Goal: Task Accomplishment & Management: Complete application form

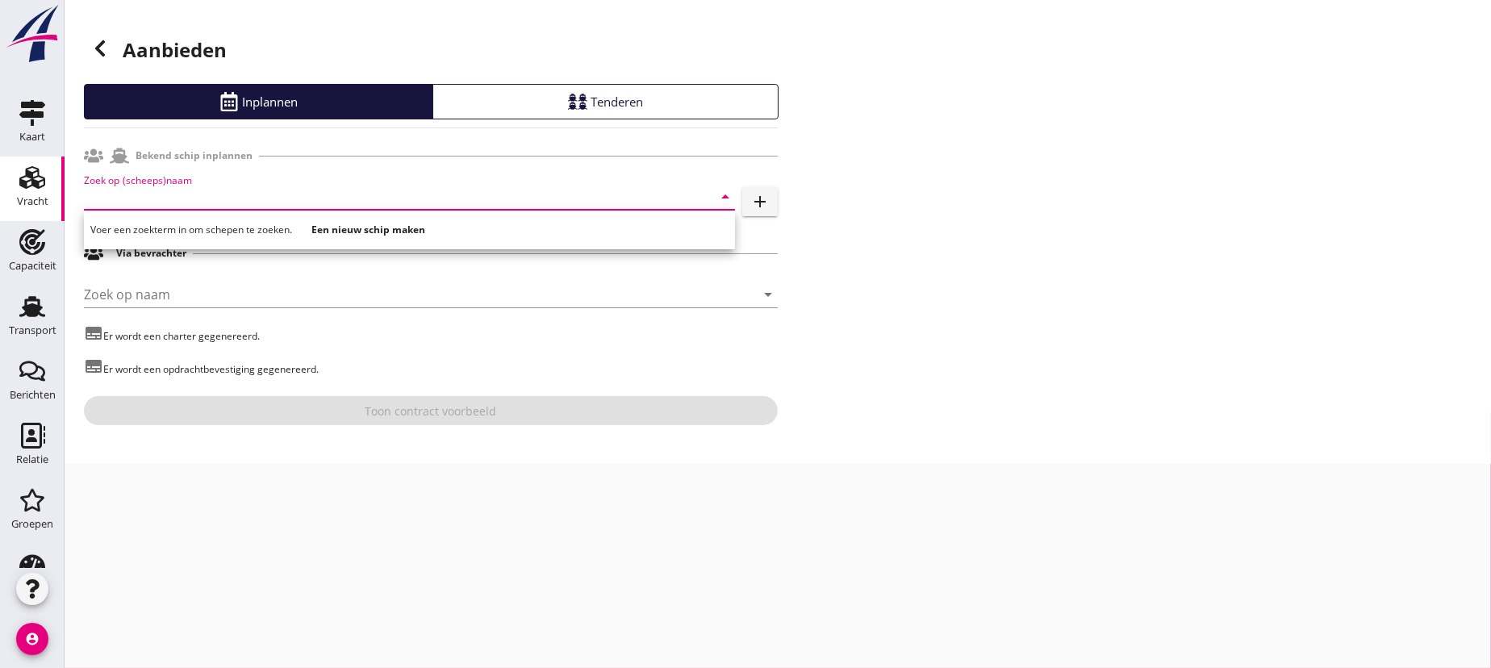
click at [27, 187] on icon "Vracht" at bounding box center [32, 178] width 26 height 26
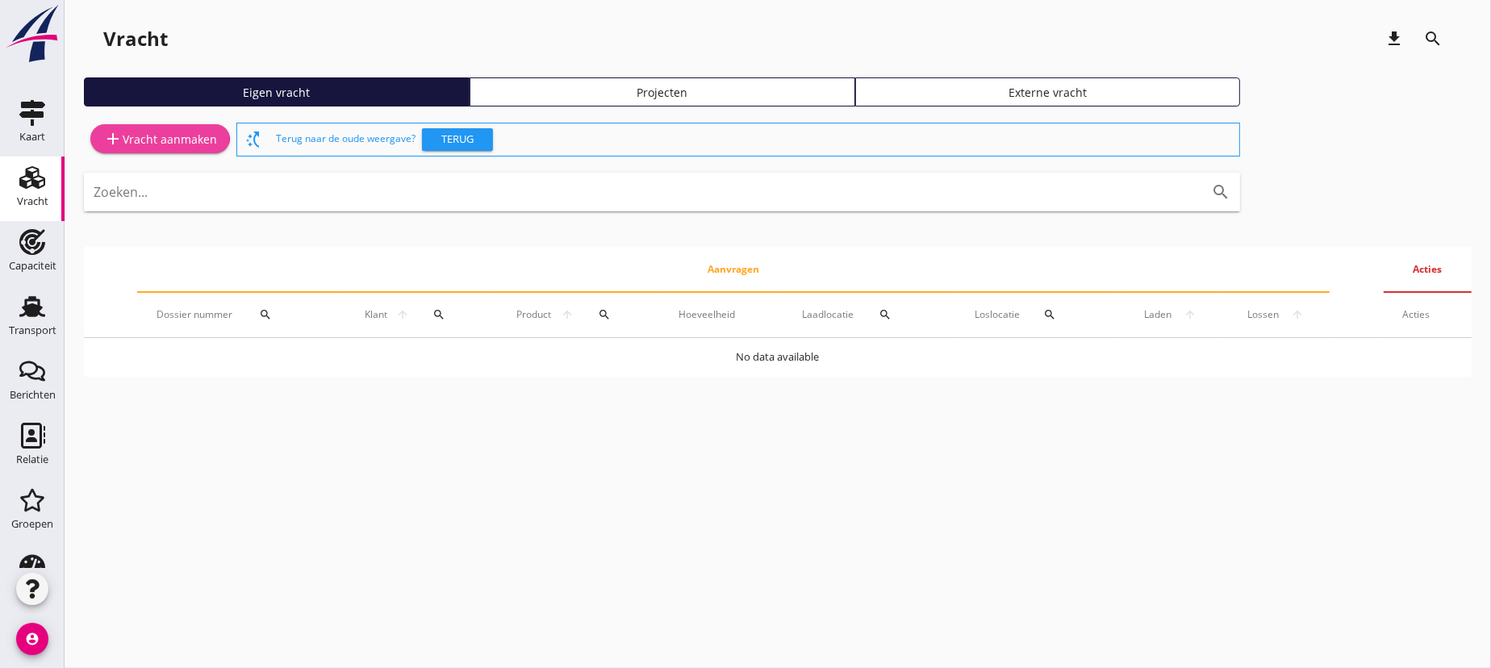
click at [148, 133] on div "add Vracht aanmaken" at bounding box center [160, 138] width 114 height 19
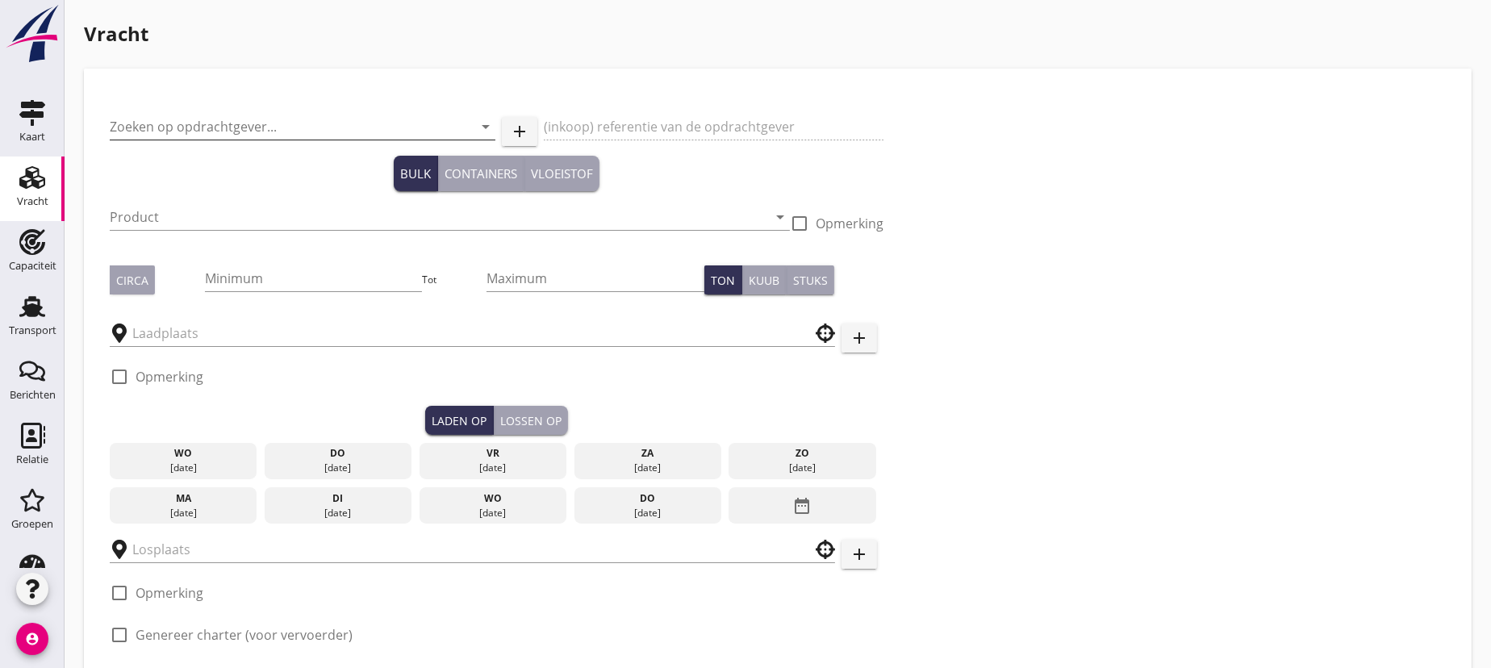
click at [234, 126] on input "Zoeken op opdrachtgever..." at bounding box center [280, 127] width 340 height 26
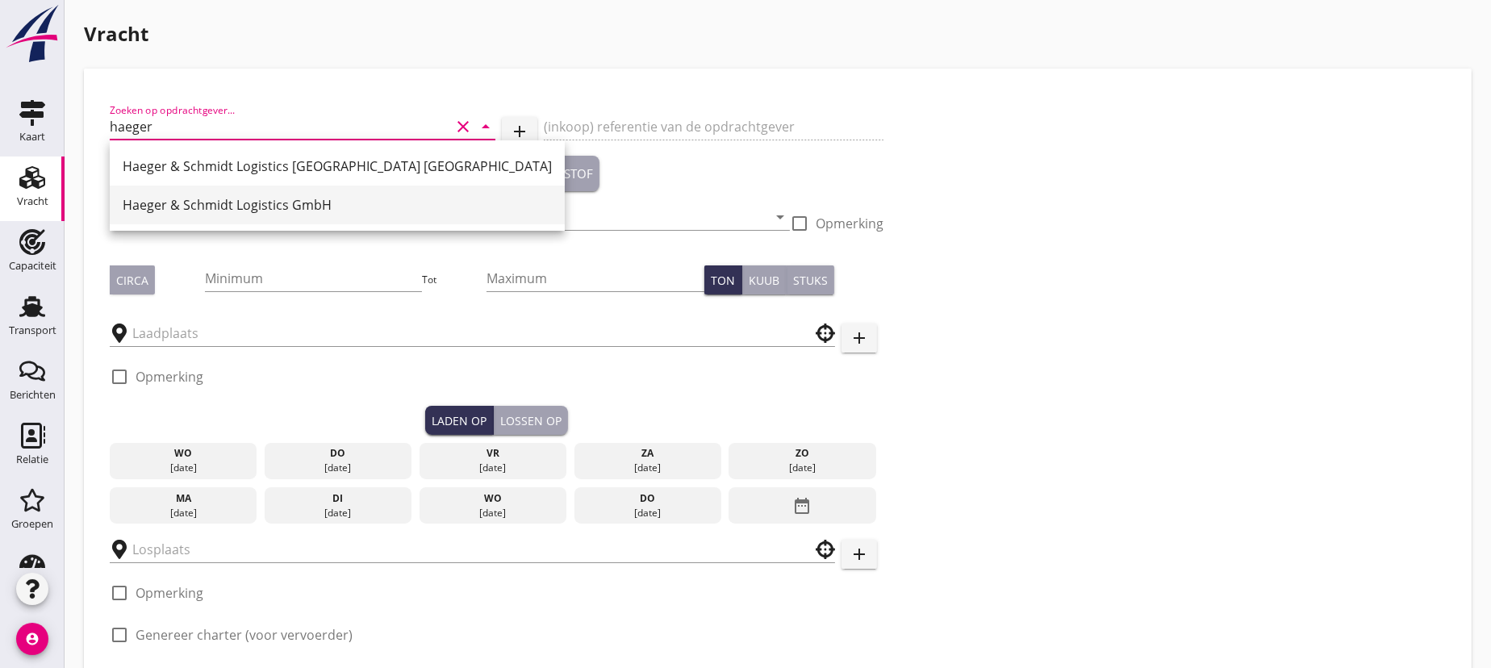
click at [239, 195] on div "Haeger & Schmidt Logistics GmbH" at bounding box center [337, 204] width 429 height 19
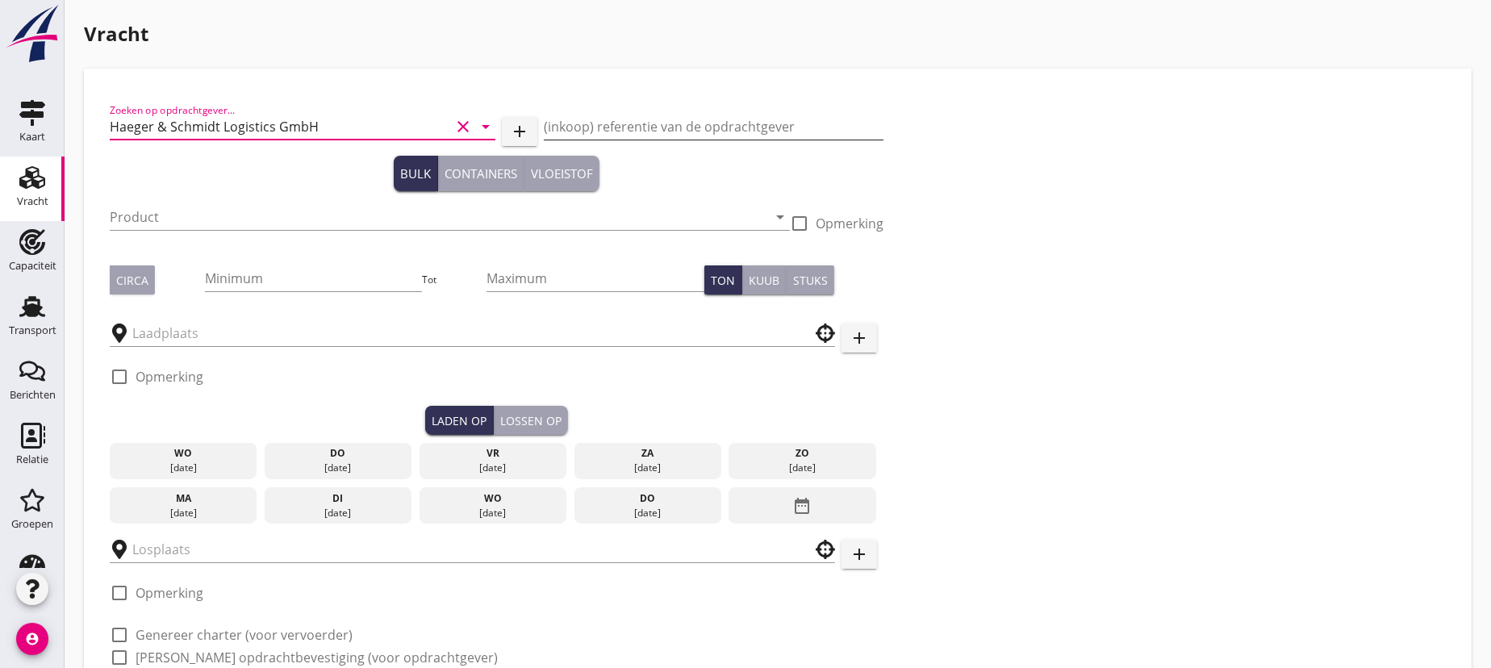
type input "Haeger & Schmidt Logistics GmbH"
click at [627, 127] on input "(inkoop) referentie van de opdrachtgever" at bounding box center [714, 127] width 340 height 26
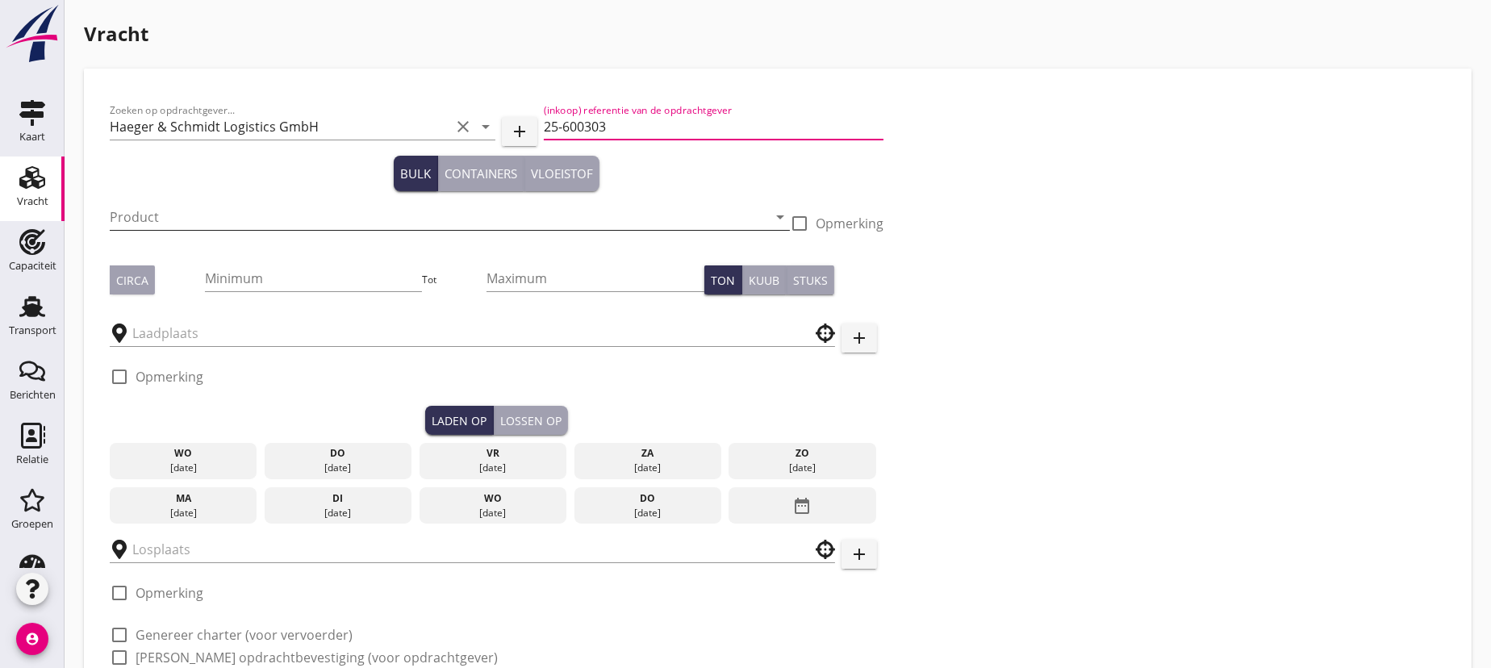
type input "25-600303"
click at [254, 223] on input "Product" at bounding box center [439, 217] width 658 height 26
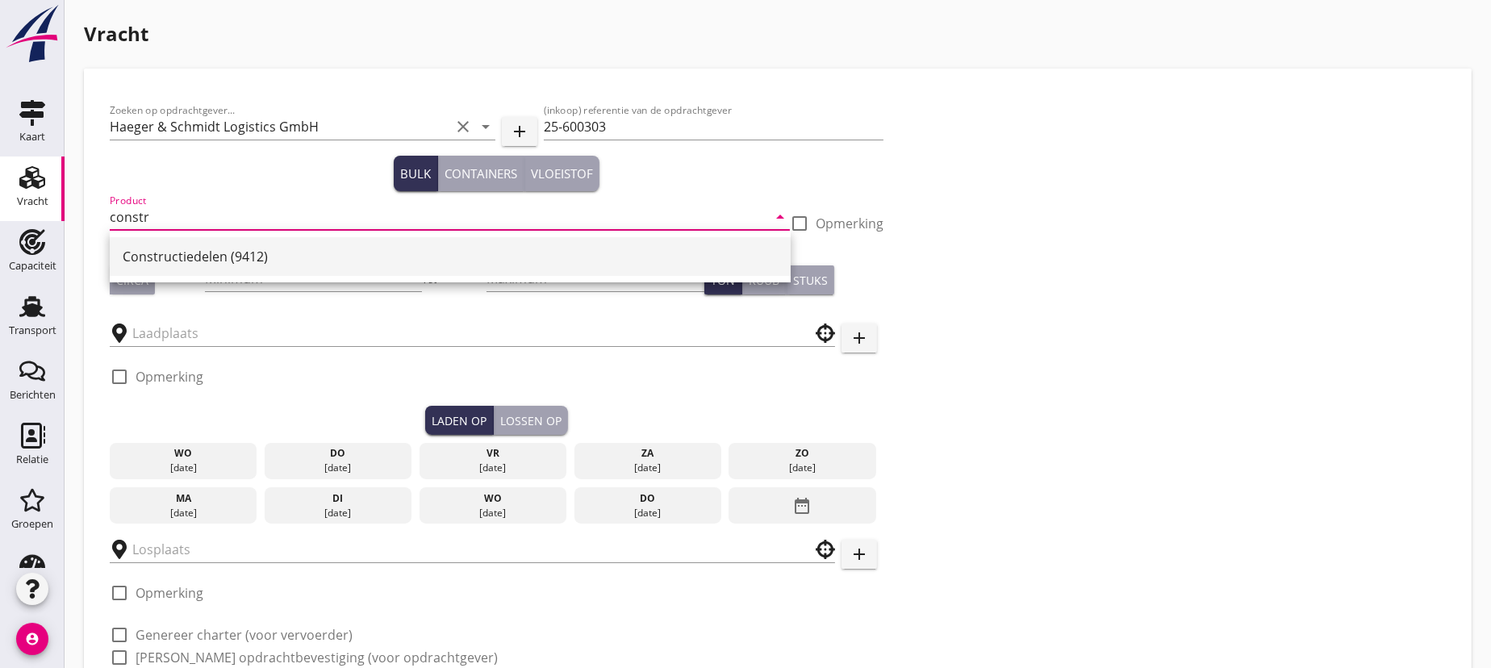
click at [216, 262] on div "Constructiedelen (9412)" at bounding box center [450, 256] width 655 height 19
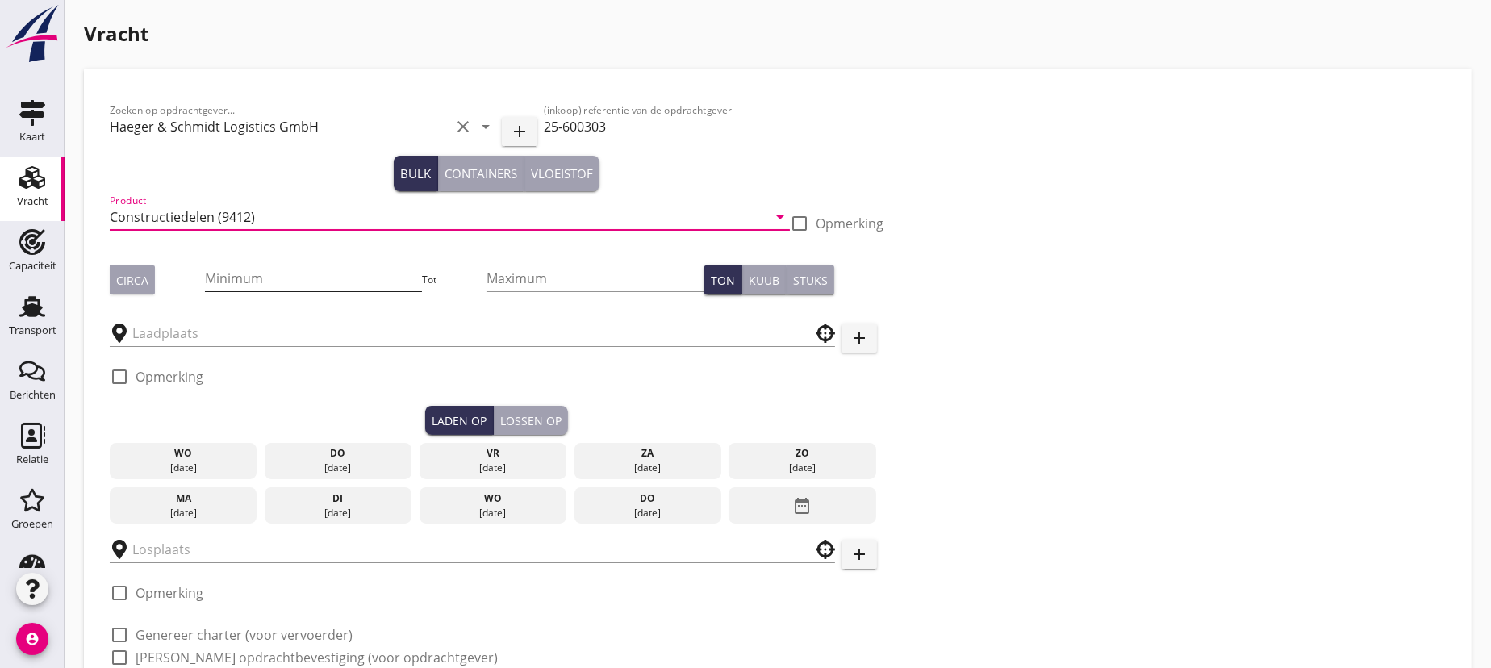
type input "Constructiedelen (9412)"
click at [253, 274] on input "Minimum" at bounding box center [314, 278] width 218 height 26
type input "31"
click at [228, 332] on input "text" at bounding box center [461, 333] width 658 height 26
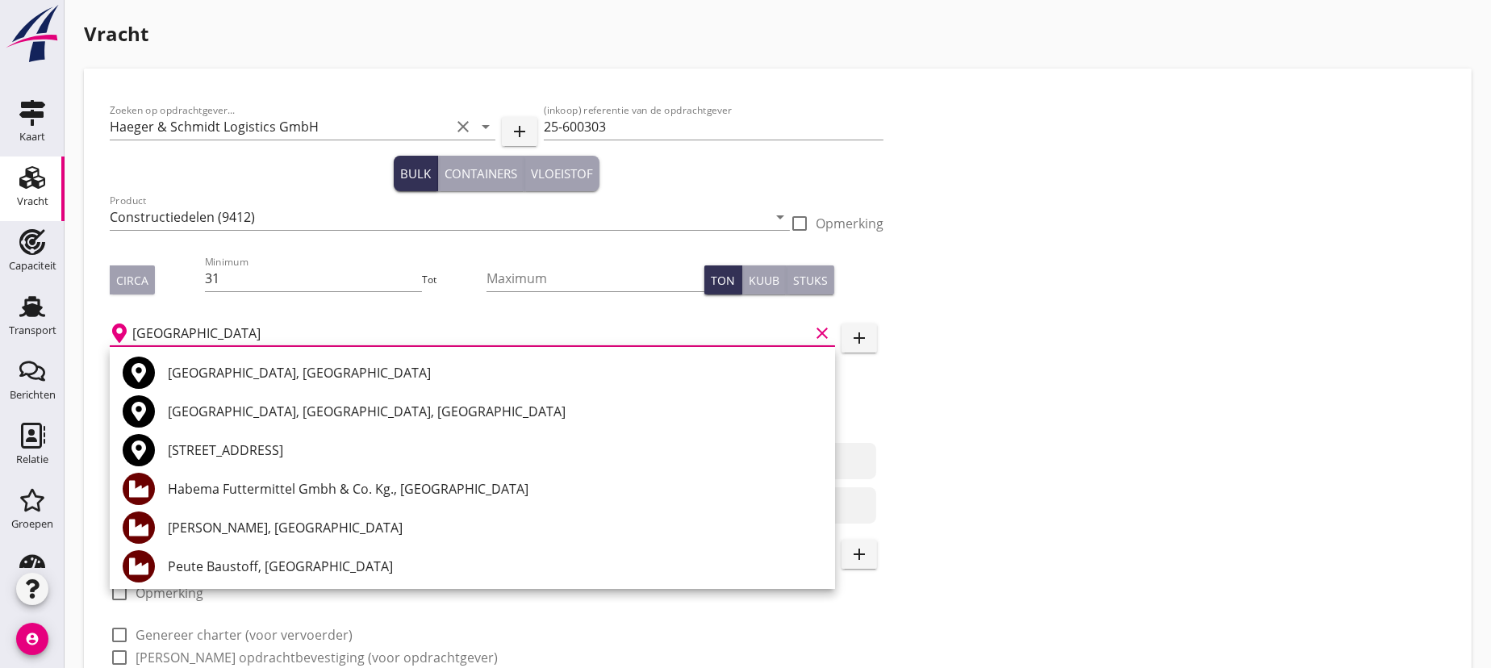
type input "[GEOGRAPHIC_DATA]"
click at [1042, 373] on div "Zoeken op opdrachtgever... Haeger & Schmidt Logistics GmbH clear arrow_drop_dow…" at bounding box center [777, 390] width 1349 height 592
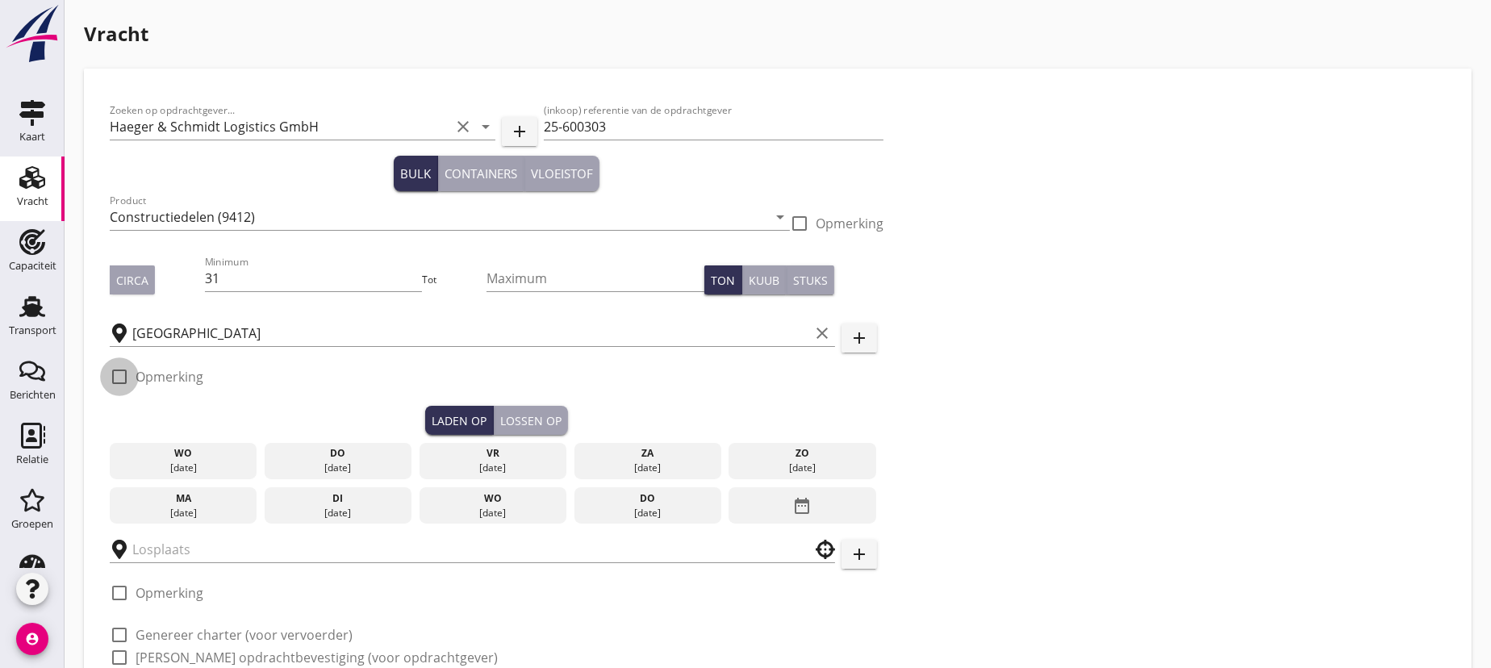
click at [118, 371] on div at bounding box center [119, 376] width 27 height 27
checkbox input "true"
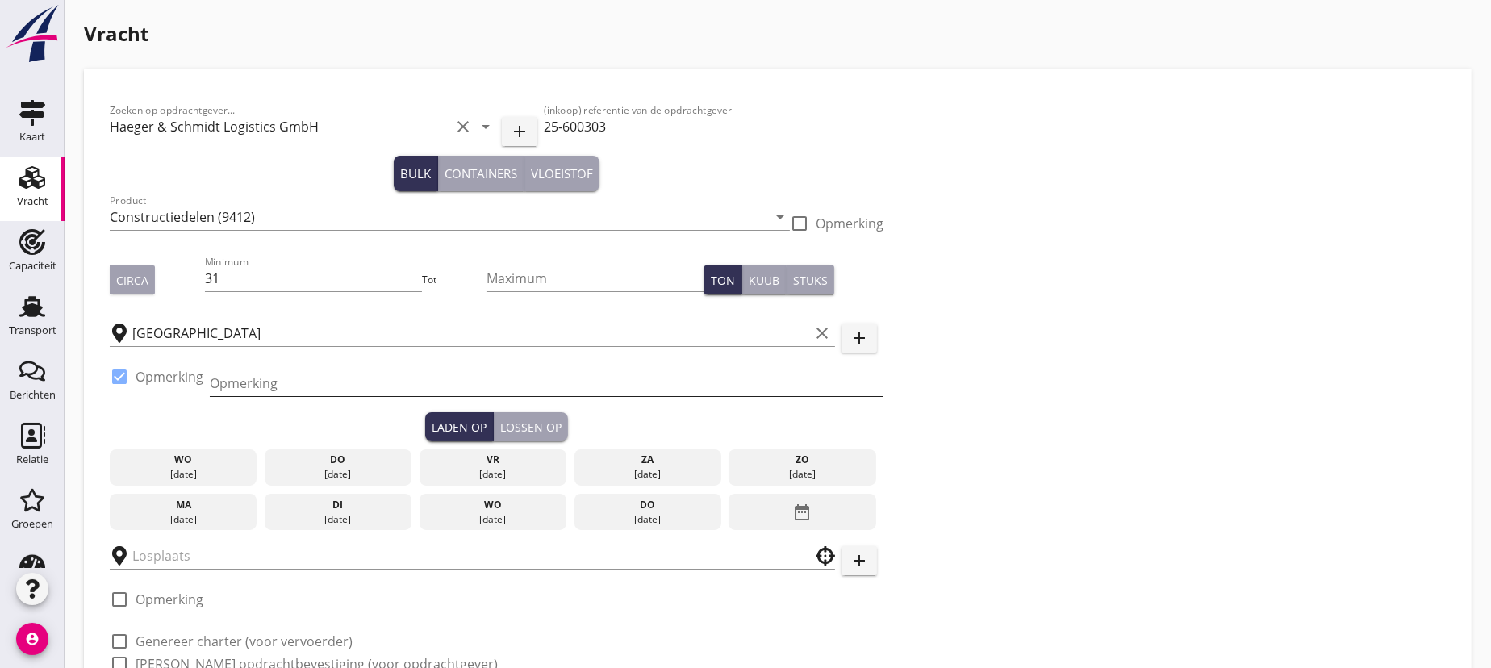
click at [287, 386] on input "Opmerking" at bounding box center [547, 383] width 674 height 26
click at [315, 378] on input "Deufol" at bounding box center [547, 383] width 674 height 26
paste input "0049 15111 835253"
type input "Deufol Tel: [PHONE_NUMBER]"
click at [172, 508] on div "ma" at bounding box center [184, 505] width 140 height 15
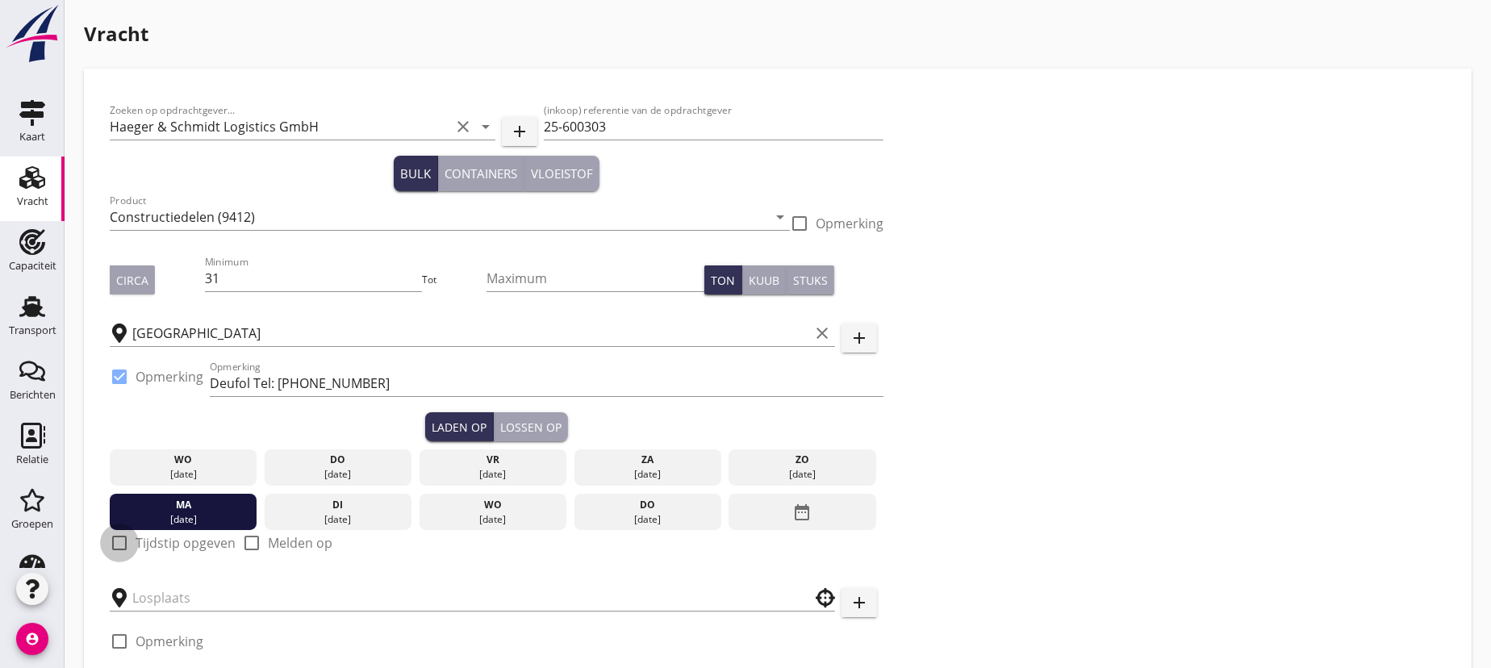
click at [116, 540] on div at bounding box center [119, 542] width 27 height 27
checkbox input "true"
click at [136, 599] on input "06:00" at bounding box center [497, 598] width 774 height 26
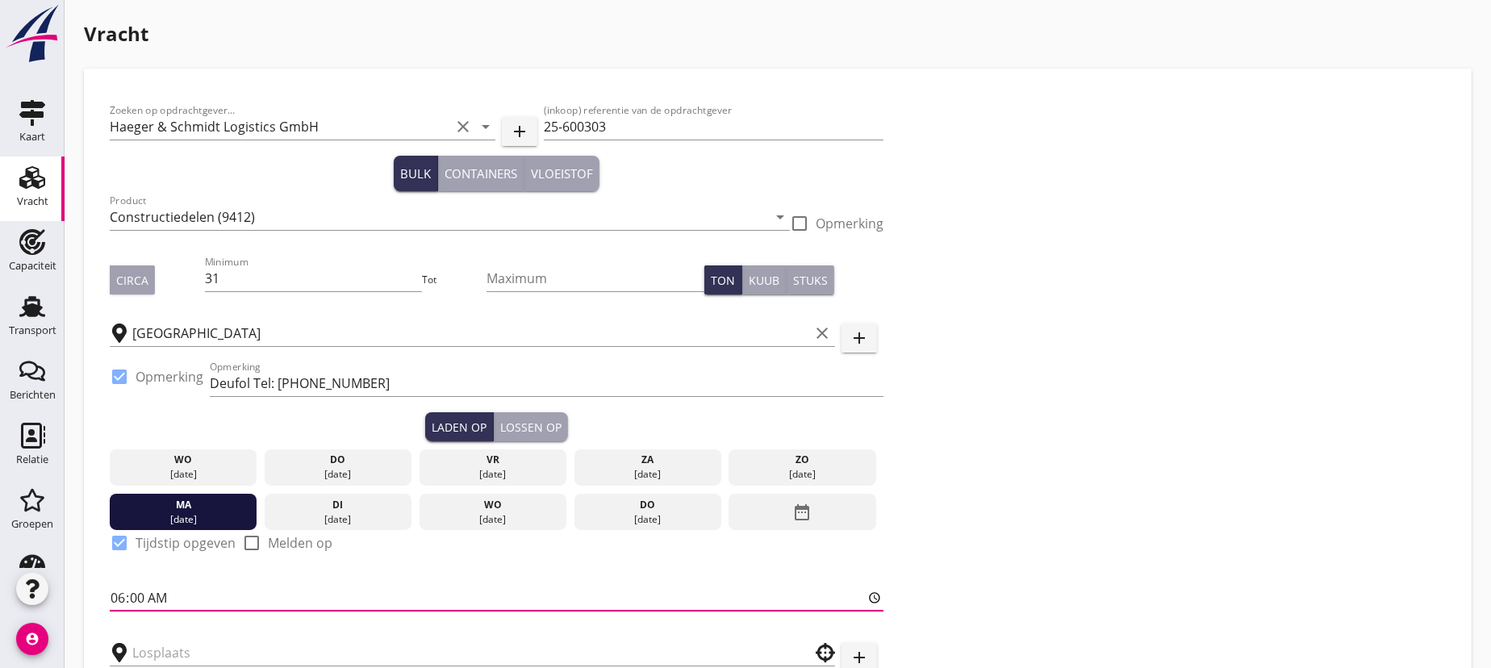
type input "06:01"
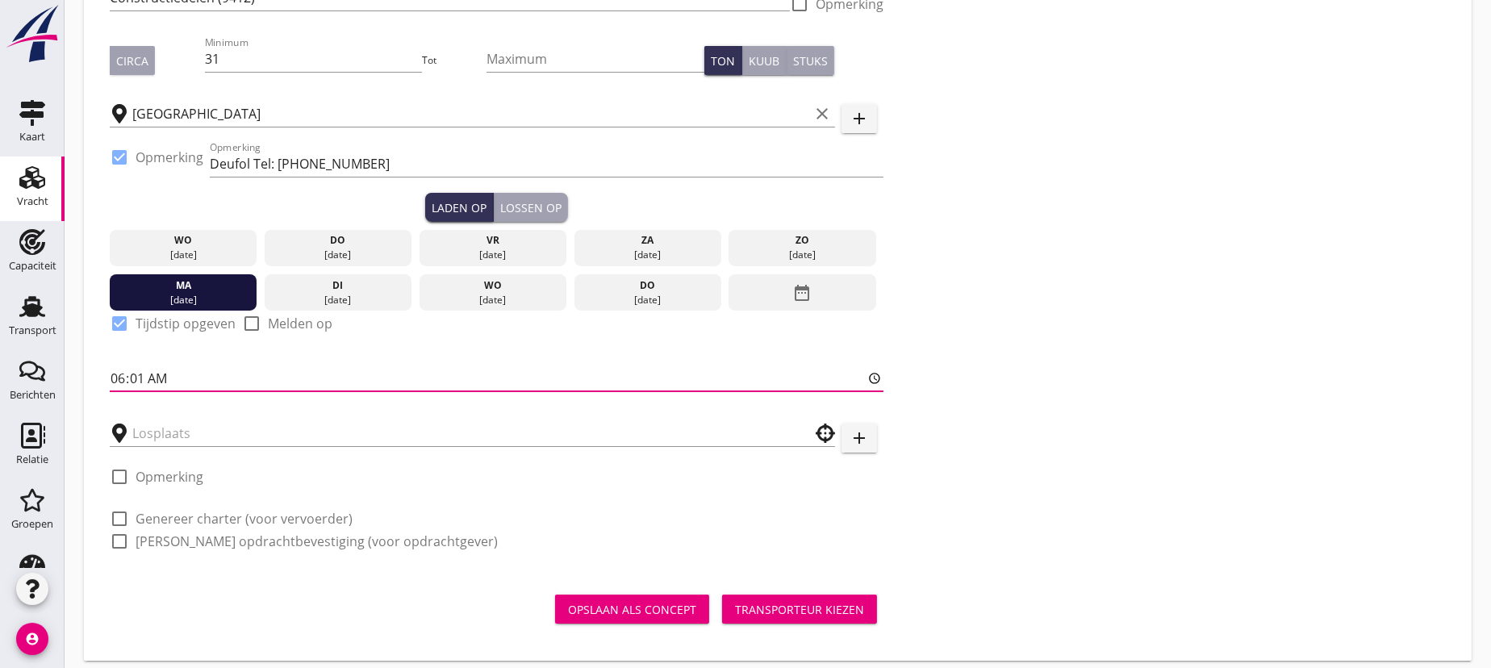
click at [240, 412] on div at bounding box center [472, 429] width 725 height 36
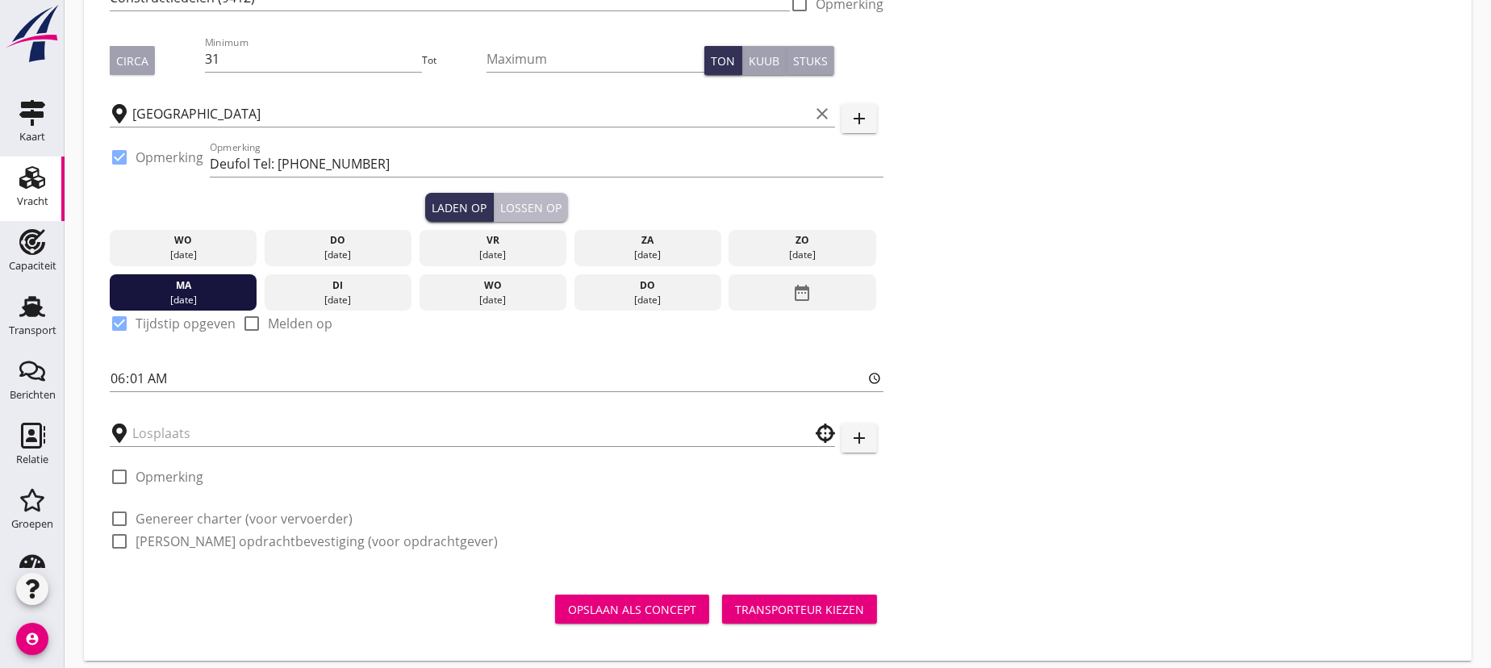
click at [521, 201] on div "Lossen op" at bounding box center [530, 207] width 61 height 17
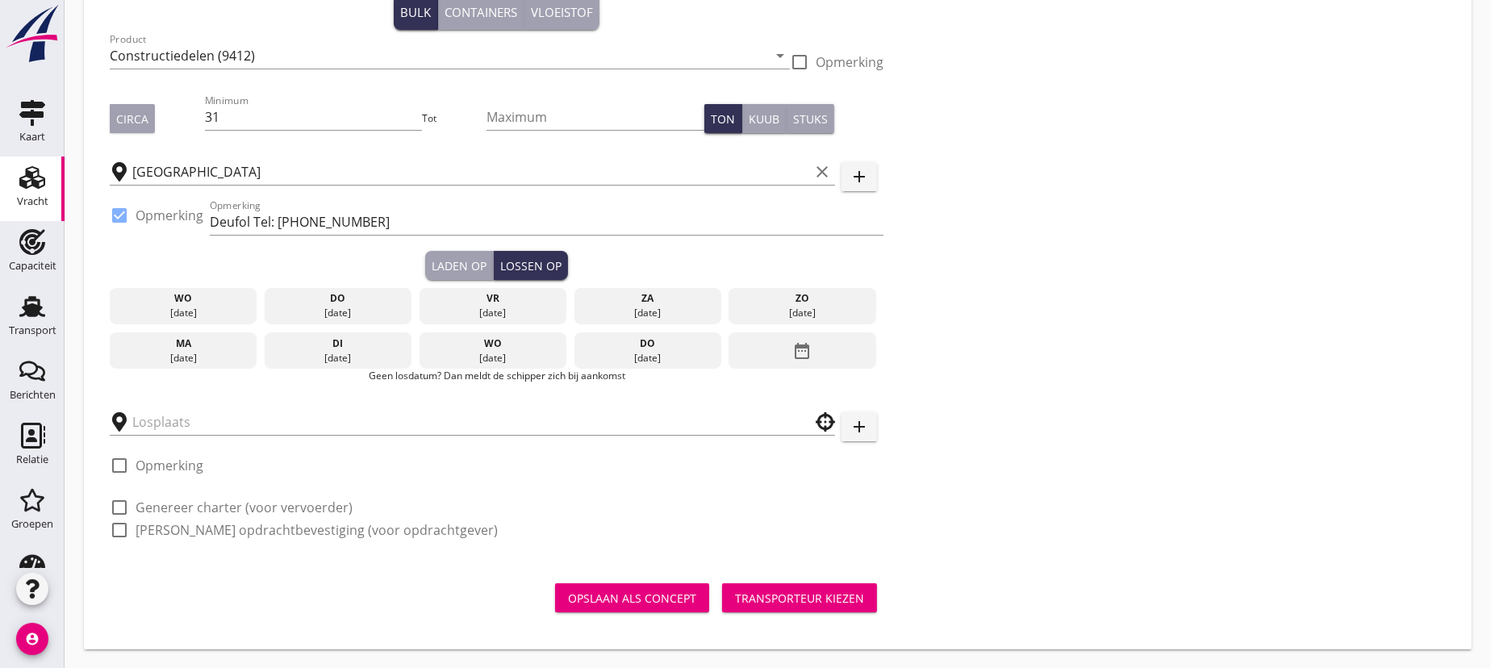
click at [816, 346] on div "date_range" at bounding box center [802, 350] width 147 height 37
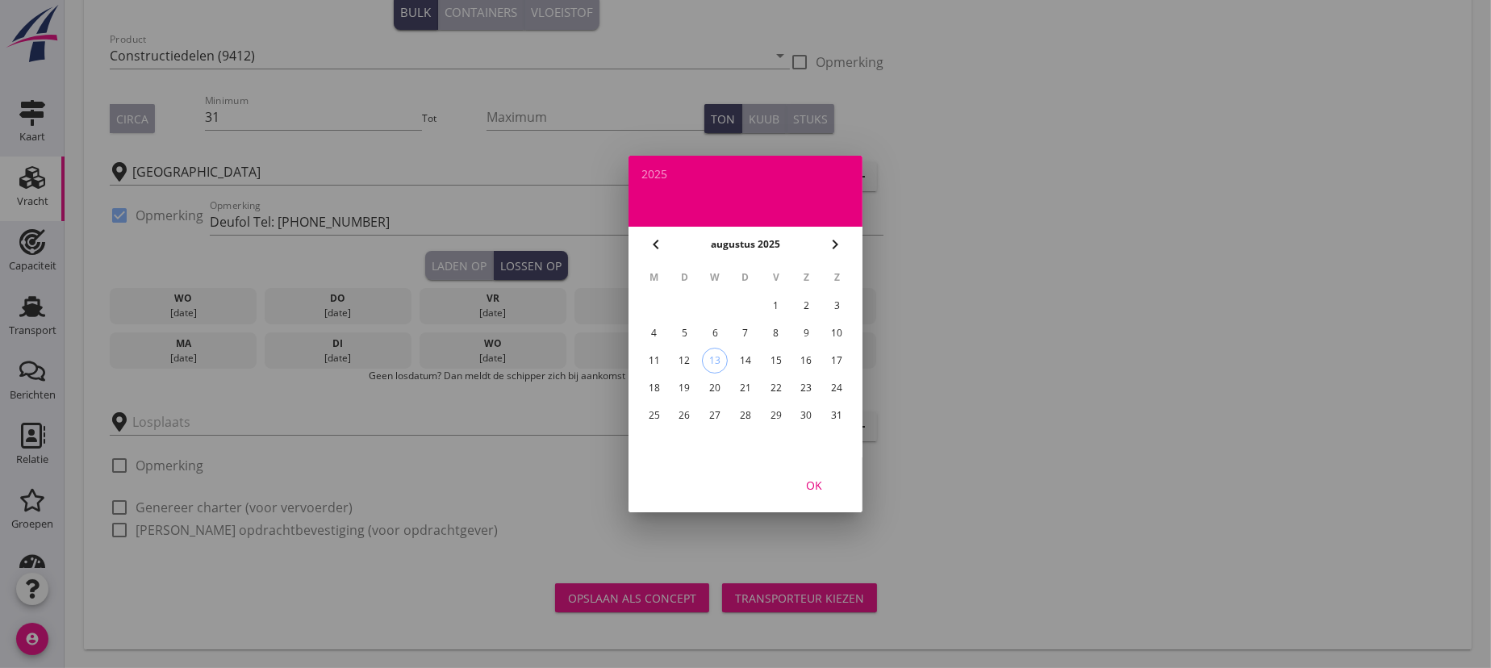
click at [663, 416] on div "25" at bounding box center [654, 416] width 26 height 26
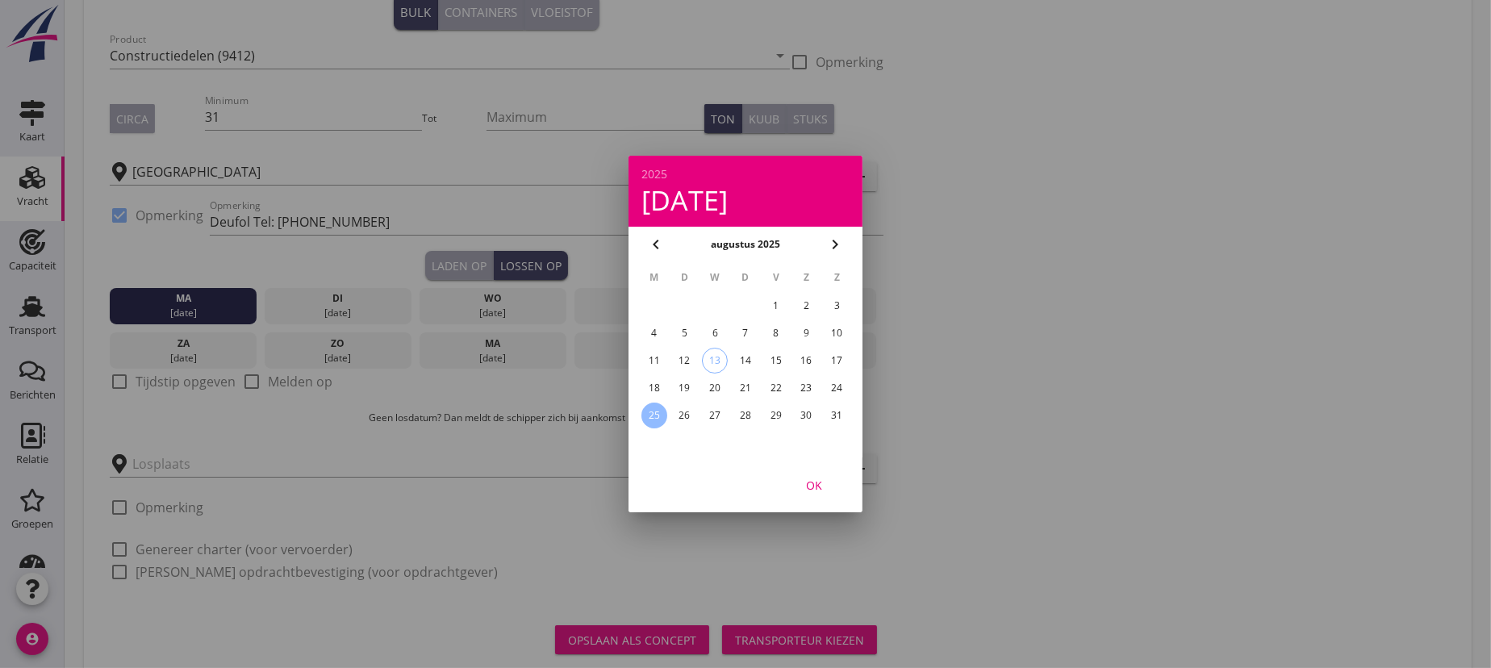
click at [116, 381] on div at bounding box center [745, 334] width 1491 height 668
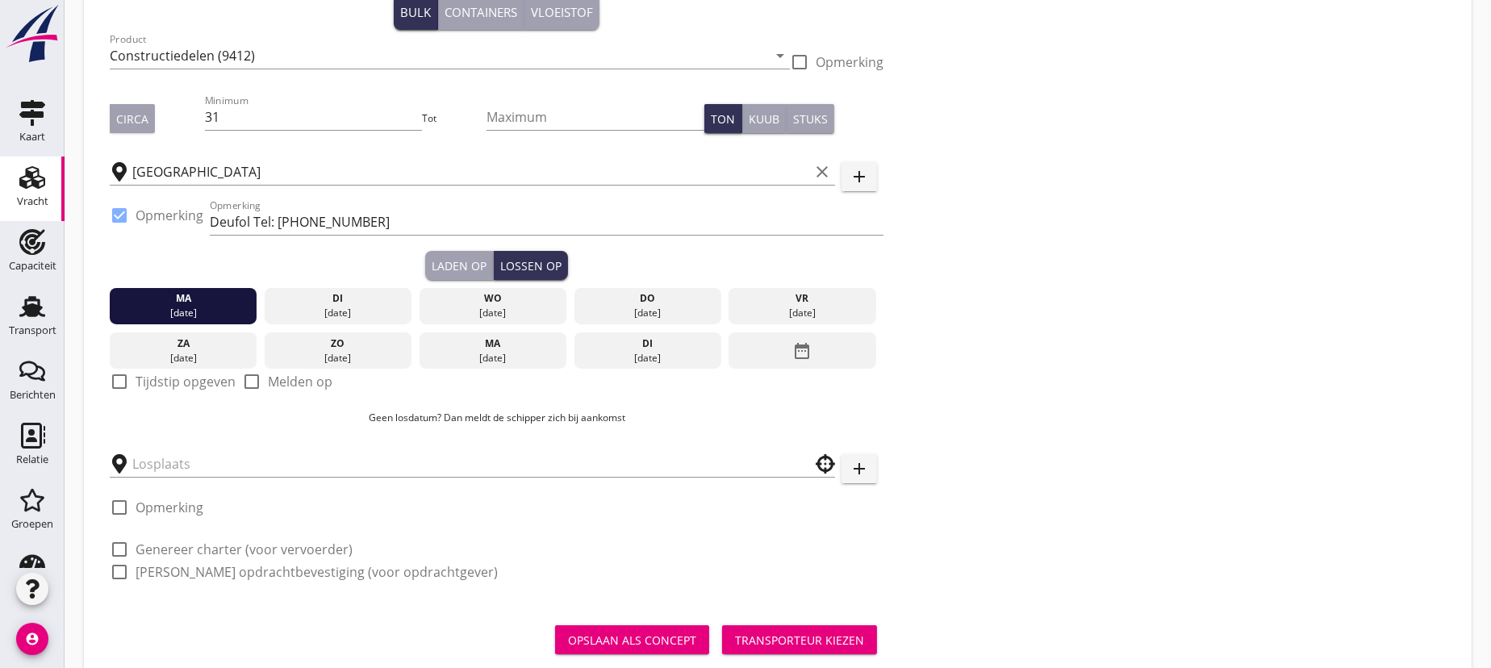
click at [115, 376] on div at bounding box center [119, 381] width 27 height 27
checkbox input "true"
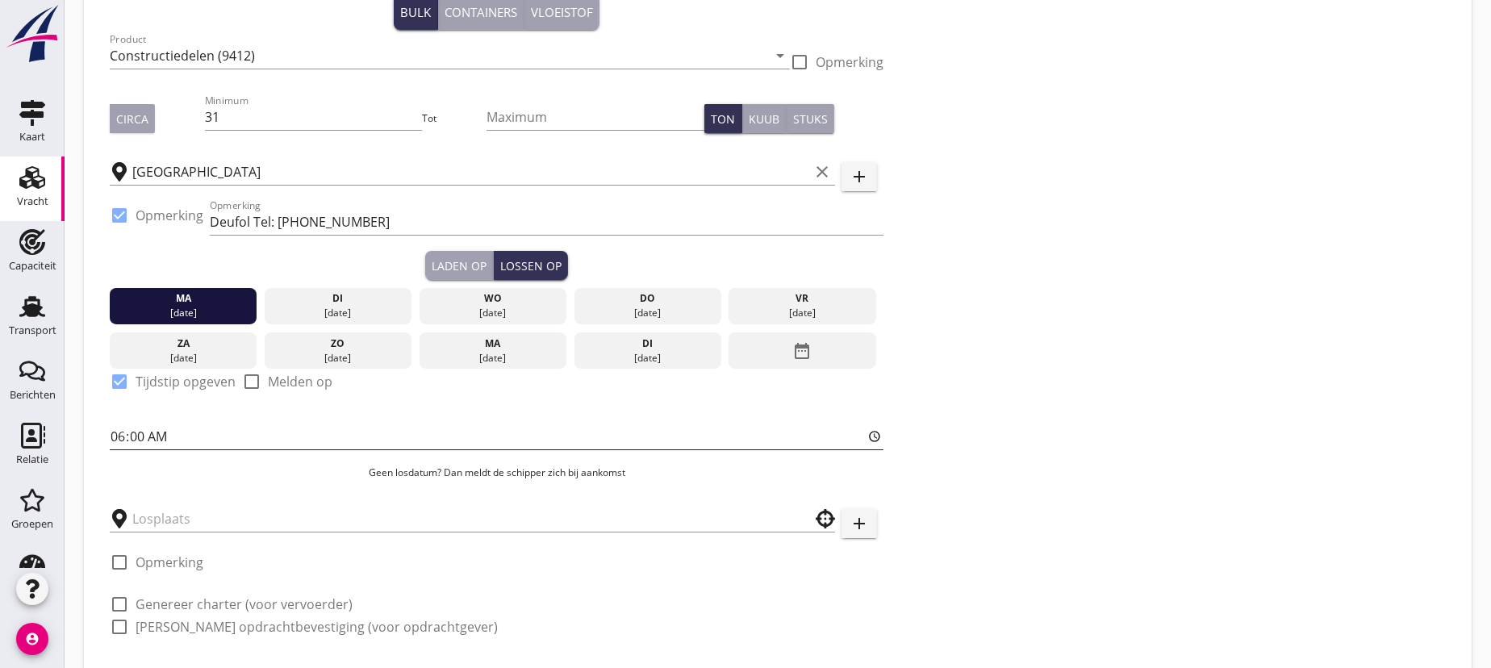
click at [140, 436] on input "06:00" at bounding box center [497, 437] width 774 height 26
type input "06:01"
click at [185, 520] on input "text" at bounding box center [461, 519] width 658 height 26
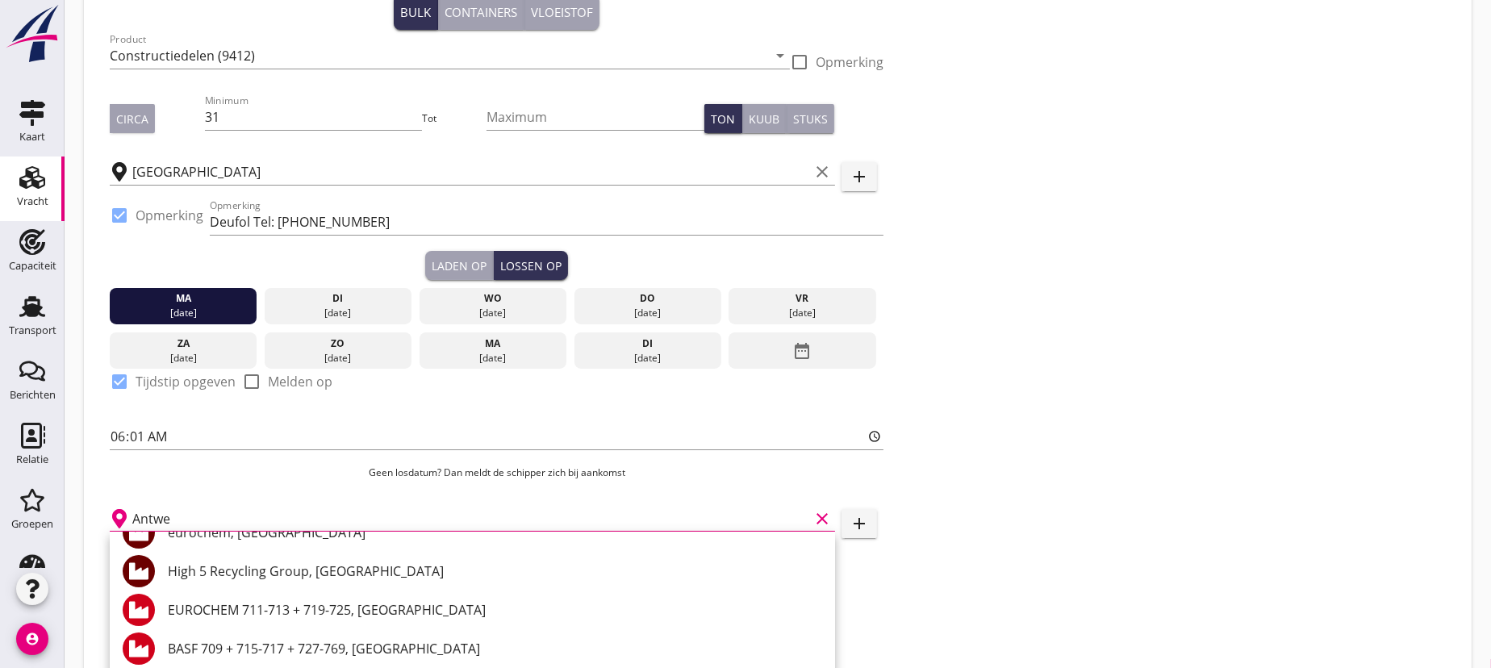
scroll to position [0, 0]
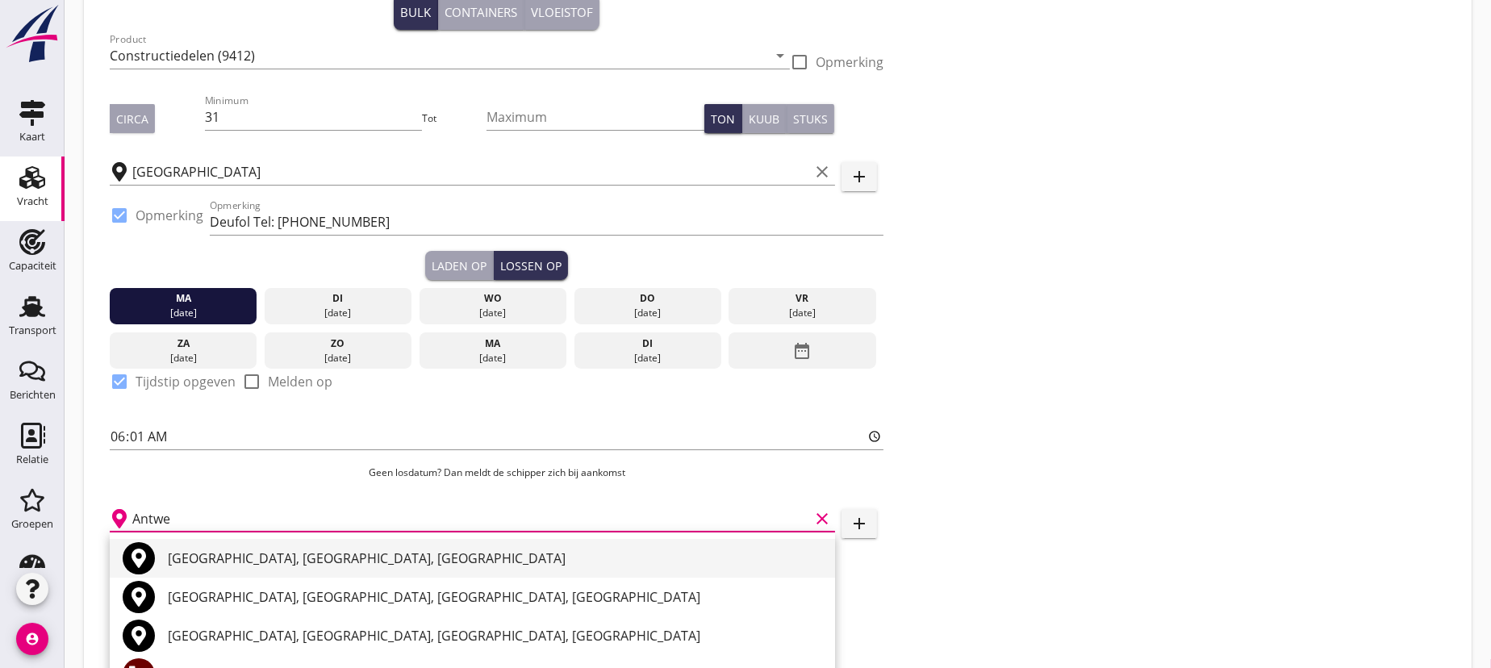
click at [262, 558] on div "[GEOGRAPHIC_DATA], [GEOGRAPHIC_DATA], [GEOGRAPHIC_DATA]" at bounding box center [495, 558] width 654 height 19
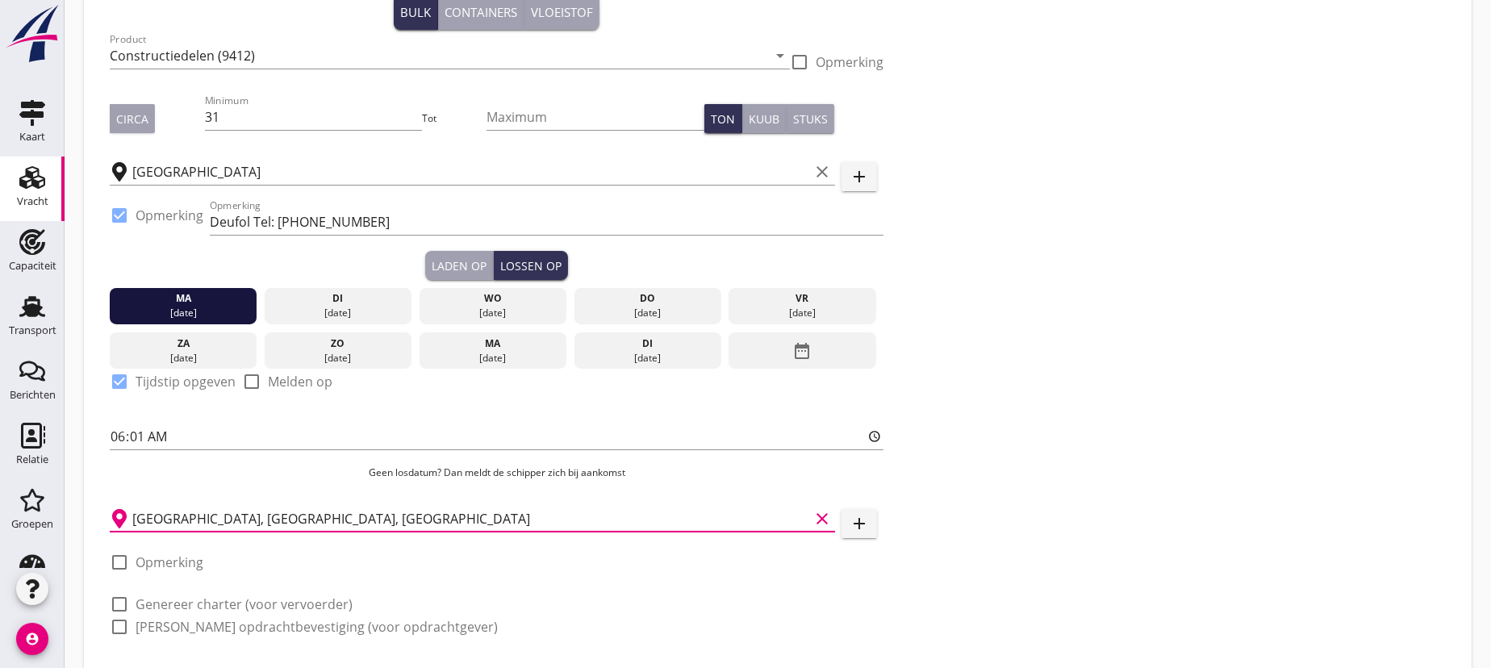
type input "[GEOGRAPHIC_DATA], [GEOGRAPHIC_DATA], [GEOGRAPHIC_DATA]"
click at [119, 562] on div at bounding box center [119, 562] width 27 height 27
checkbox input "true"
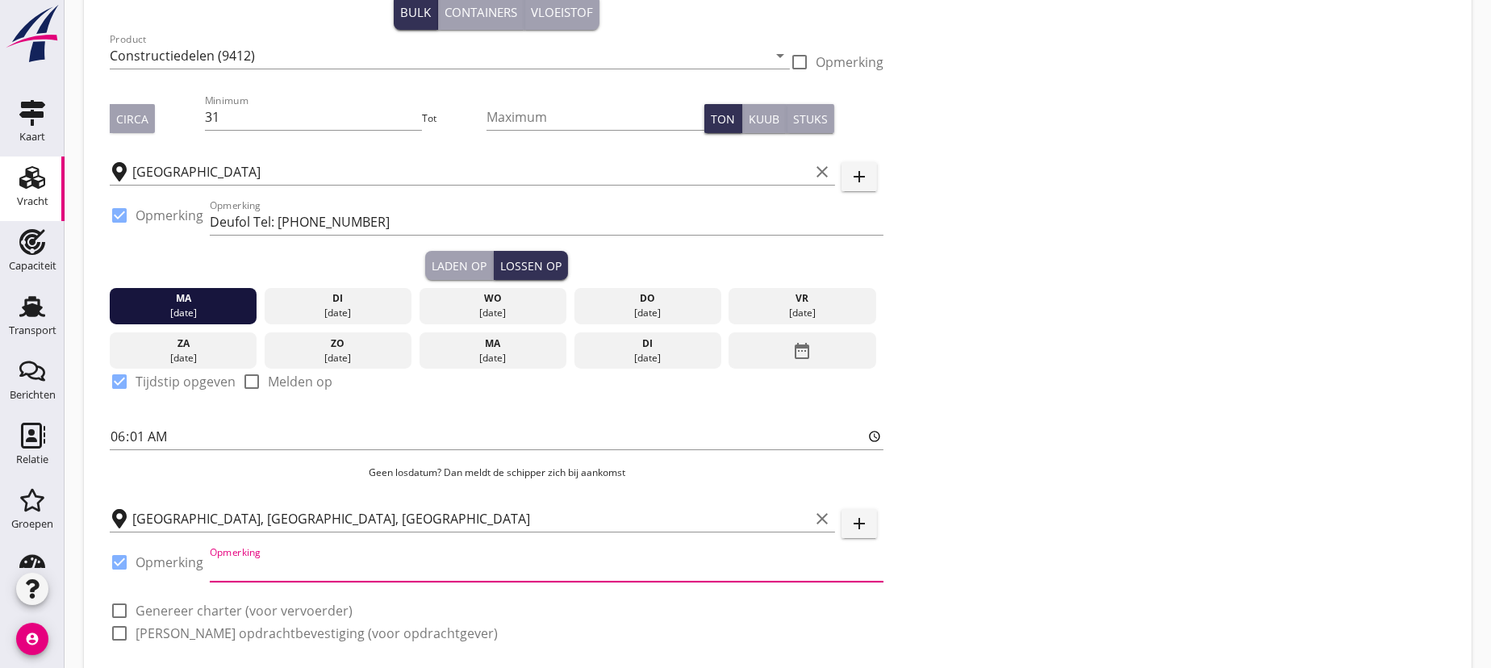
click at [270, 566] on input "Opmerking" at bounding box center [547, 569] width 674 height 26
click at [312, 569] on input "Opmerking" at bounding box center [547, 569] width 674 height 26
type input "Mexiconatie 740, [PHONE_NUMBER]"
click at [569, 598] on div "check_box_outline_blank Genereer charter (voor vervoerder)" at bounding box center [497, 609] width 774 height 23
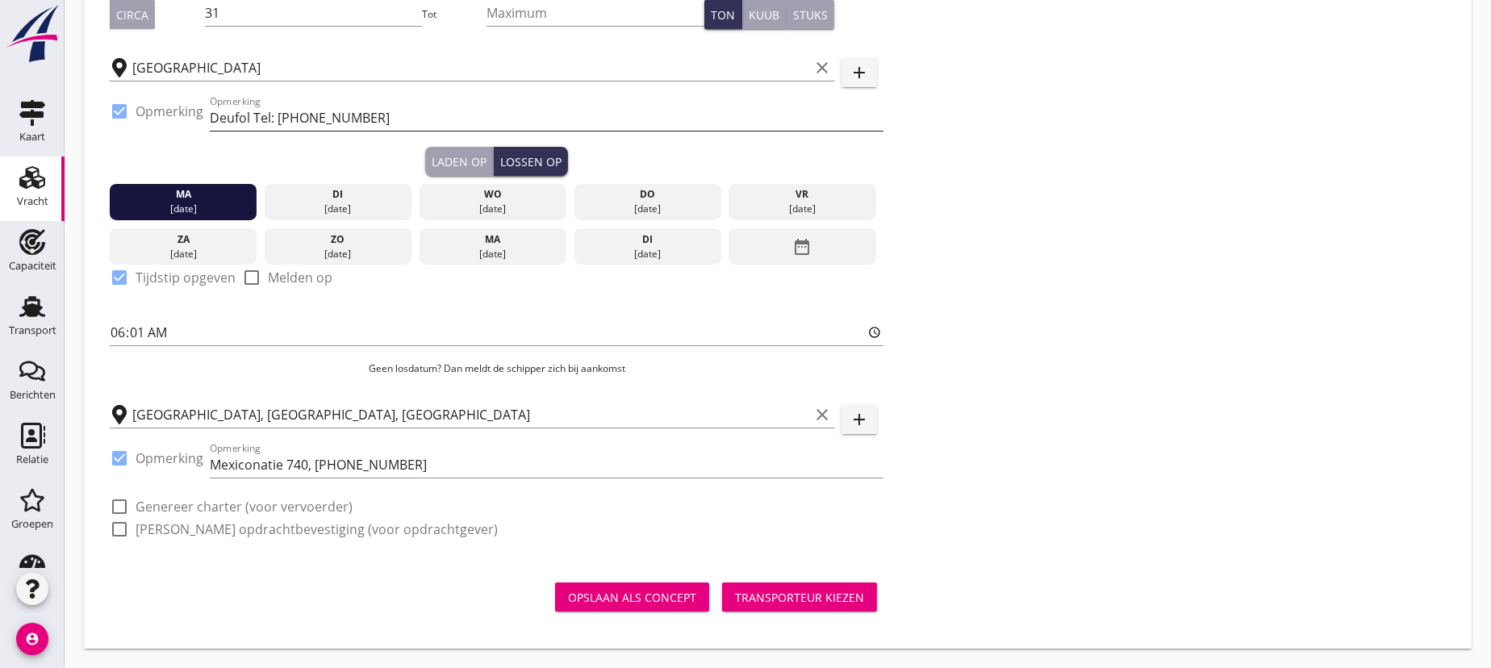
click at [290, 114] on input "Deufol Tel: [PHONE_NUMBER]" at bounding box center [547, 118] width 674 height 26
type input "Deufol Tel: [PHONE_NUMBER]"
click at [115, 504] on div at bounding box center [119, 506] width 27 height 27
checkbox input "true"
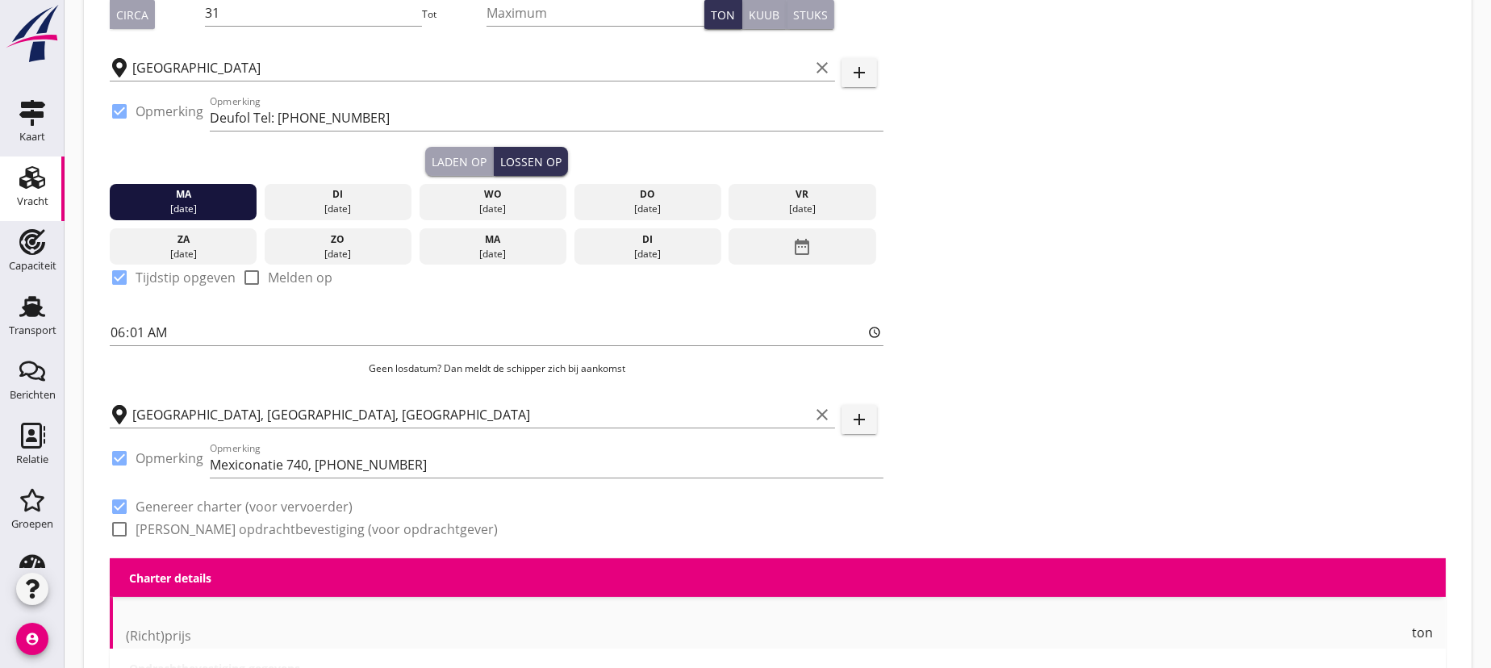
click at [115, 525] on div at bounding box center [119, 529] width 27 height 27
checkbox input "true"
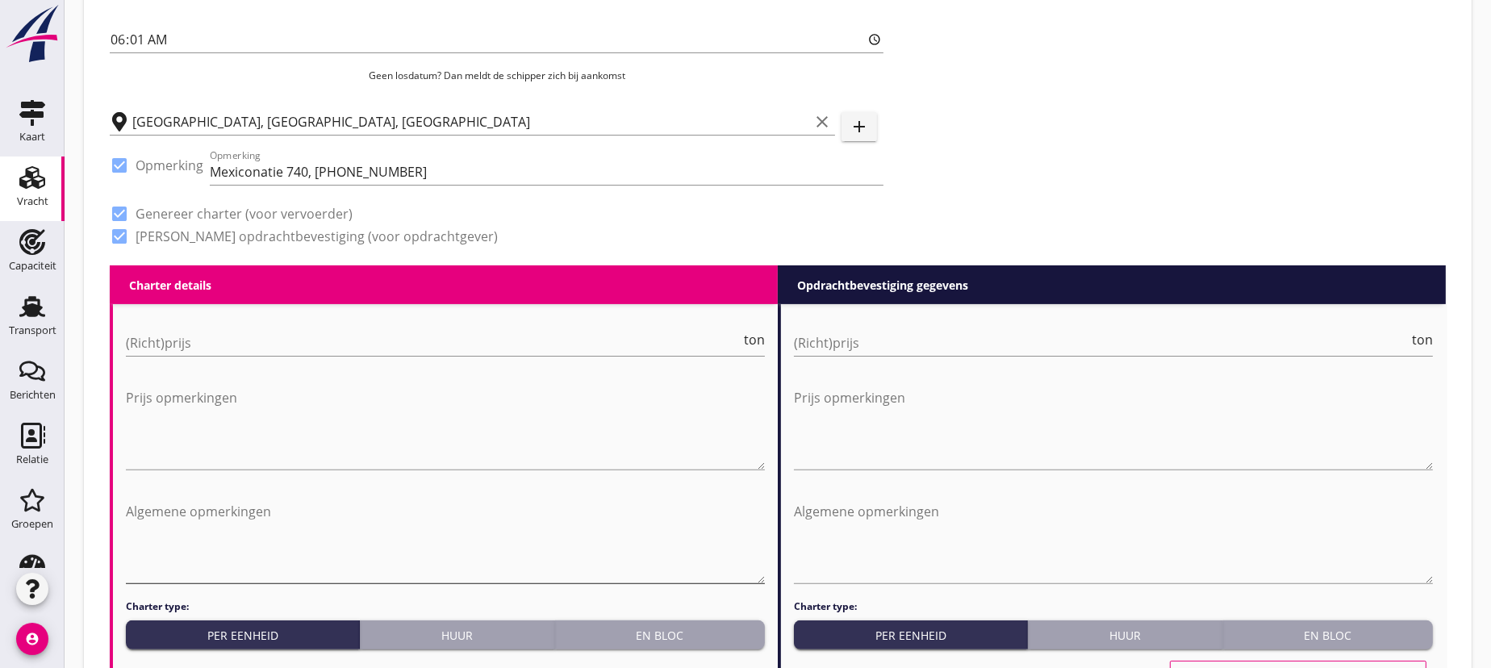
scroll to position [632, 0]
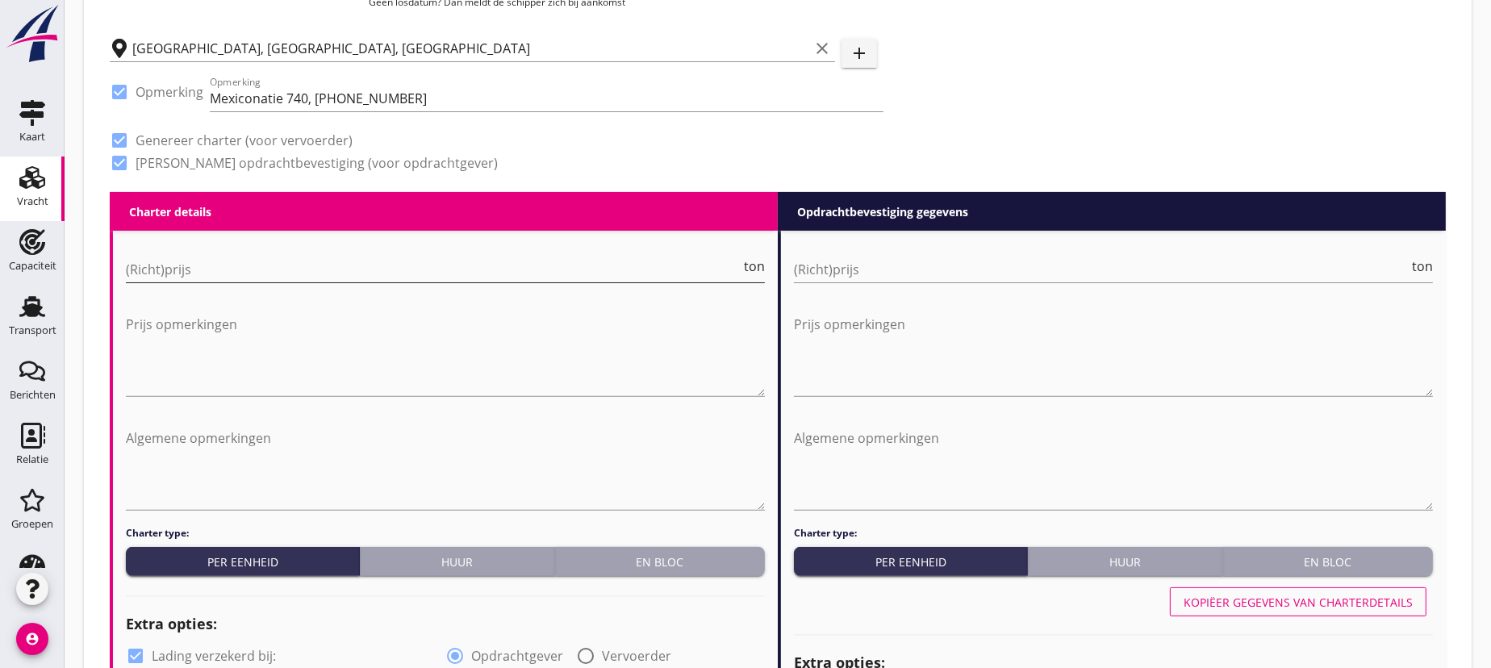
click at [152, 271] on input "(Richt)prijs" at bounding box center [433, 270] width 615 height 26
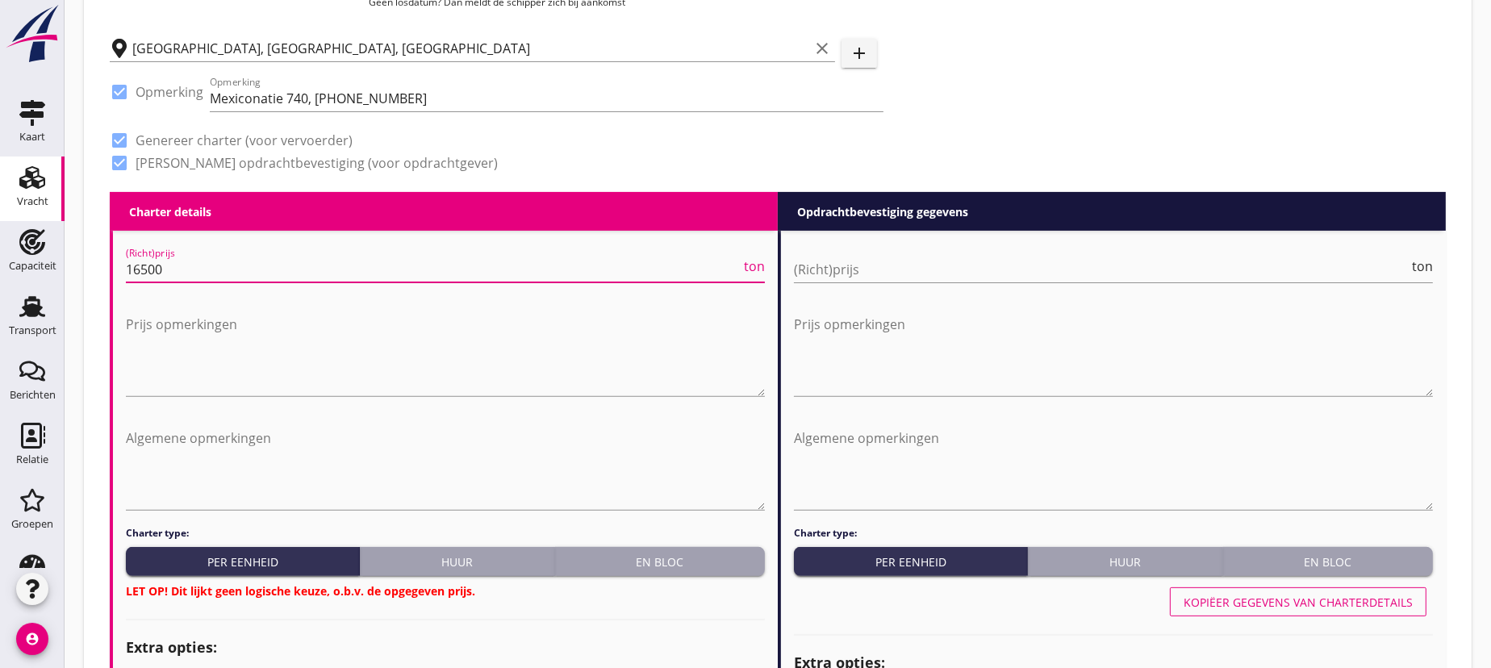
type input "16500"
click at [685, 565] on div "En bloc" at bounding box center [660, 562] width 197 height 17
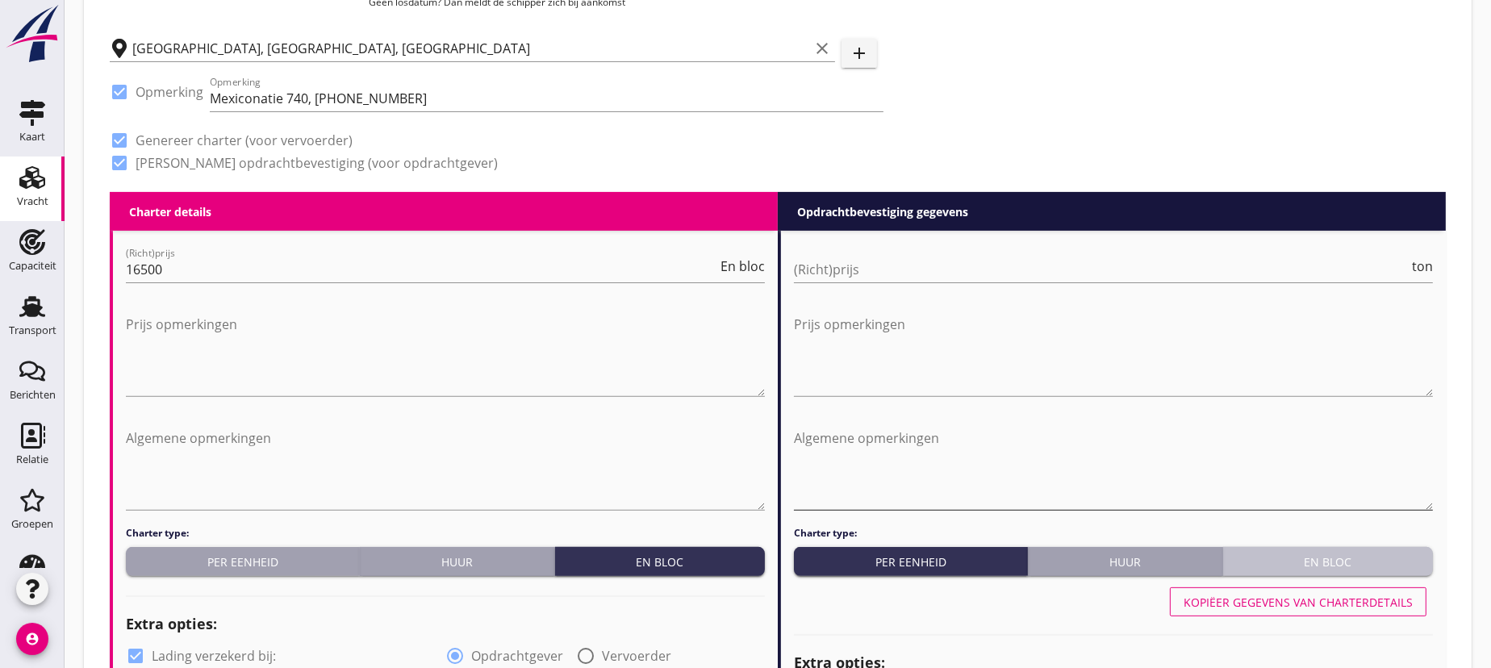
drag, startPoint x: 1343, startPoint y: 562, endPoint x: 1124, endPoint y: 470, distance: 237.2
click at [1343, 562] on div "En bloc" at bounding box center [1328, 562] width 197 height 17
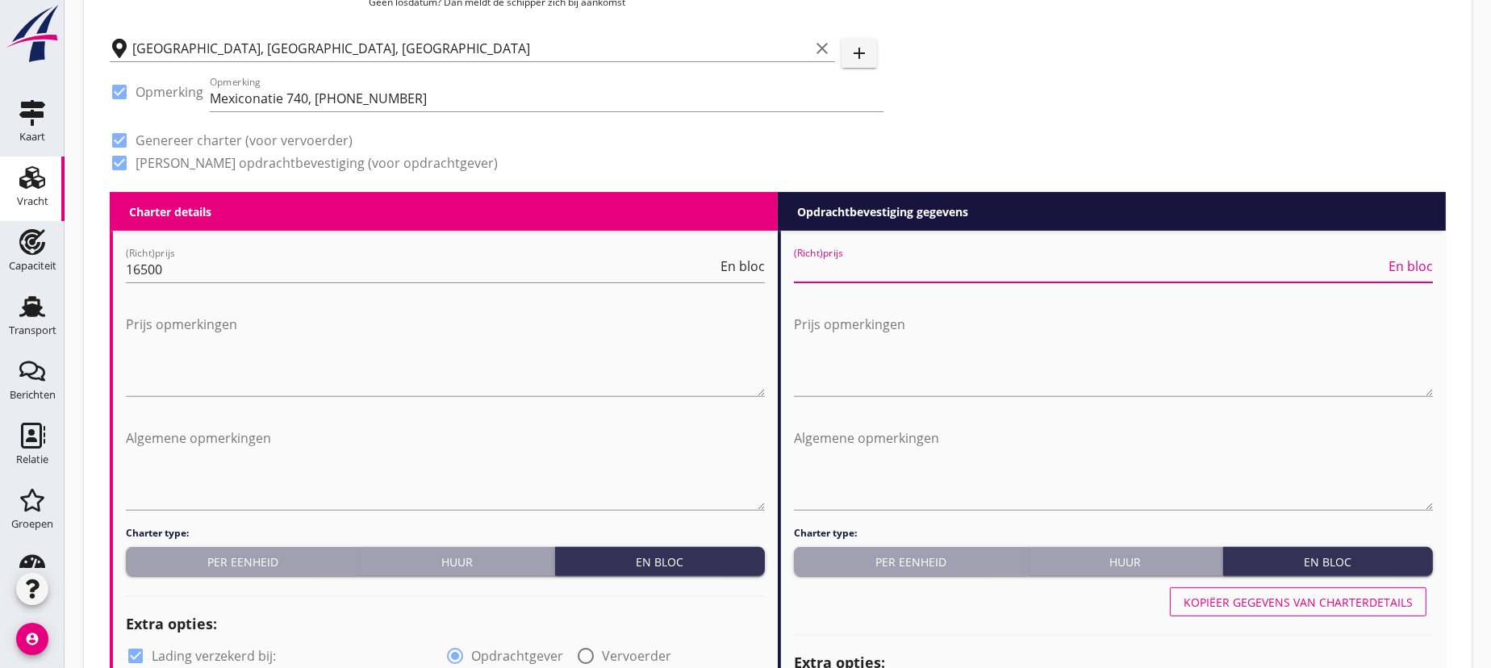
click at [841, 265] on input "(Richt)prijs" at bounding box center [1089, 270] width 591 height 26
type input "17750"
click at [411, 349] on textarea "Prijs opmerkingen" at bounding box center [445, 353] width 639 height 85
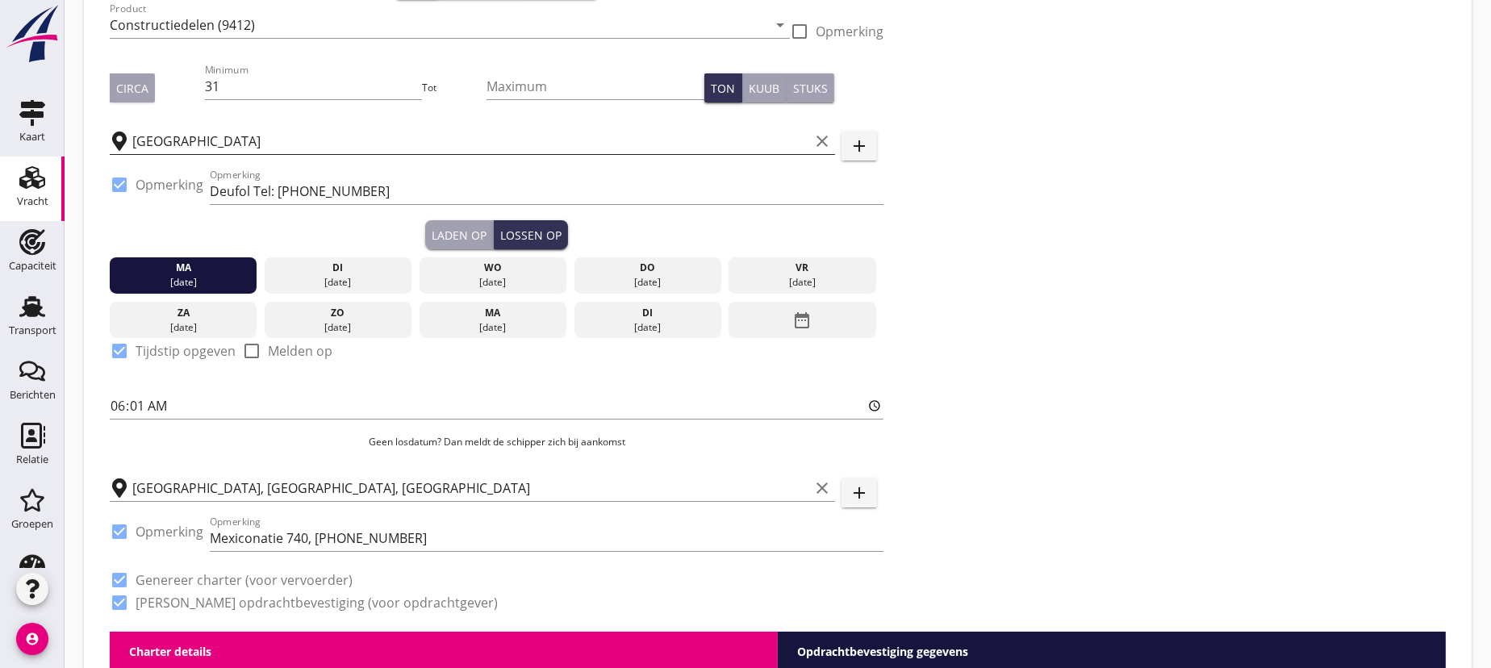
scroll to position [0, 0]
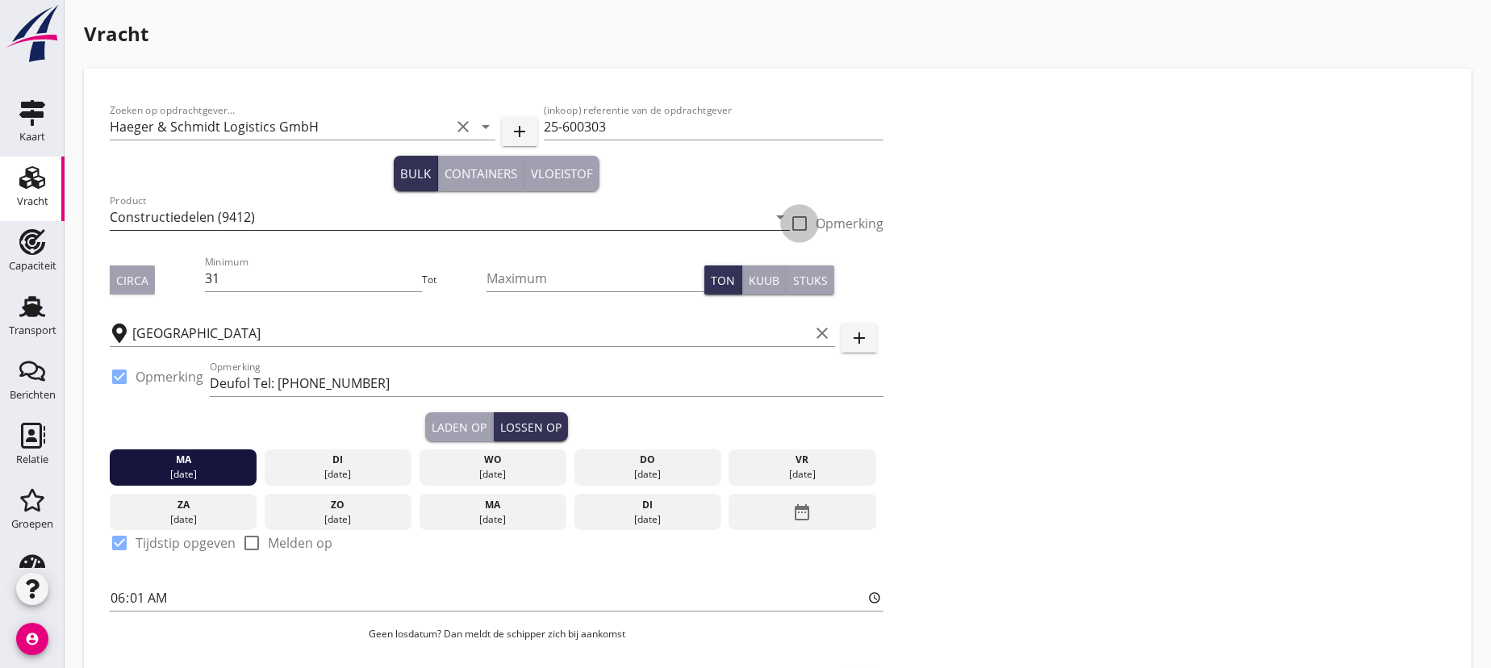
drag, startPoint x: 803, startPoint y: 218, endPoint x: 775, endPoint y: 223, distance: 28.7
click at [803, 218] on div at bounding box center [799, 223] width 27 height 27
checkbox input "true"
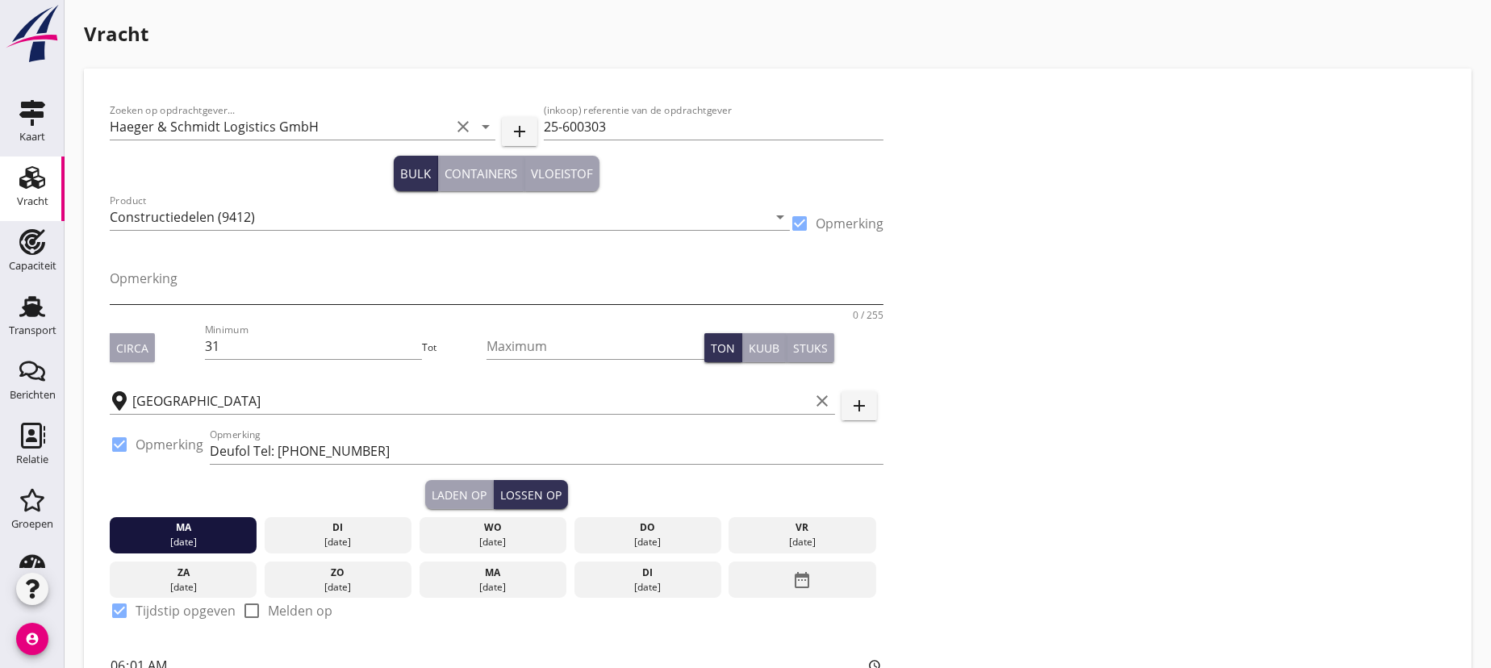
click at [356, 290] on textarea "Opmerking" at bounding box center [497, 284] width 774 height 39
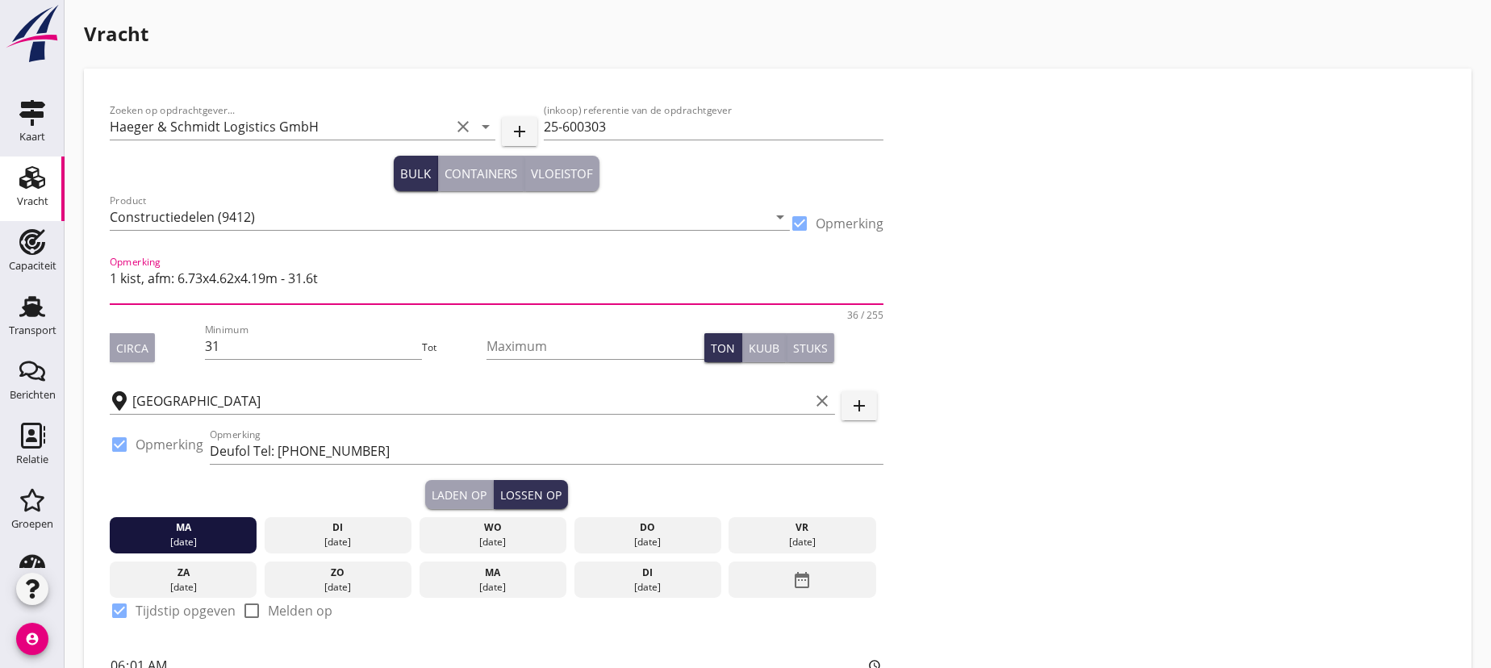
type textarea "1 kist, afm: 6.73x4.62x4.19m - 31.6t"
click at [1077, 465] on div "Zoeken op opdrachtgever... Haeger & Schmidt Logistics GmbH clear arrow_drop_dow…" at bounding box center [777, 492] width 1349 height 797
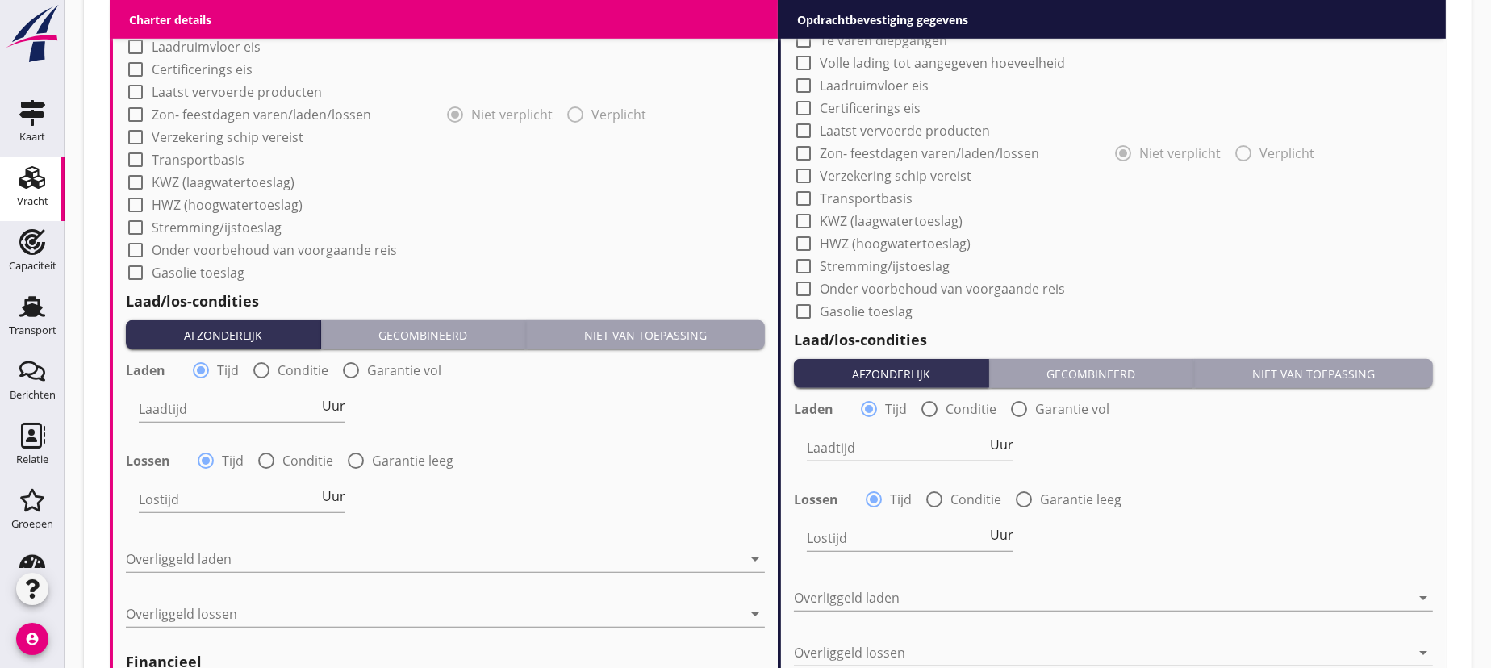
scroll to position [1247, 0]
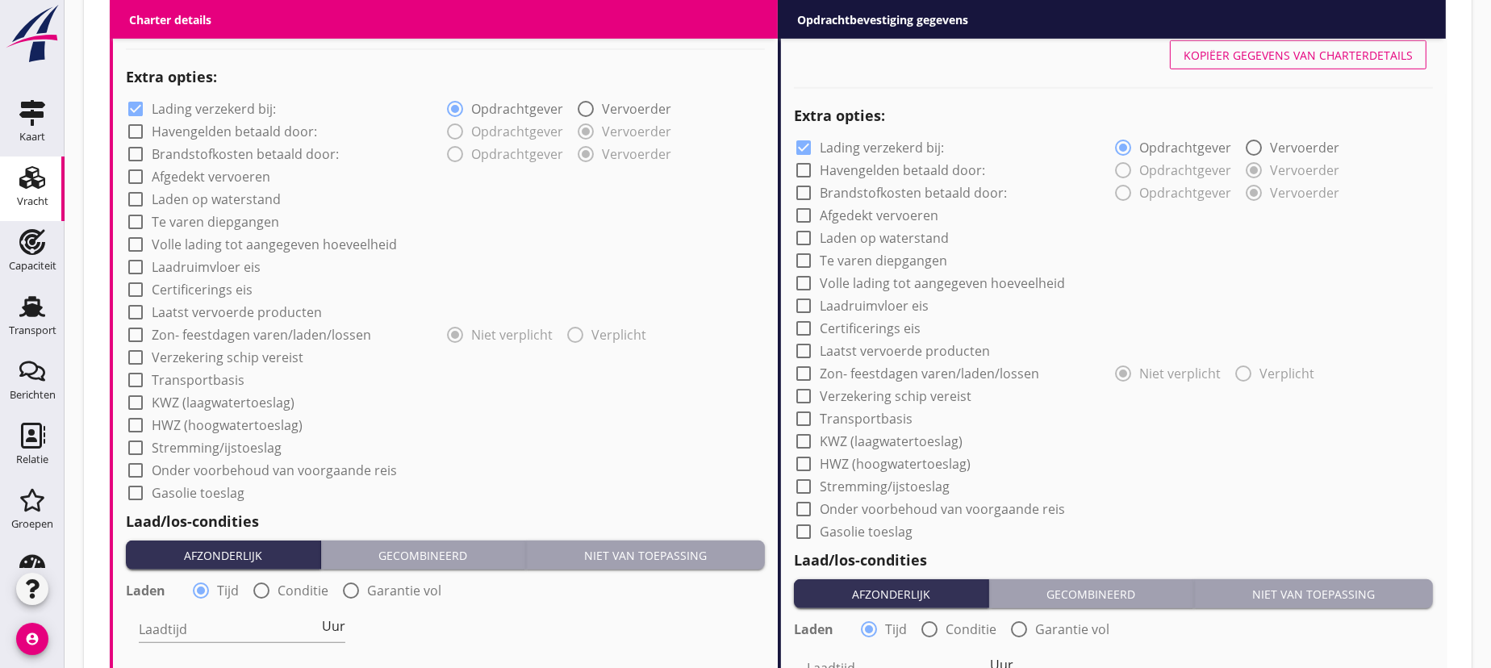
click at [139, 108] on div at bounding box center [135, 108] width 27 height 27
checkbox input "false"
click at [804, 144] on div at bounding box center [803, 147] width 27 height 27
checkbox input "false"
click at [134, 378] on div at bounding box center [135, 379] width 27 height 27
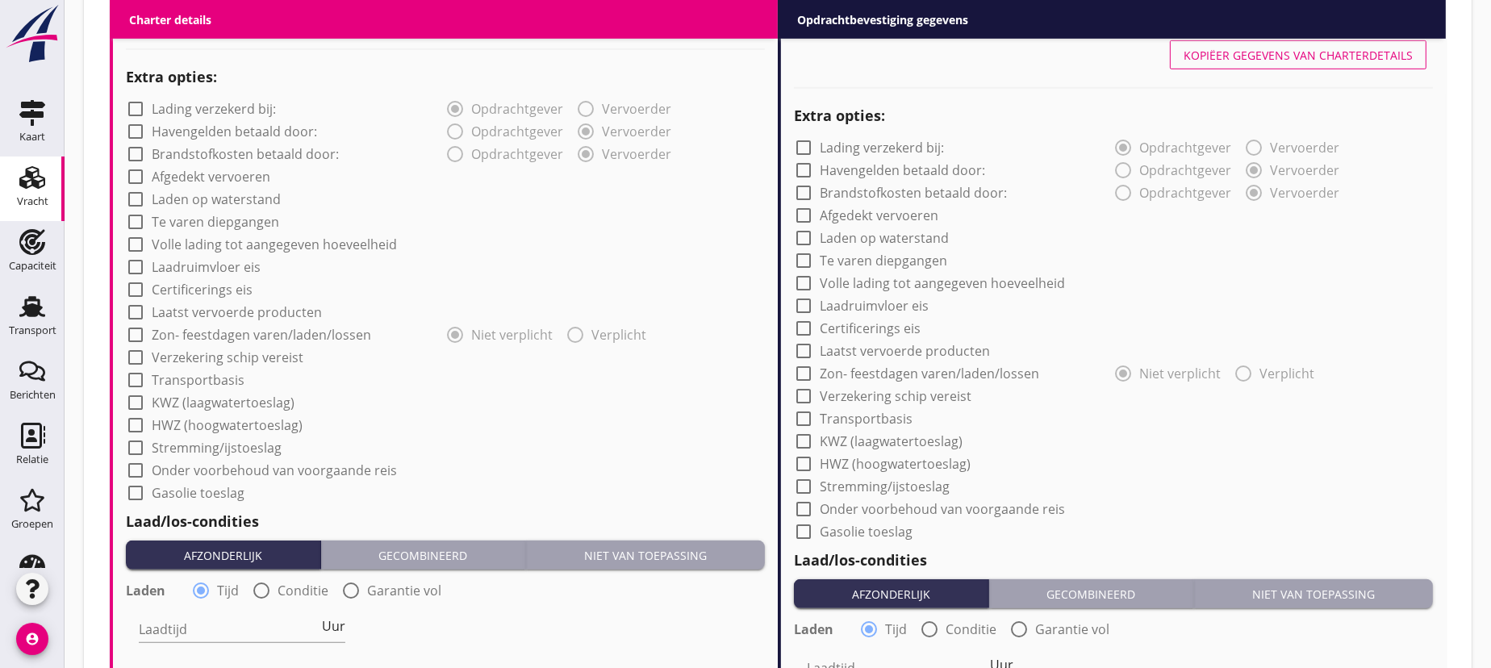
checkbox input "true"
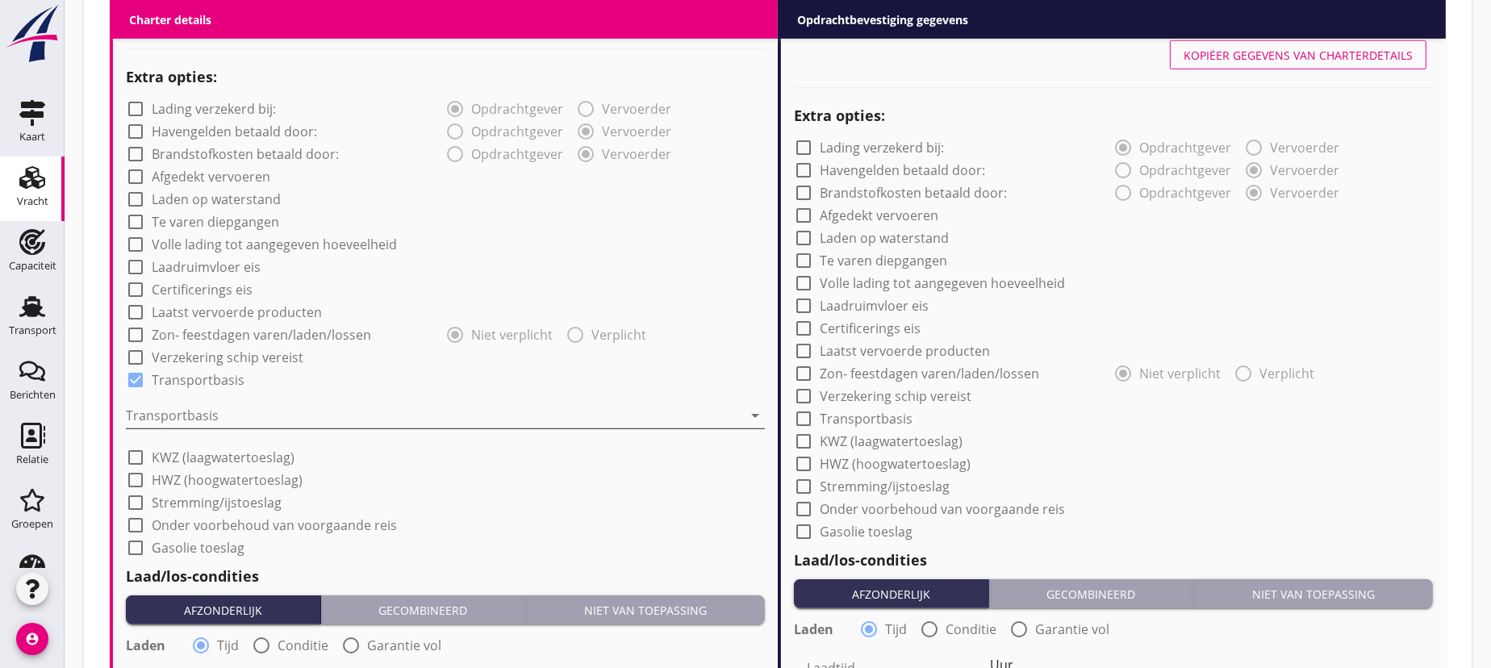
click at [182, 411] on div at bounding box center [434, 416] width 616 height 26
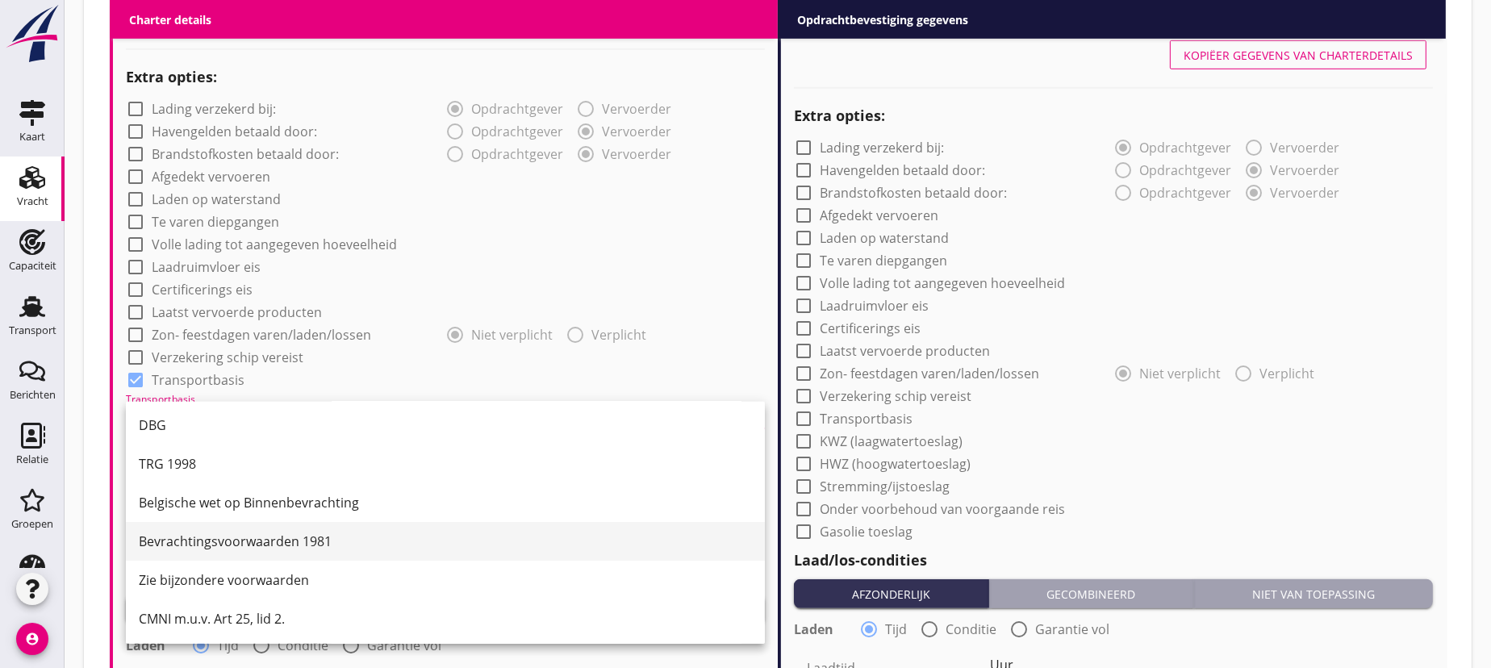
scroll to position [1320, 0]
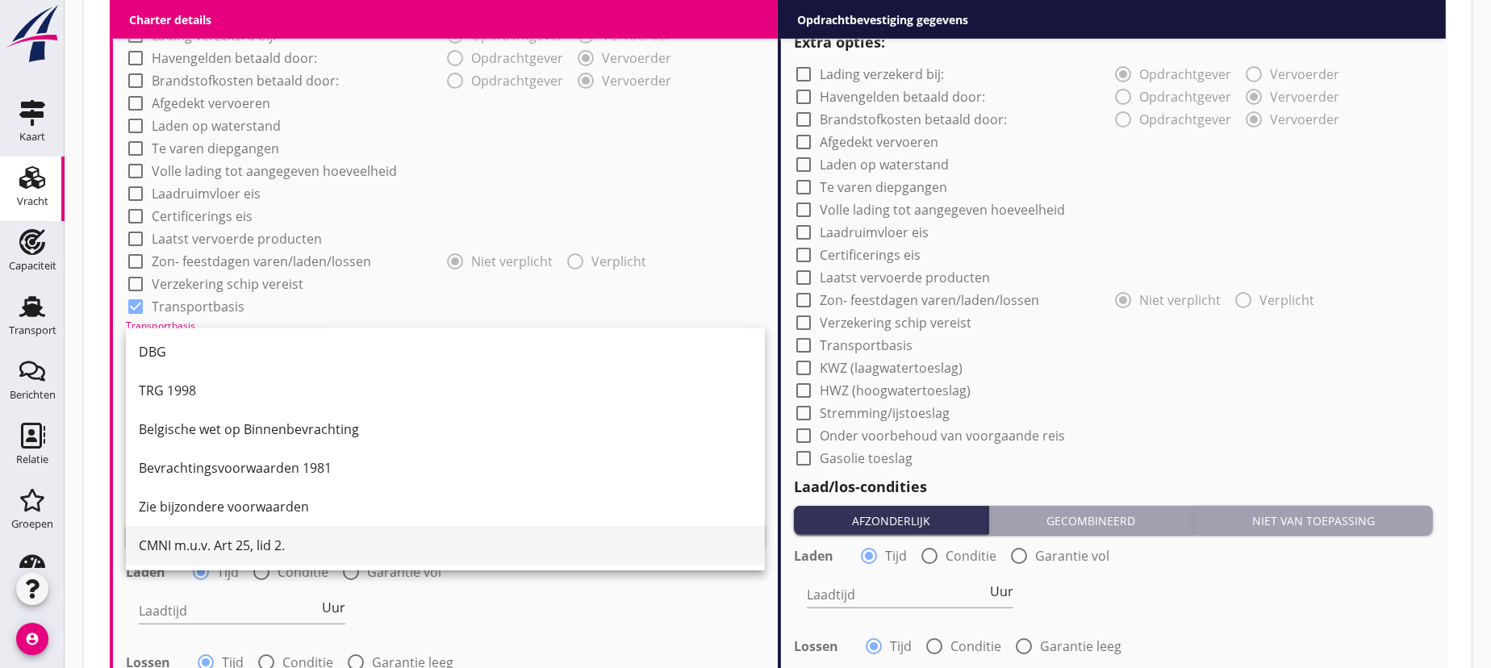
click at [205, 554] on div "CMNI m.u.v. Art 25, lid 2." at bounding box center [445, 545] width 613 height 19
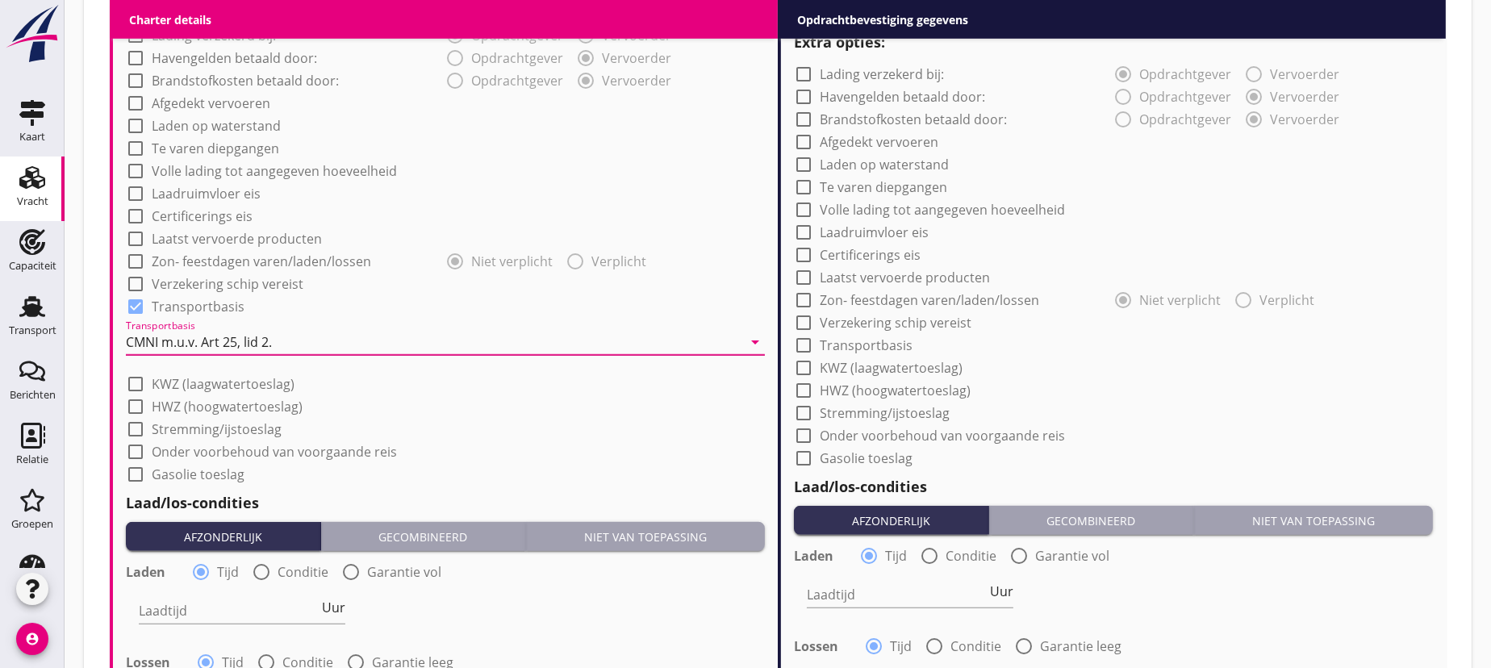
click at [806, 340] on div at bounding box center [803, 345] width 27 height 27
checkbox input "true"
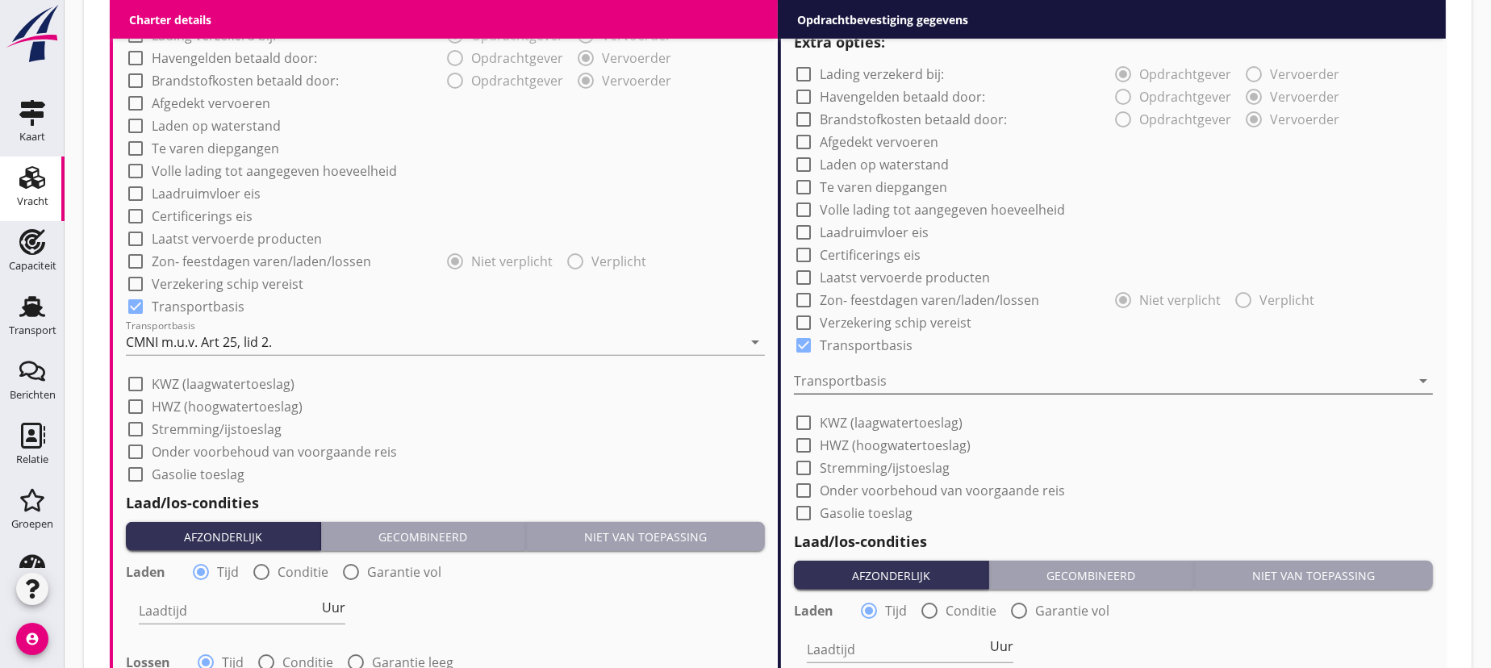
click at [861, 378] on div at bounding box center [1102, 381] width 616 height 26
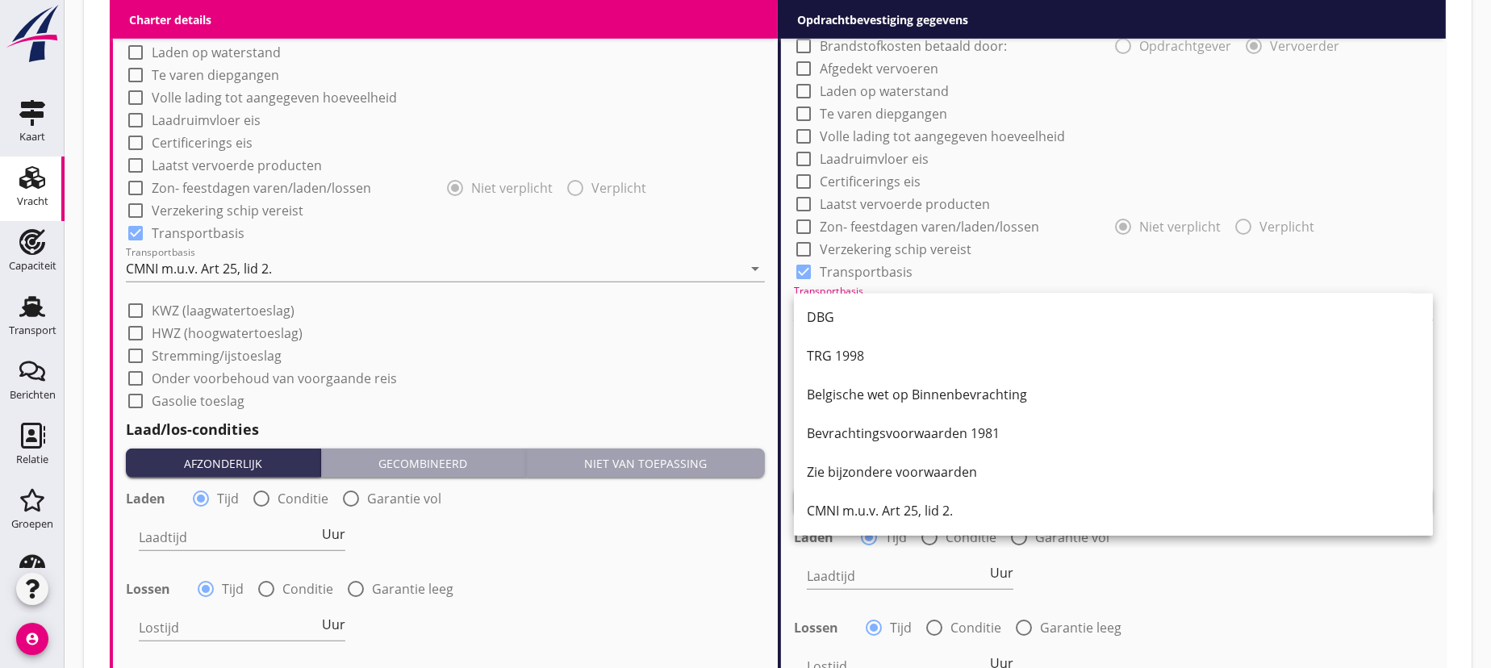
scroll to position [1760, 0]
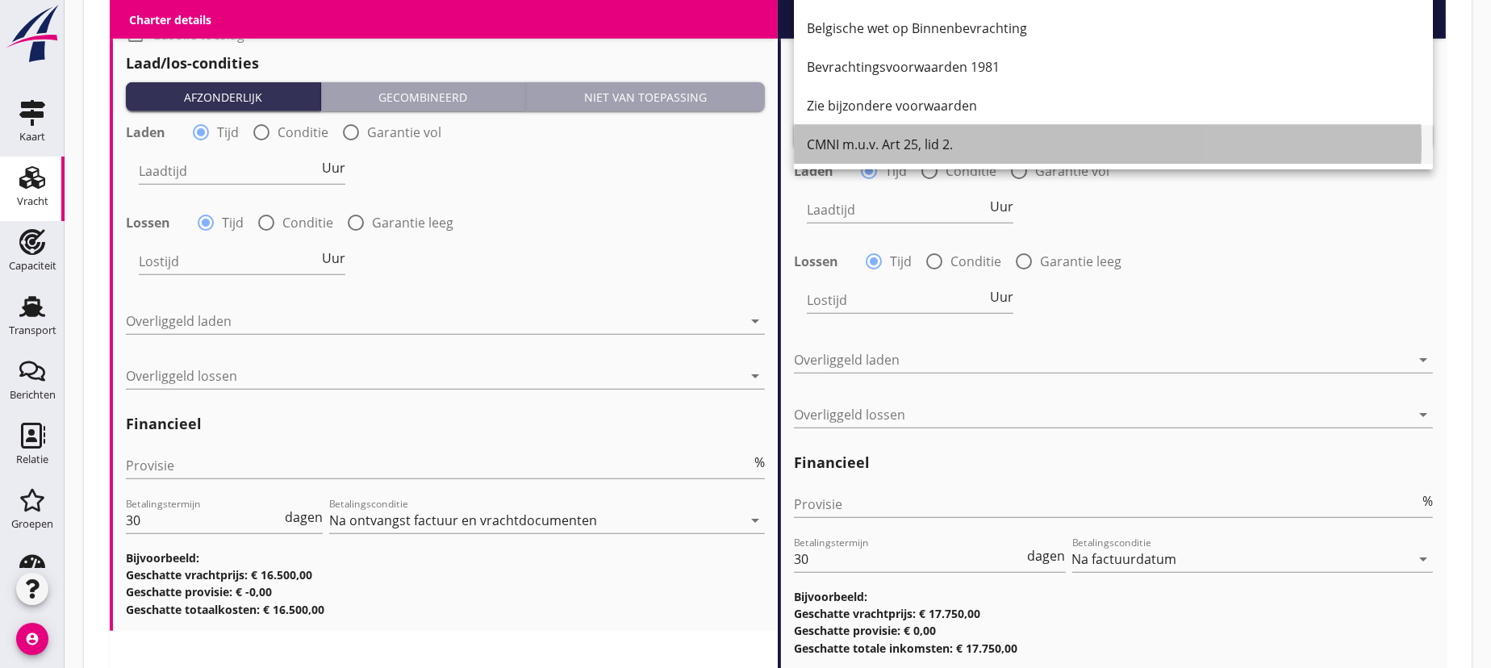
click at [868, 143] on div "CMNI m.u.v. Art 25, lid 2." at bounding box center [1113, 144] width 613 height 19
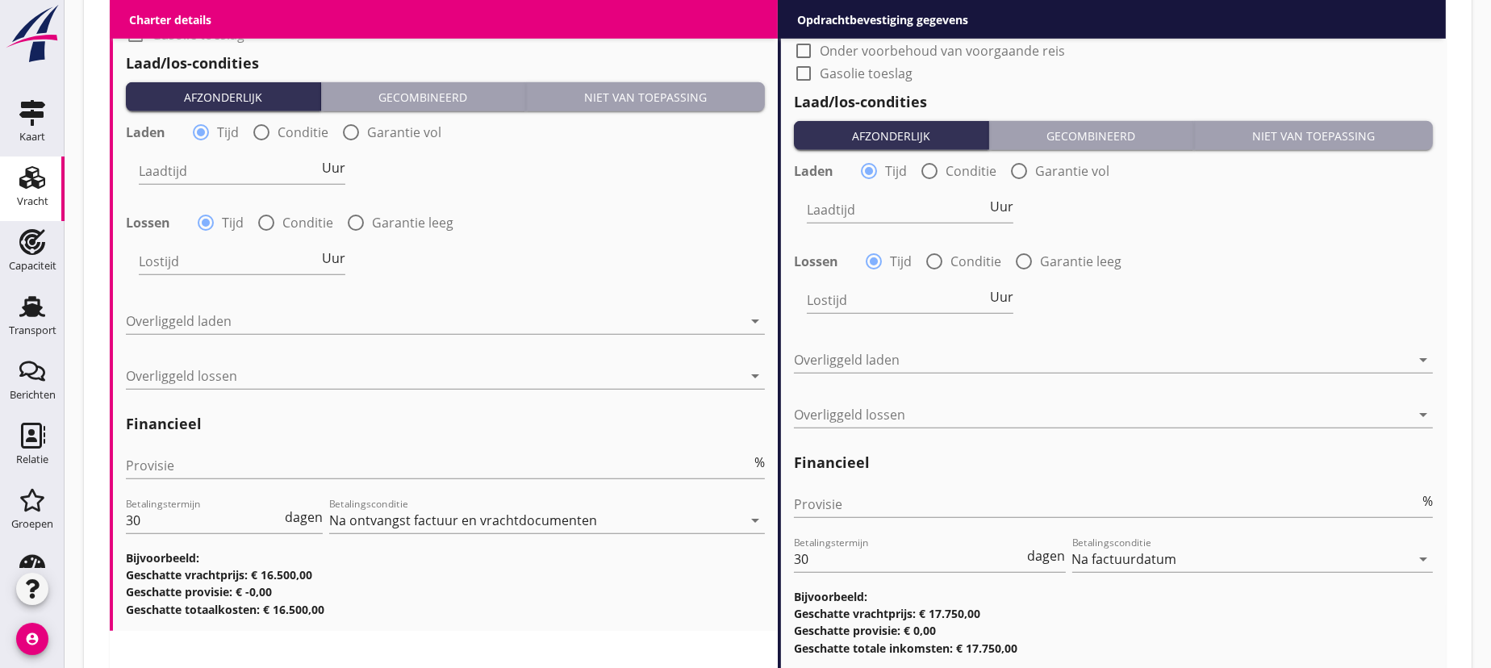
scroll to position [1540, 0]
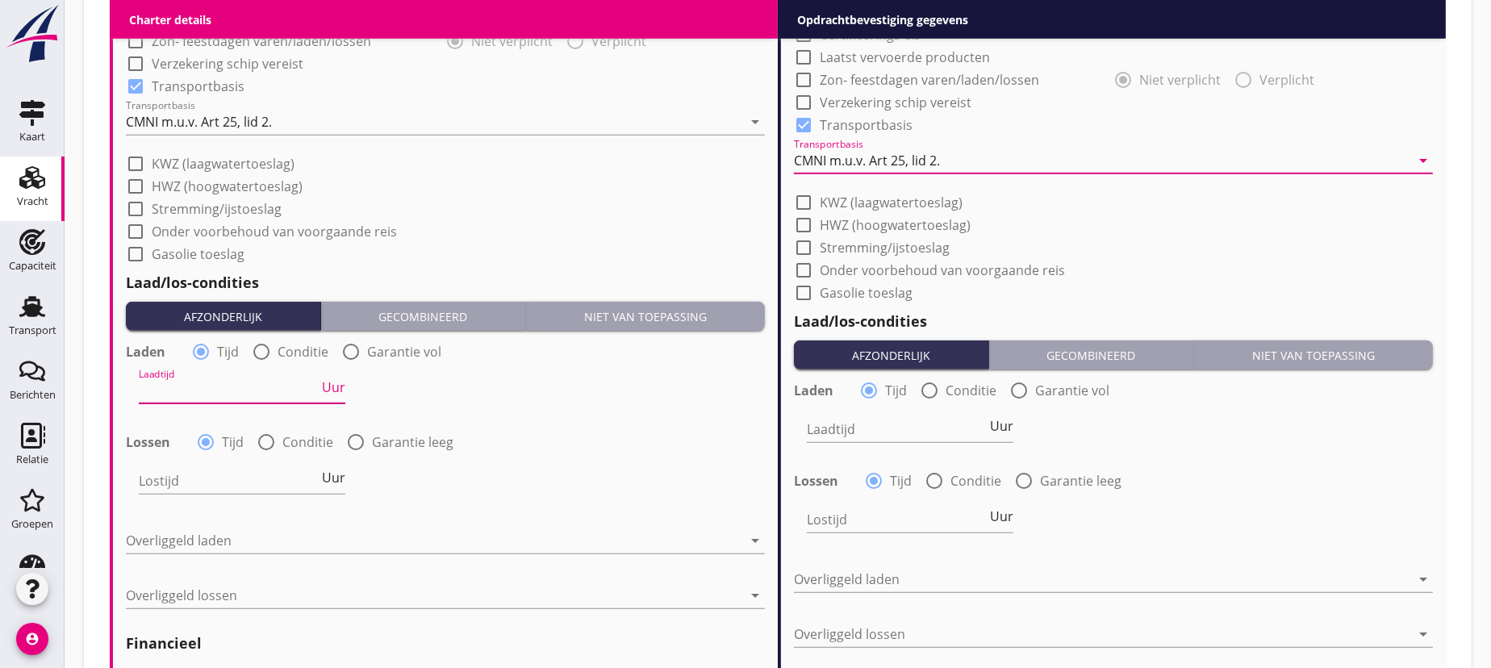
click at [248, 395] on input "Laadtijd" at bounding box center [229, 391] width 180 height 26
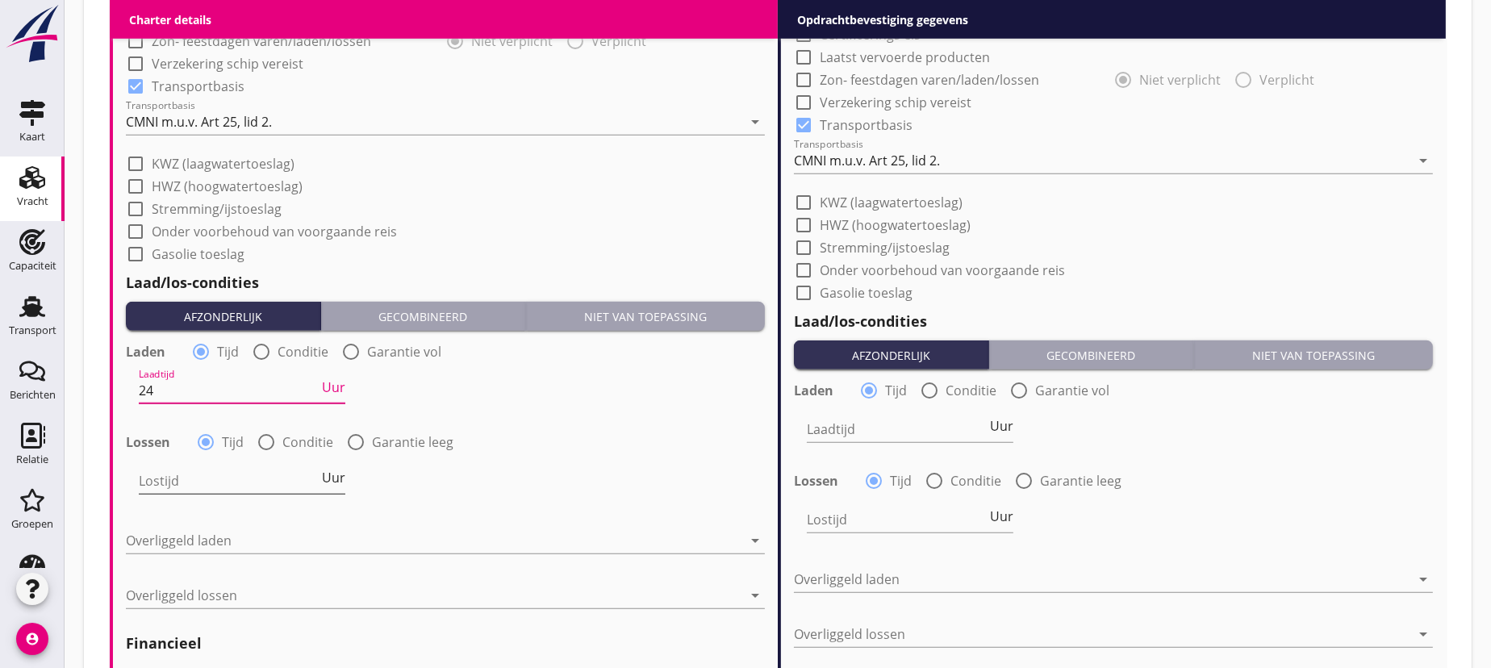
type input "24"
click at [186, 479] on input "Lostijd" at bounding box center [229, 481] width 180 height 26
type input "24"
click at [178, 528] on div at bounding box center [434, 541] width 616 height 26
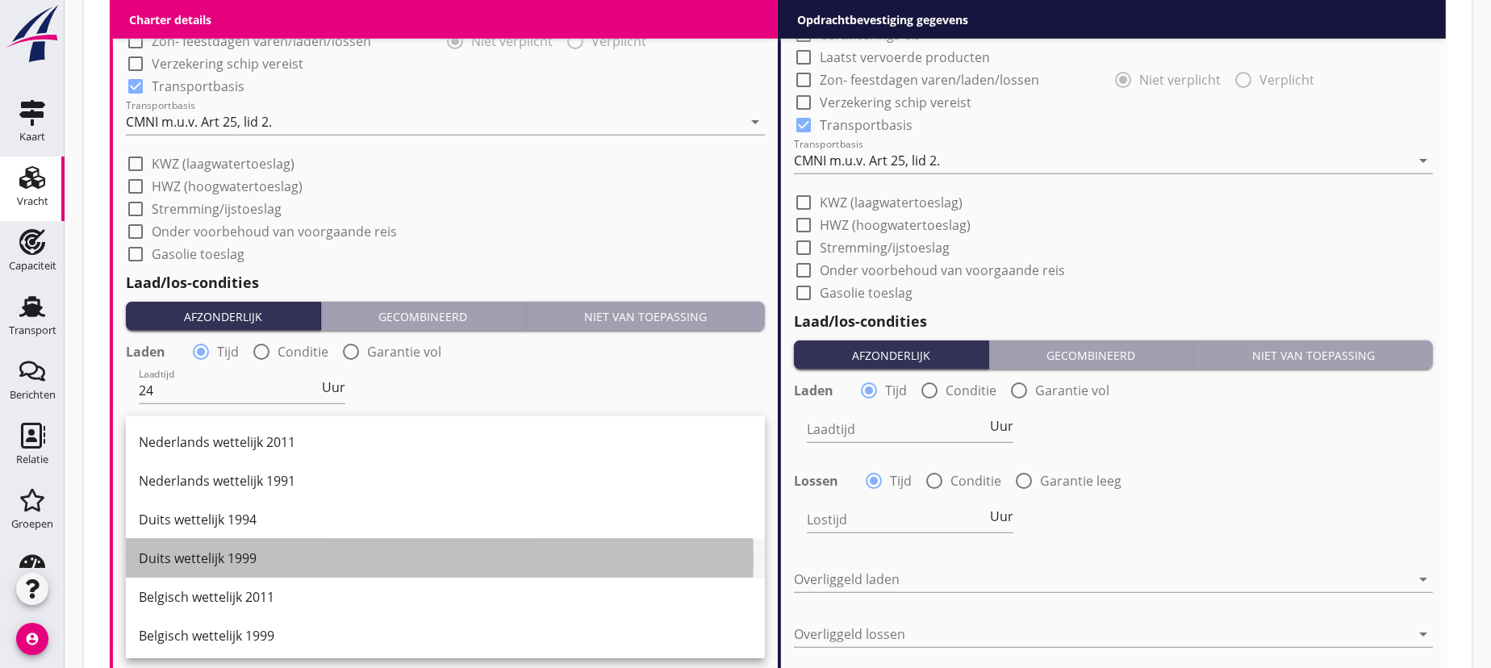
click at [190, 560] on div "Duits wettelijk 1999" at bounding box center [445, 558] width 613 height 19
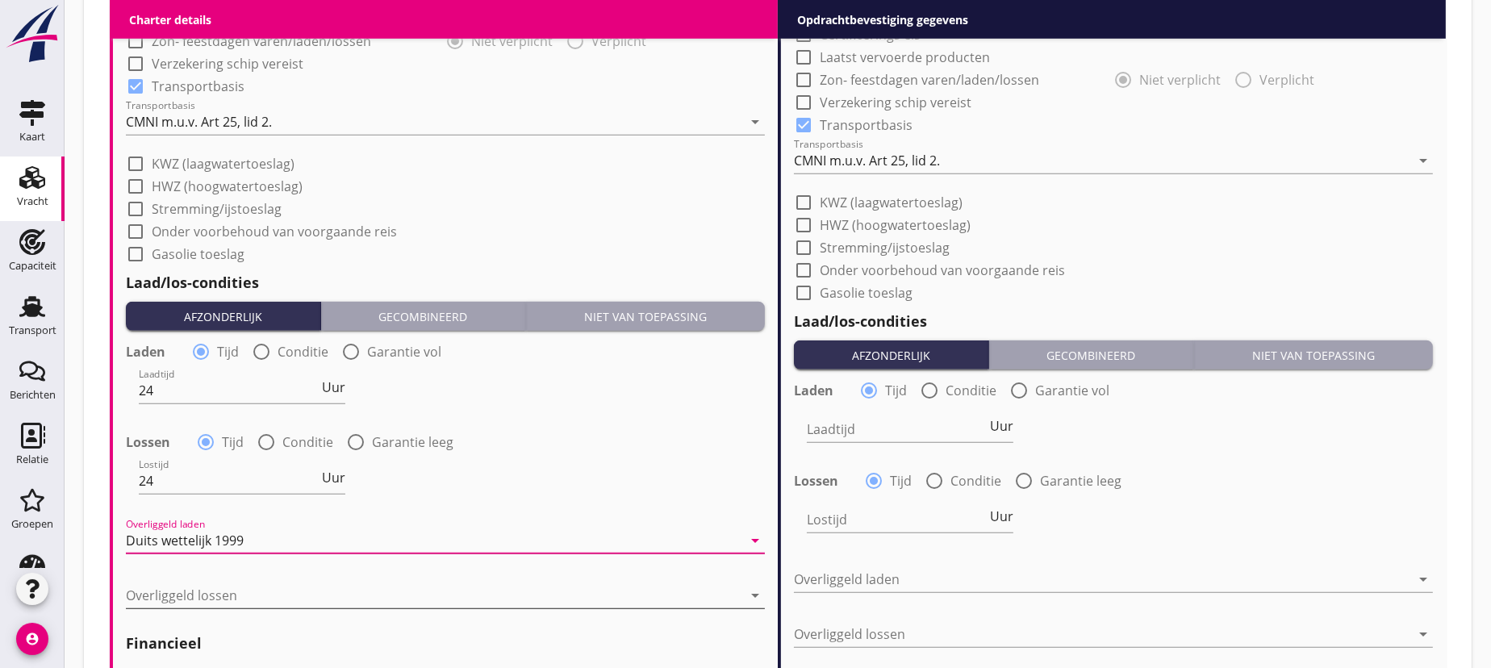
click at [225, 589] on div at bounding box center [434, 596] width 616 height 26
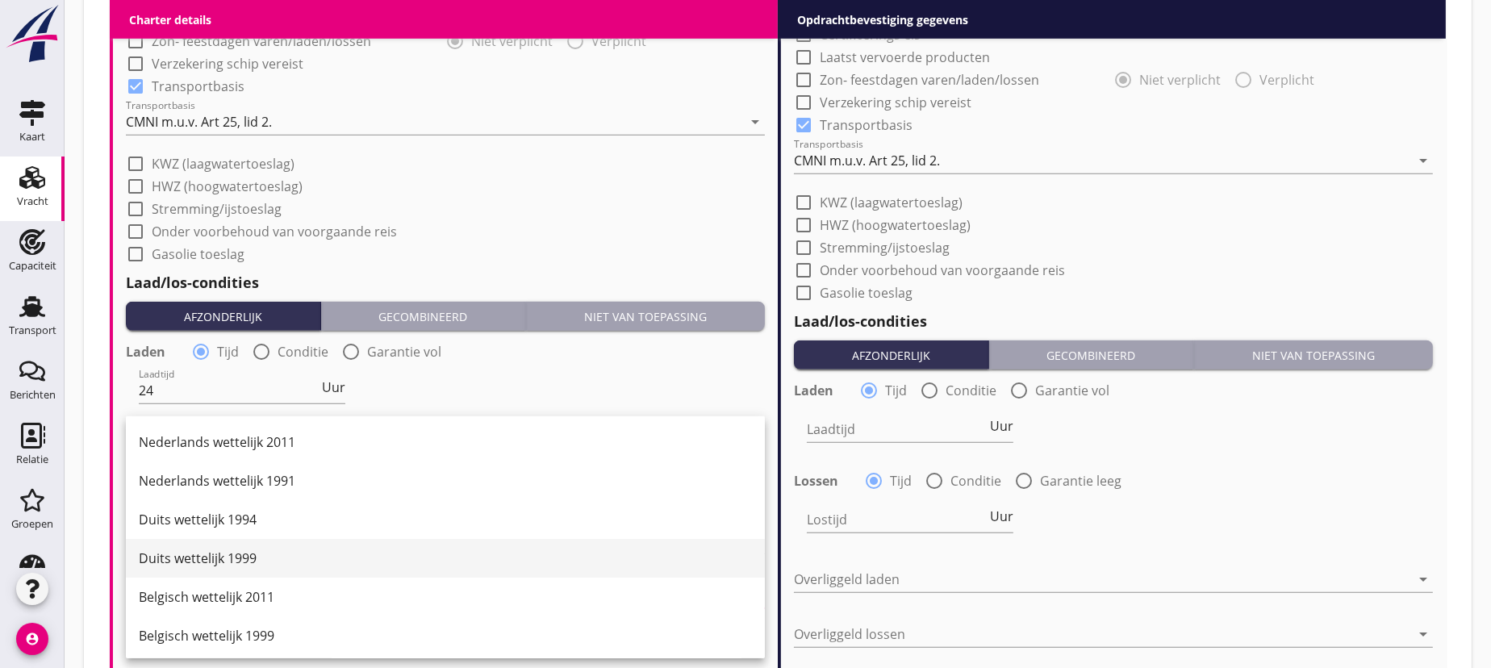
click at [236, 558] on div "Duits wettelijk 1999" at bounding box center [445, 558] width 613 height 19
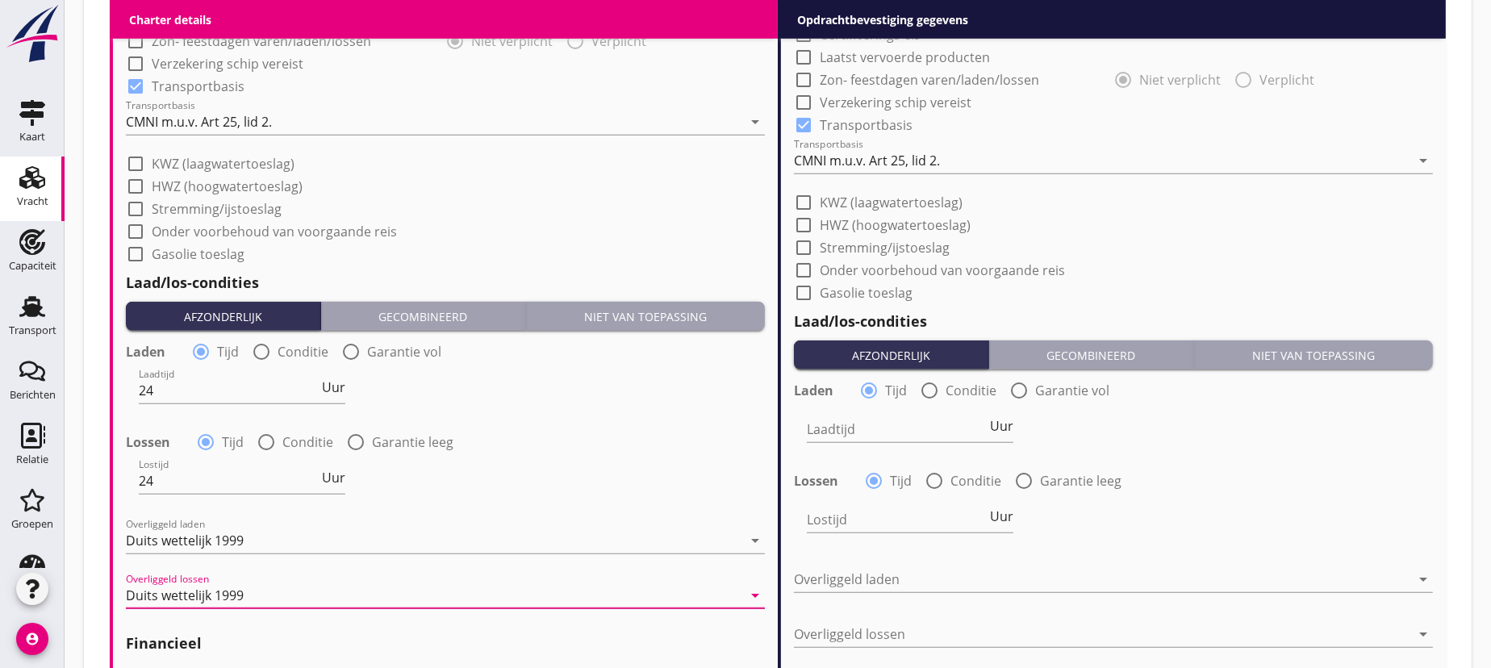
scroll to position [1760, 0]
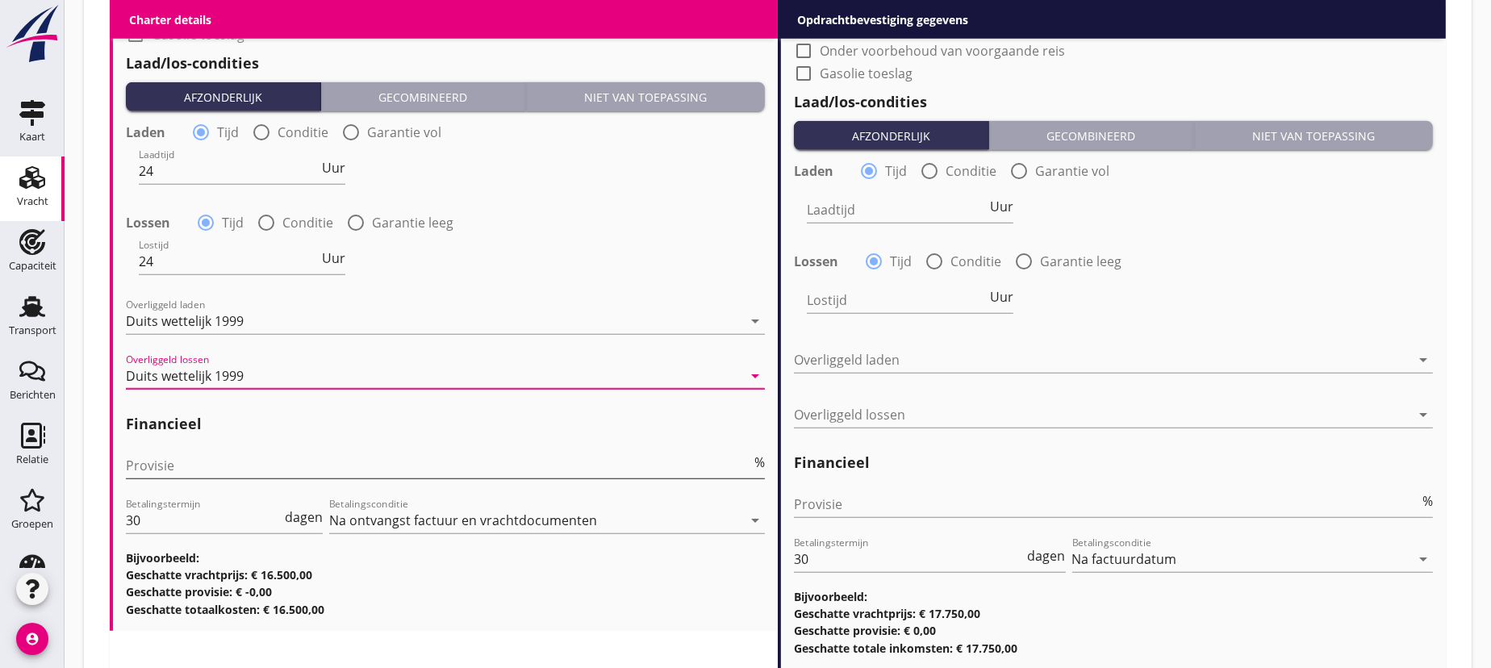
click at [165, 461] on input "Provisie" at bounding box center [438, 466] width 625 height 26
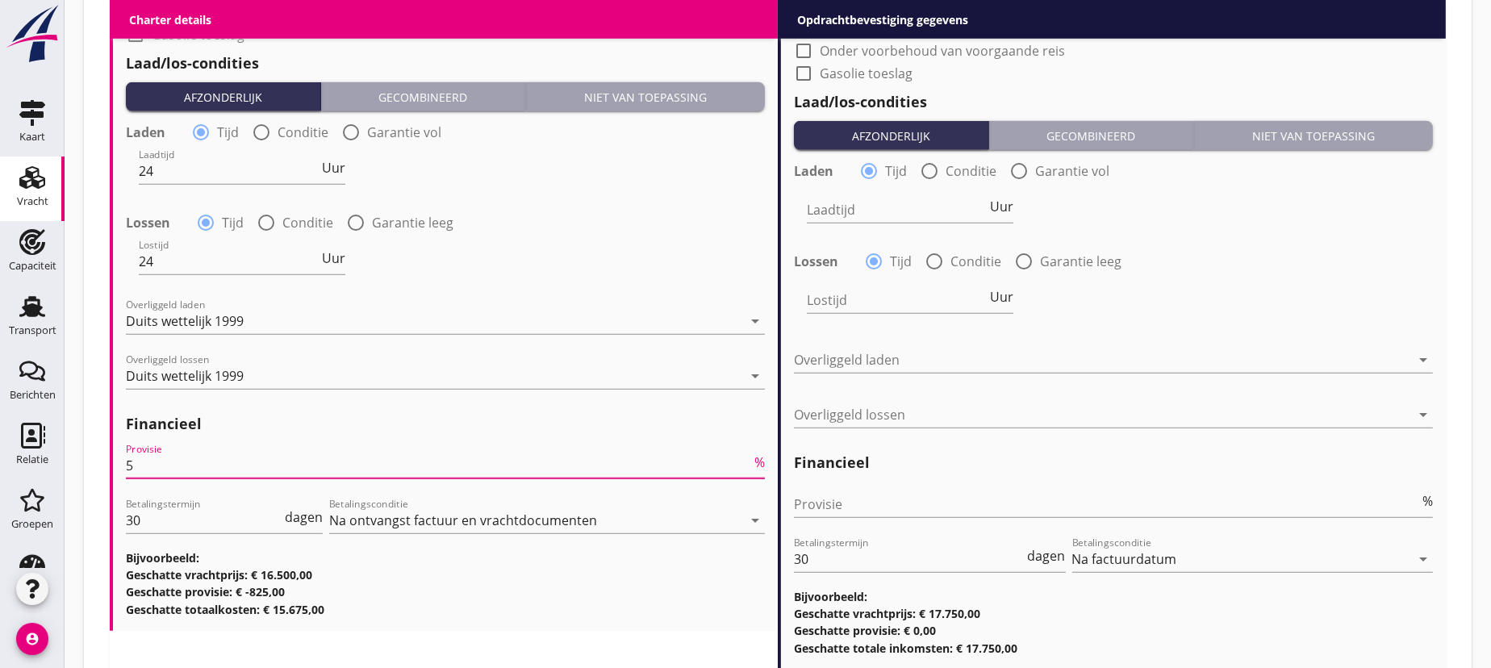
scroll to position [1686, 0]
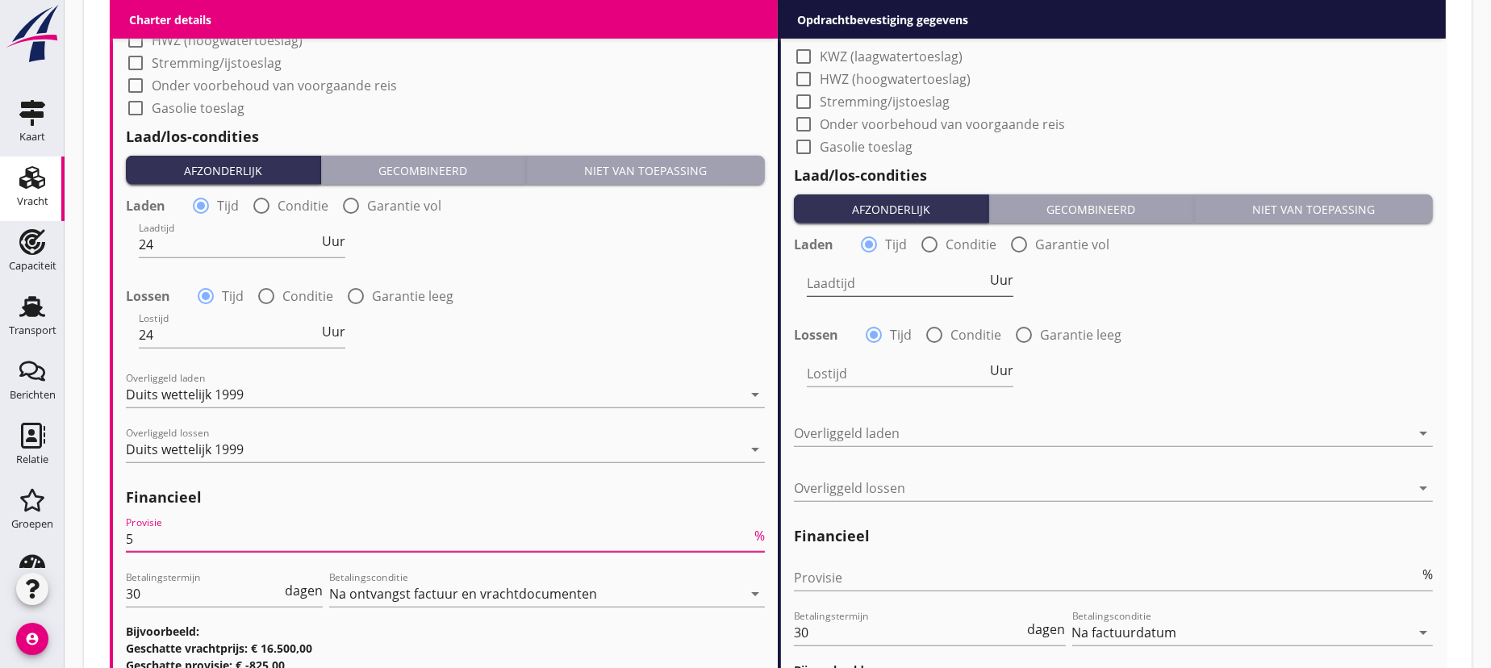
type input "5"
click at [895, 283] on input "Laadtijd" at bounding box center [897, 283] width 180 height 26
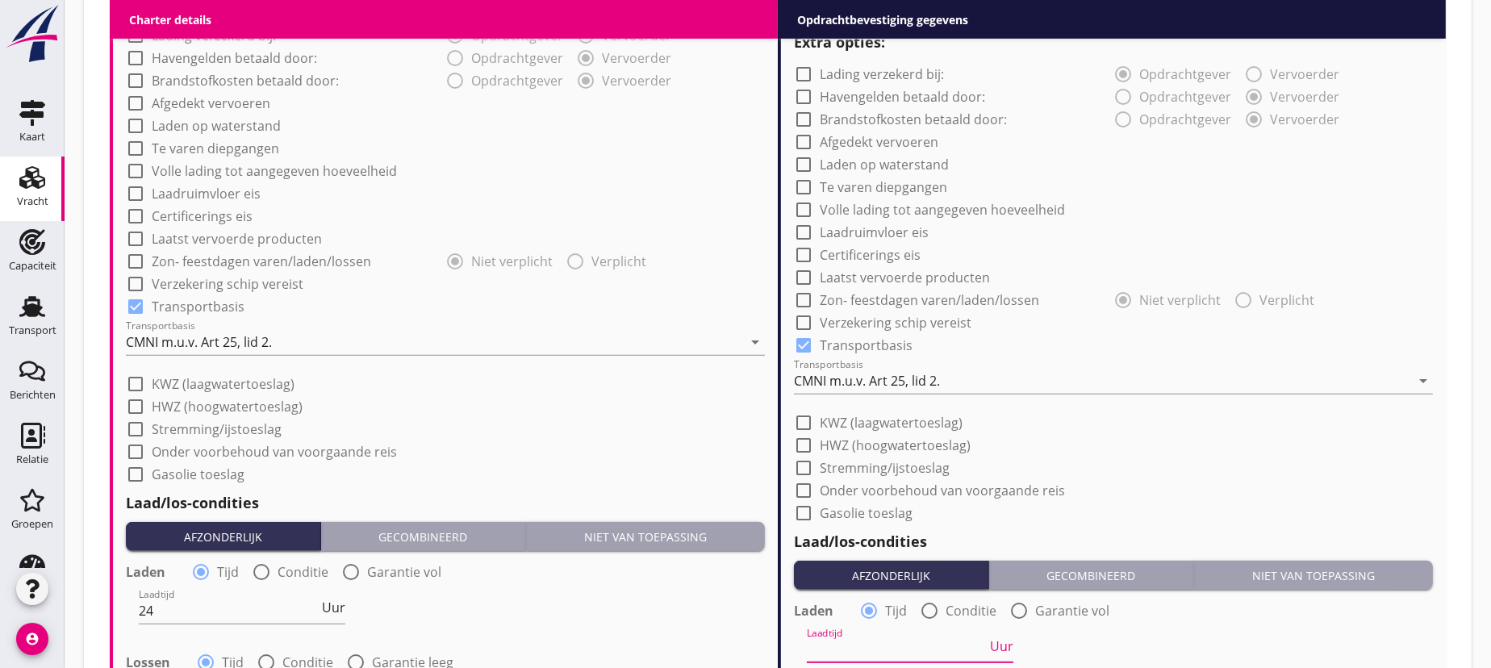
scroll to position [1026, 0]
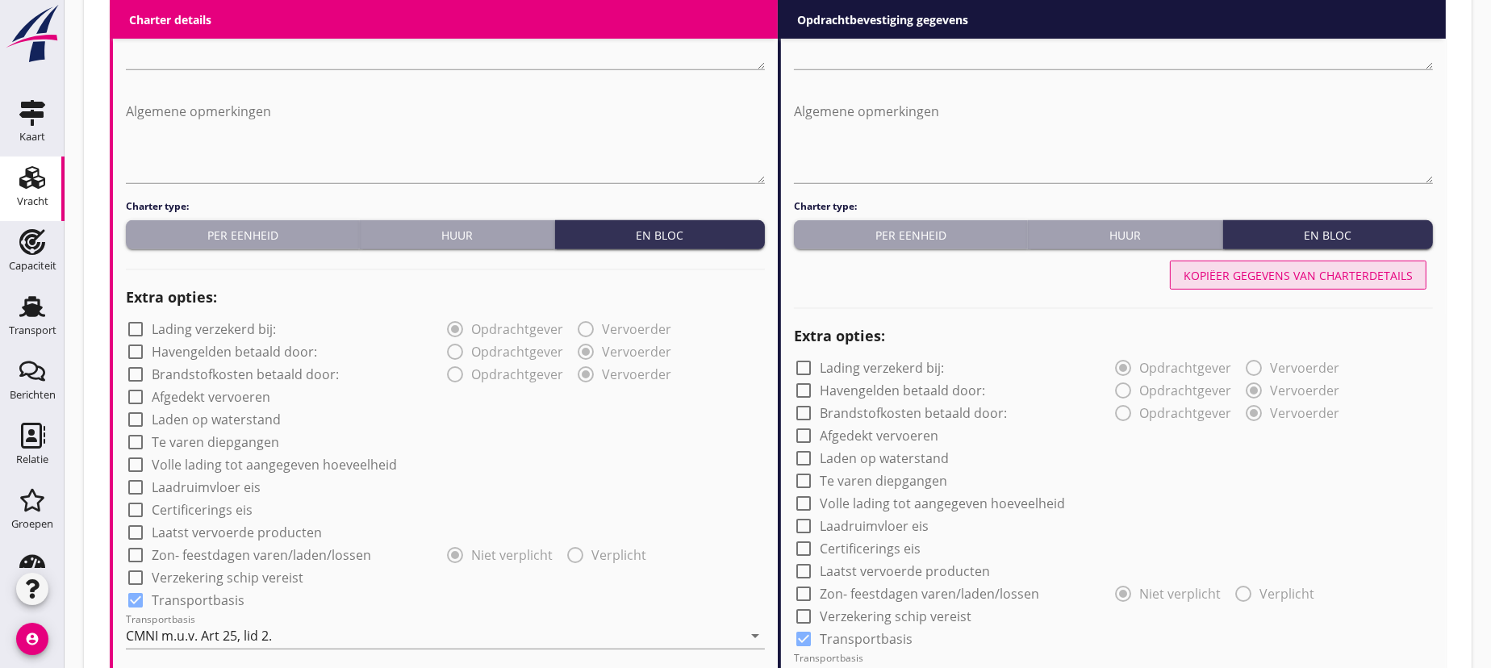
click at [1305, 275] on div "Kopiëer gegevens van charterdetails" at bounding box center [1298, 275] width 229 height 17
type input "24"
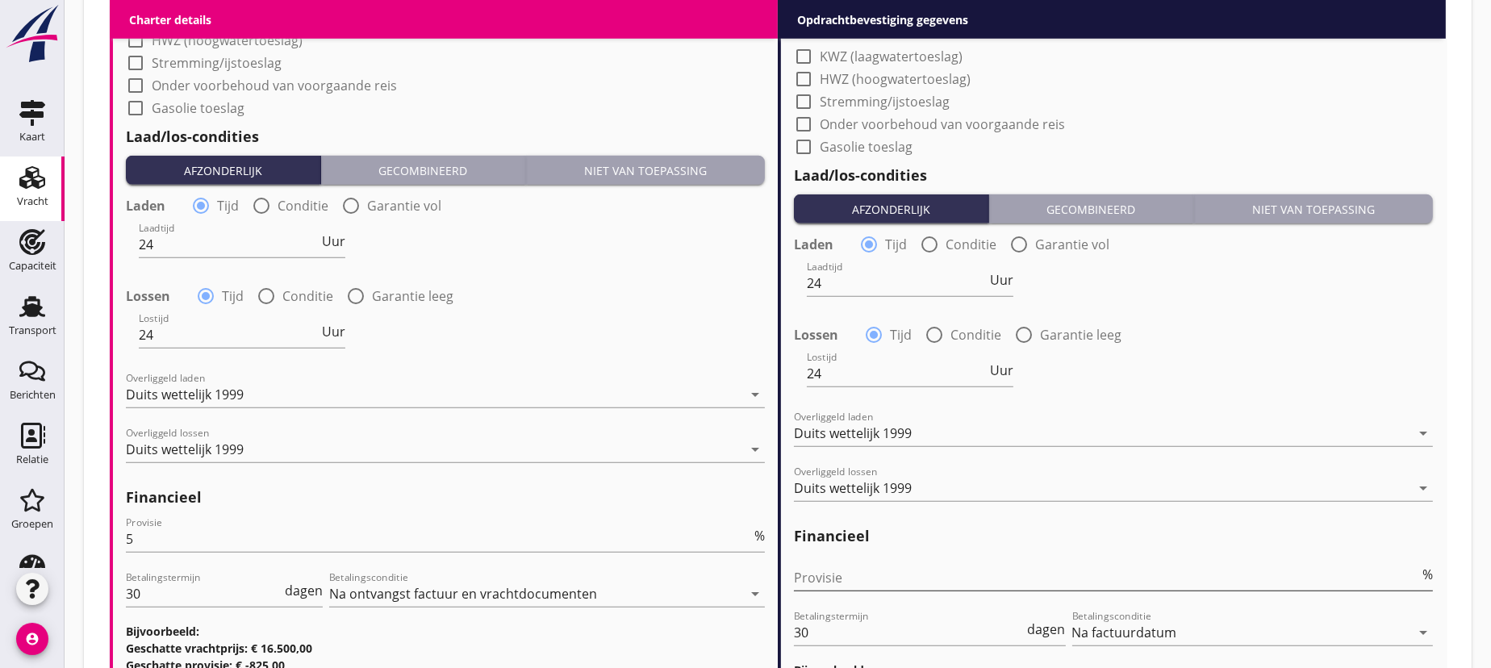
scroll to position [1869, 0]
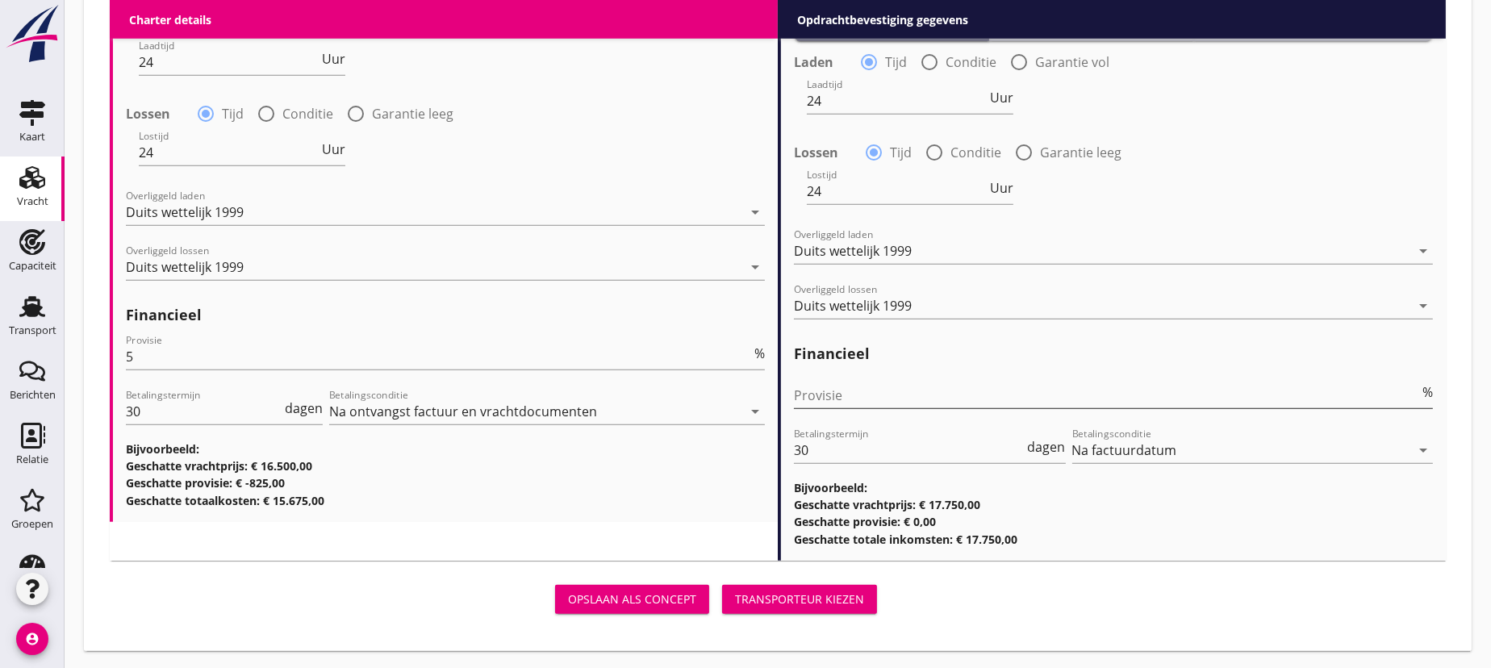
click at [842, 395] on input "Provisie" at bounding box center [1106, 395] width 625 height 26
type input "0"
click at [793, 585] on button "Transporteur kiezen" at bounding box center [799, 599] width 155 height 29
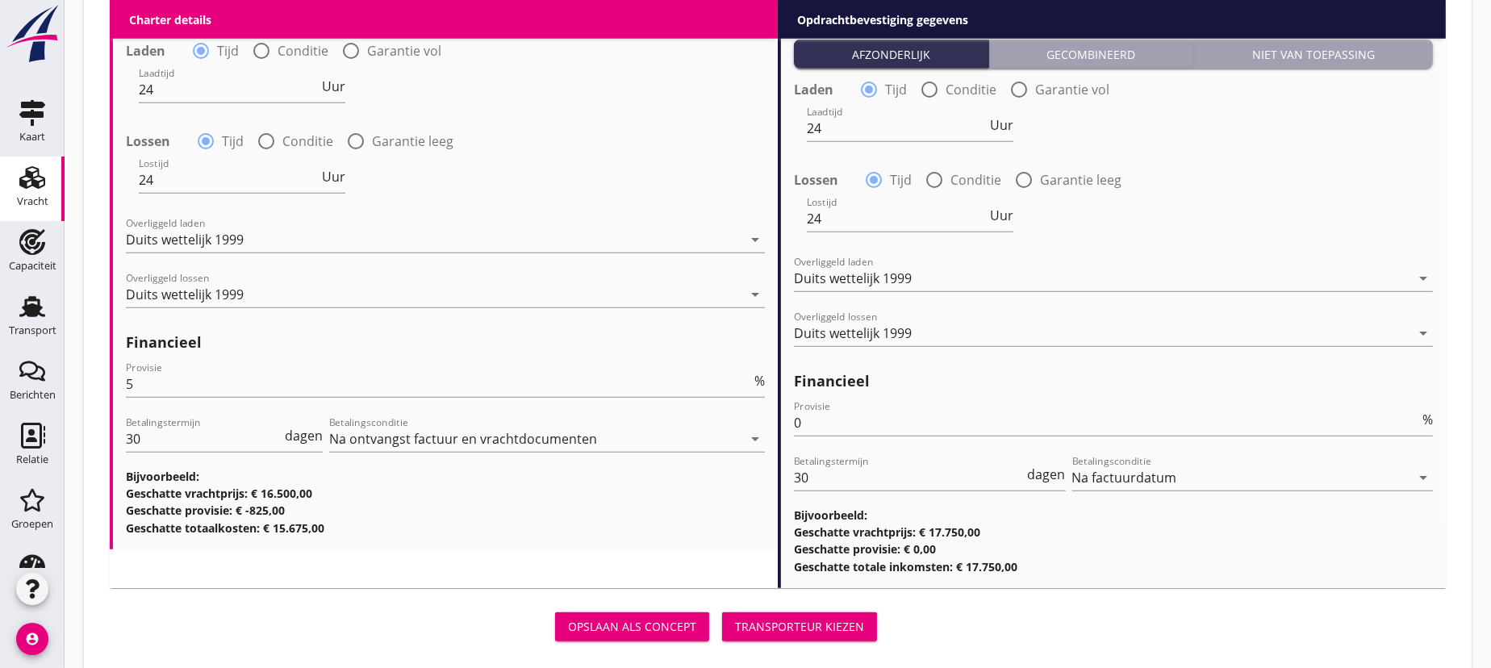
scroll to position [1896, 0]
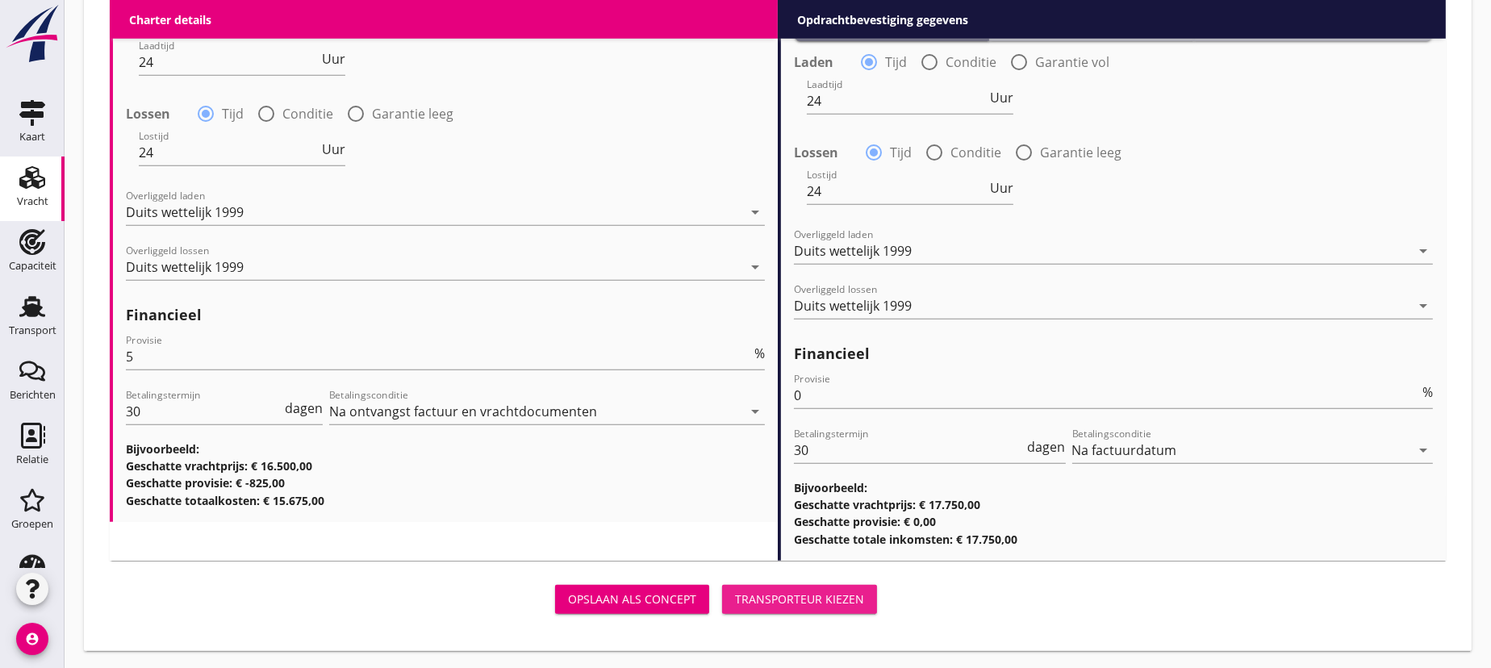
drag, startPoint x: 814, startPoint y: 592, endPoint x: 806, endPoint y: 541, distance: 52.3
click at [813, 591] on div "Transporteur kiezen" at bounding box center [799, 599] width 129 height 17
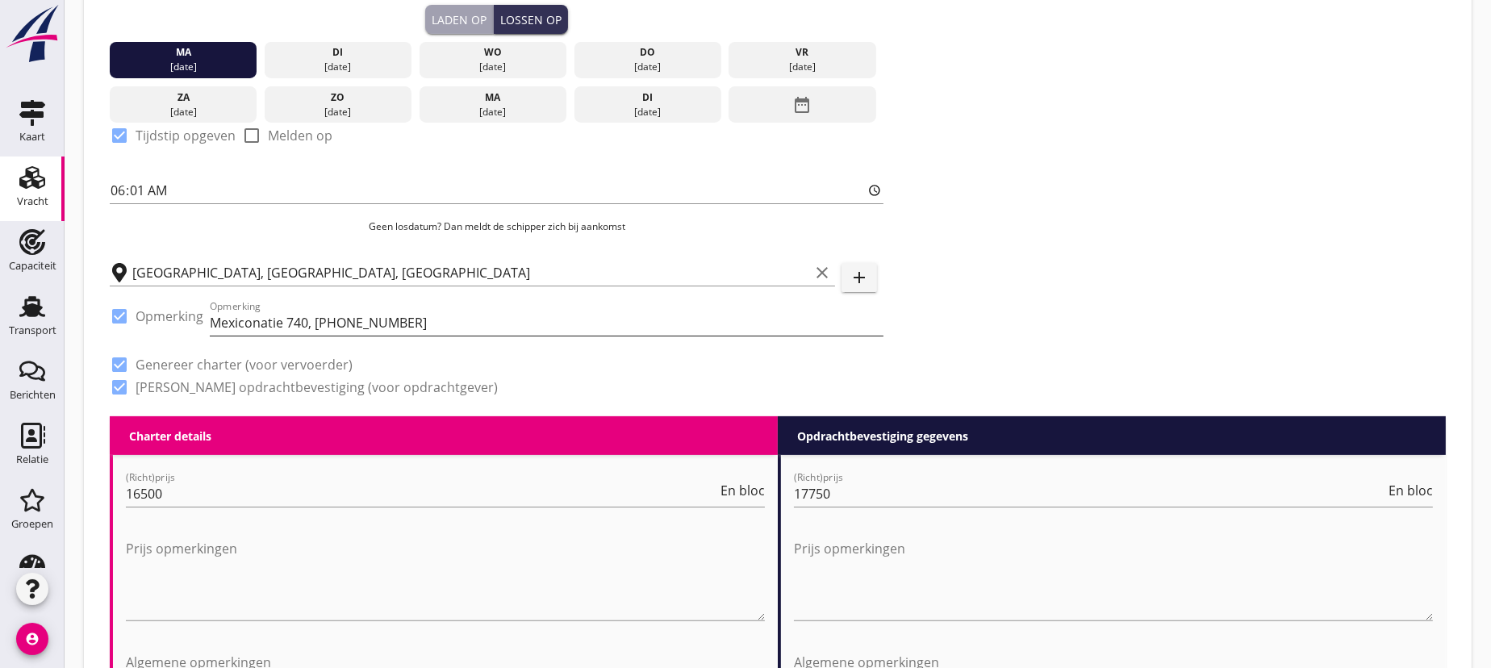
scroll to position [210, 0]
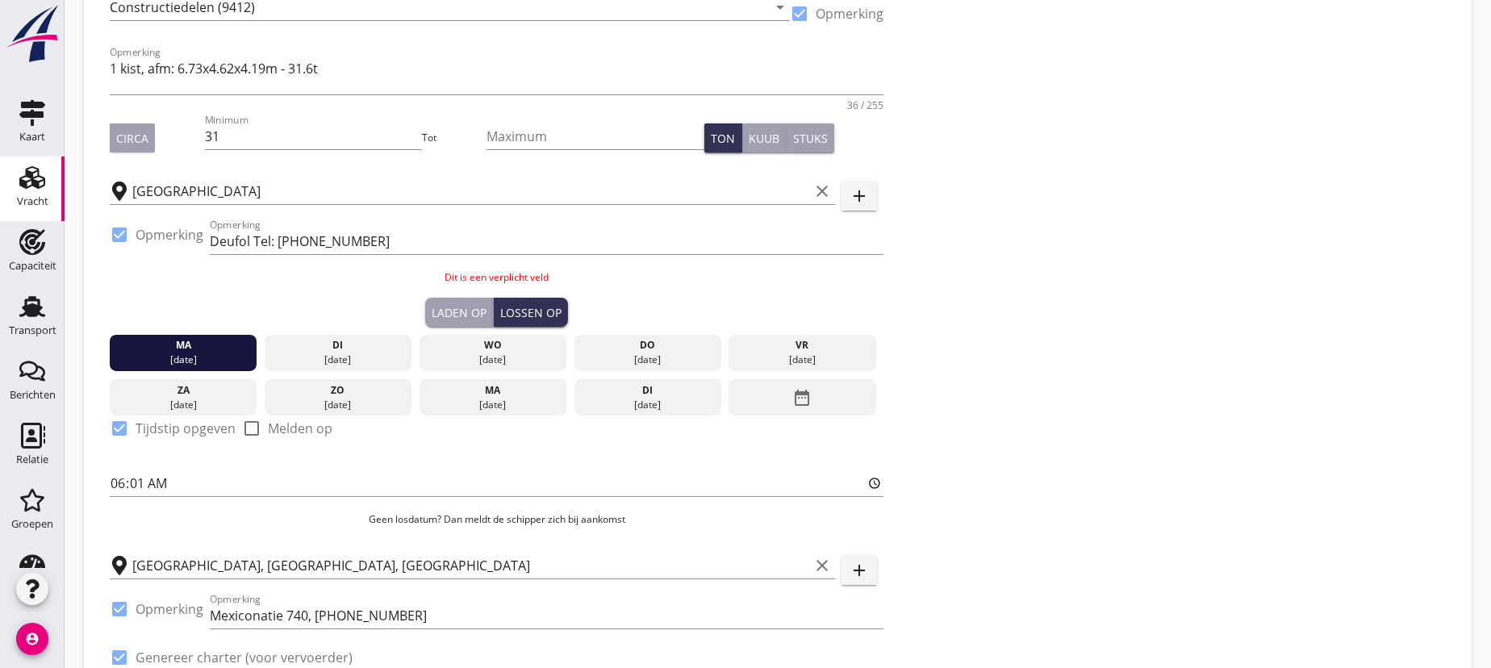
click at [190, 349] on div "ma" at bounding box center [184, 345] width 140 height 15
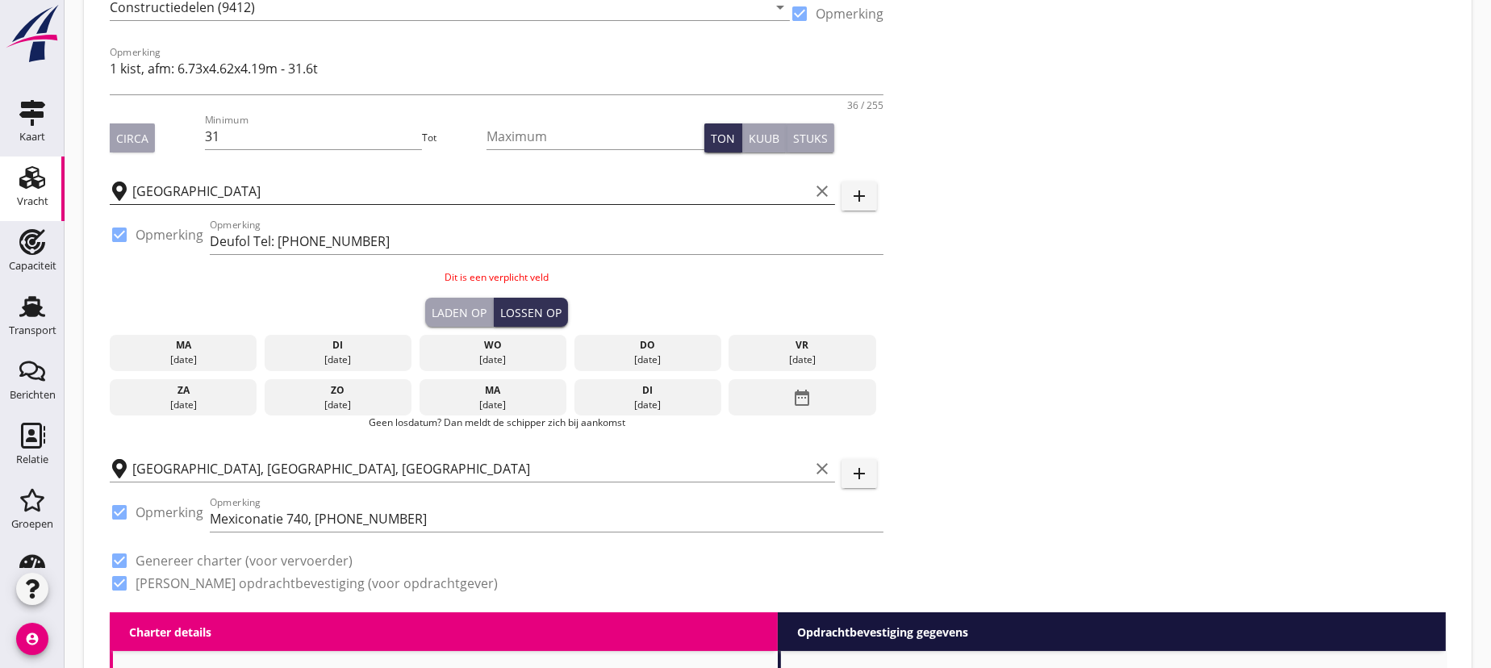
click at [249, 186] on input "[GEOGRAPHIC_DATA]" at bounding box center [470, 191] width 677 height 26
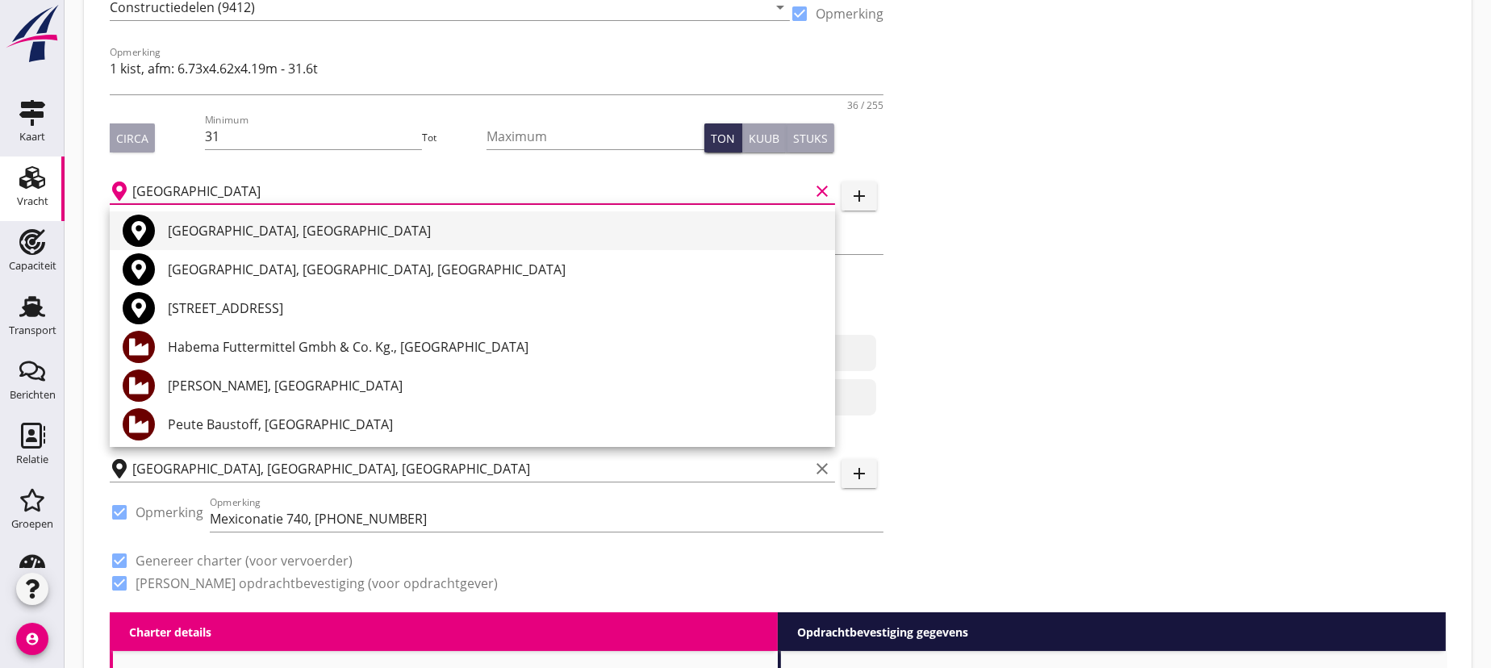
click at [240, 237] on div "[GEOGRAPHIC_DATA], [GEOGRAPHIC_DATA]" at bounding box center [495, 230] width 654 height 19
type input "[GEOGRAPHIC_DATA], [GEOGRAPHIC_DATA]"
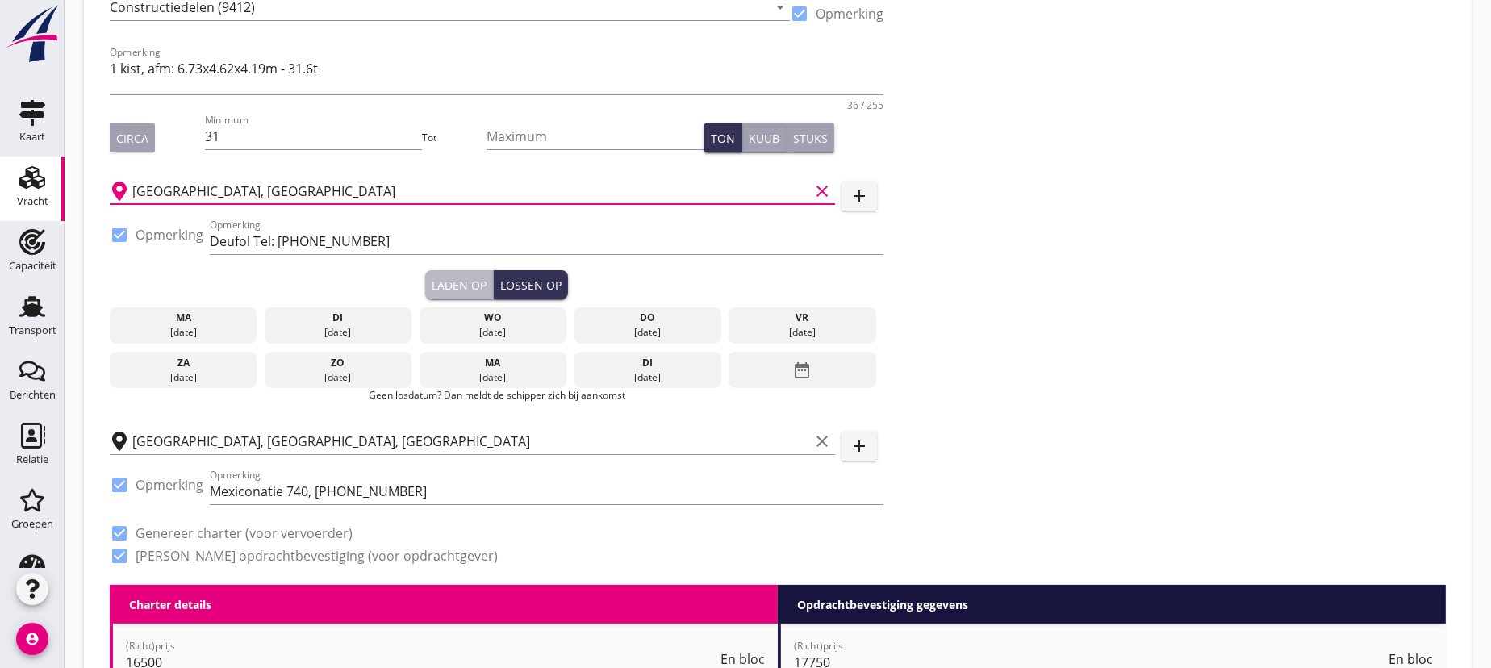
click at [454, 278] on div "Laden op" at bounding box center [459, 285] width 55 height 17
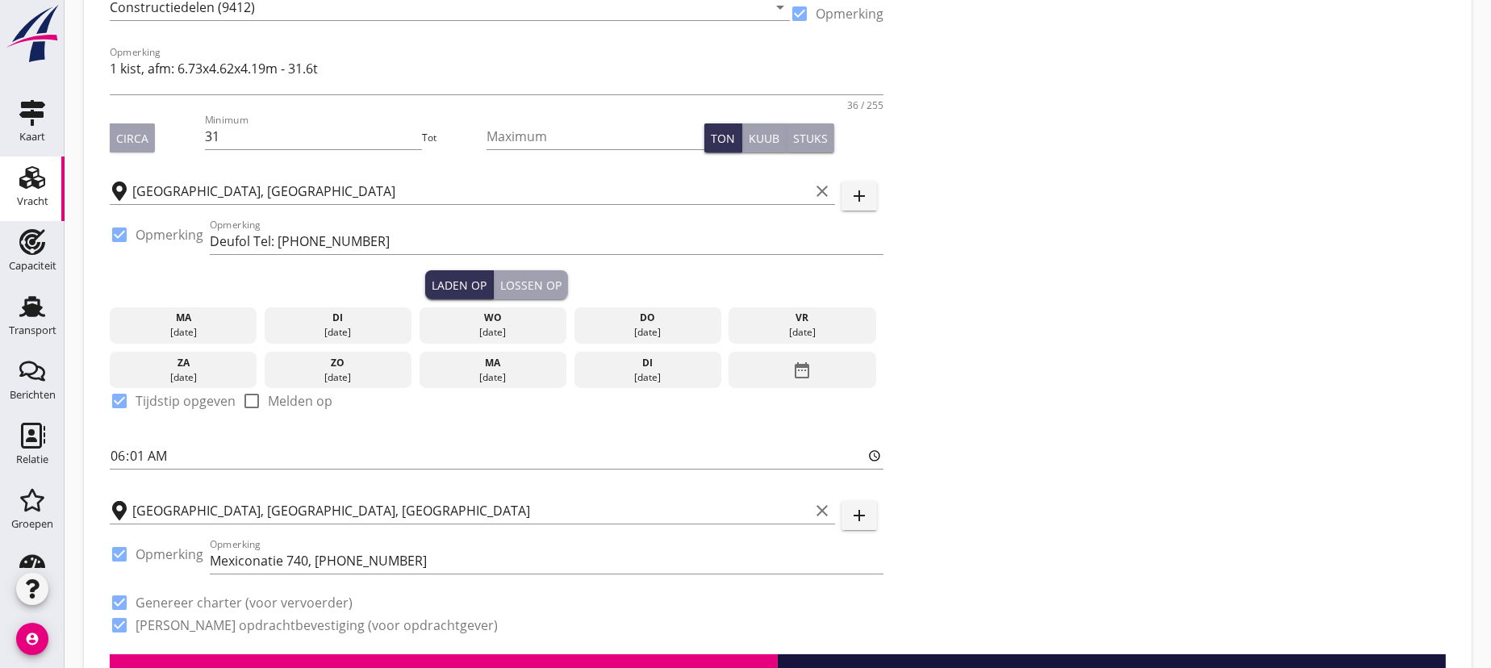
click at [796, 366] on icon "date_range" at bounding box center [802, 370] width 19 height 29
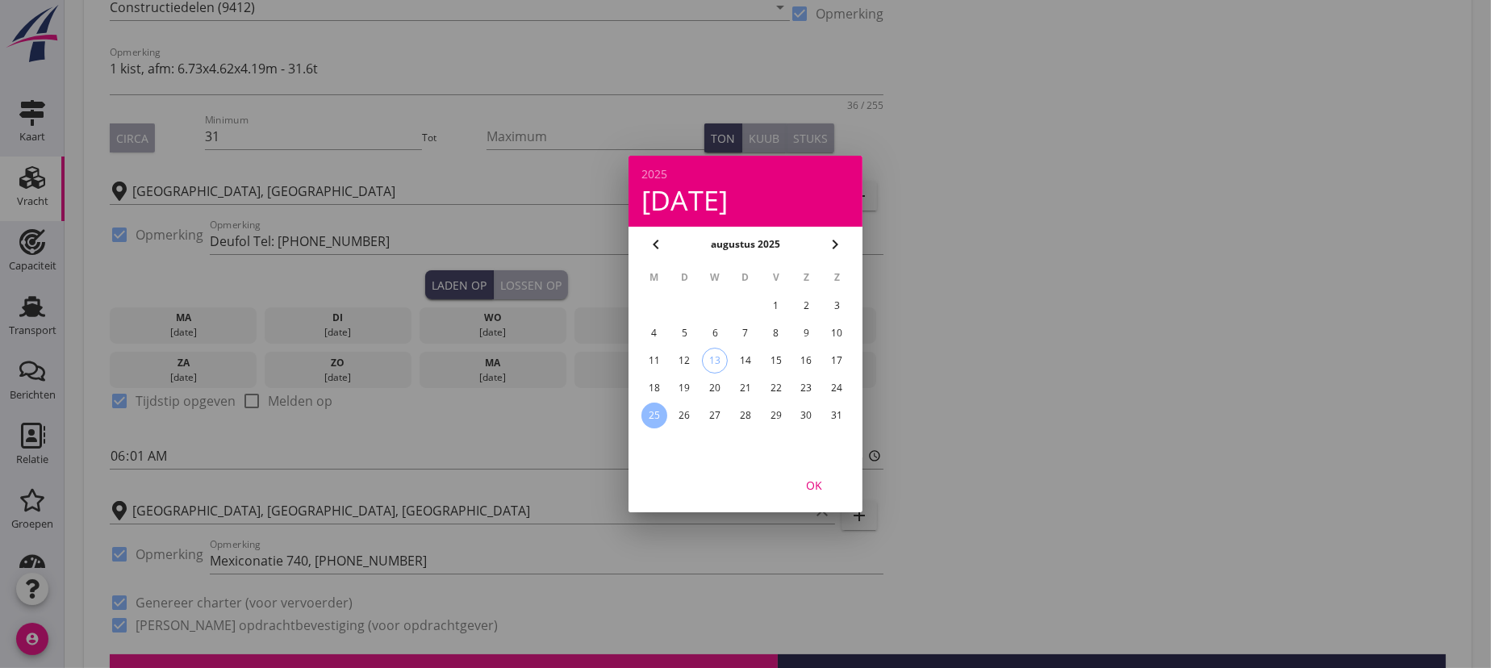
click at [647, 382] on div "18" at bounding box center [654, 388] width 26 height 26
click at [138, 260] on div at bounding box center [745, 334] width 1491 height 668
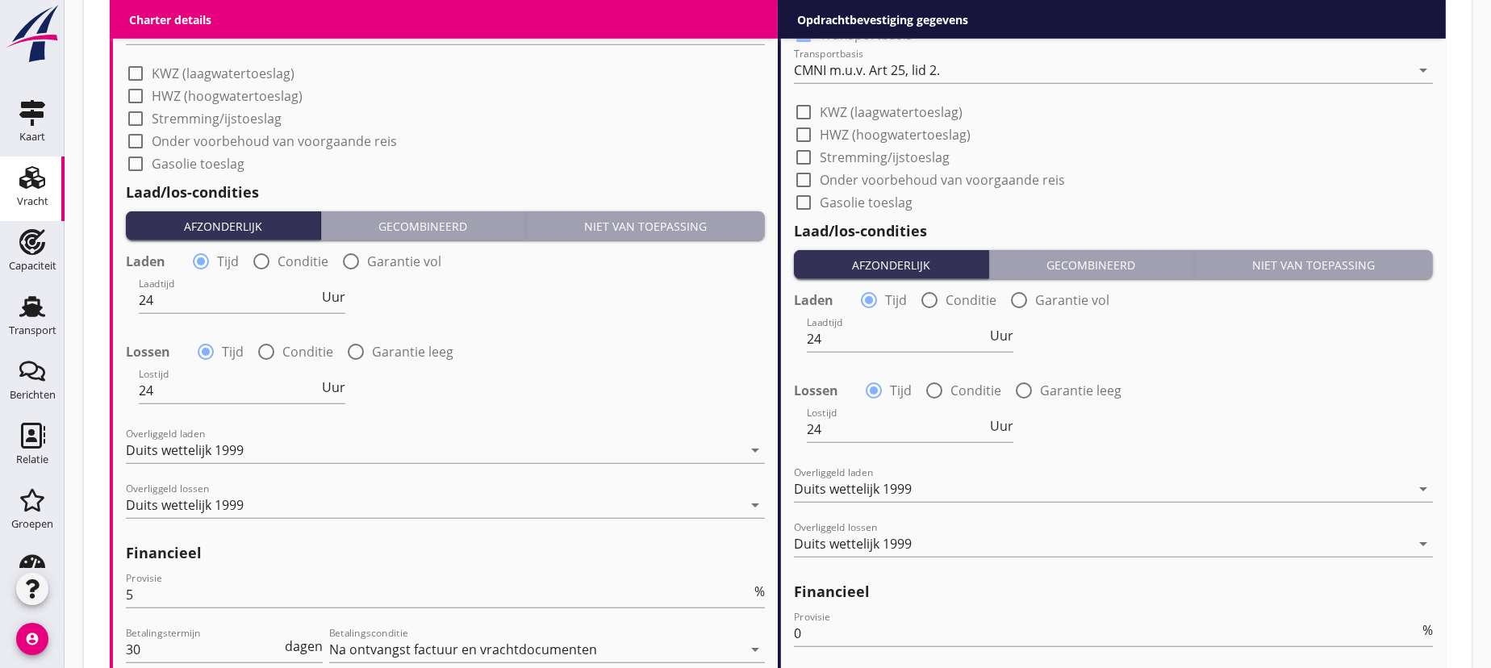
scroll to position [1841, 0]
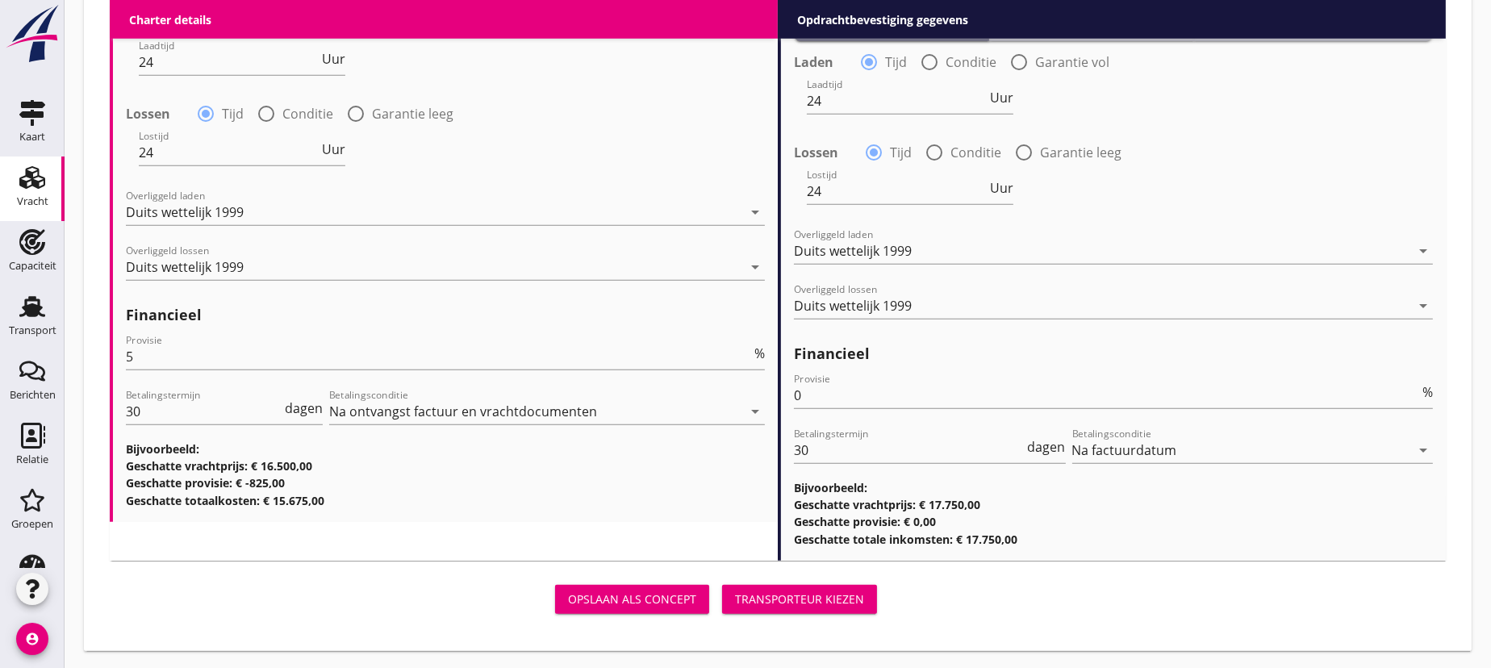
click at [816, 594] on div "Transporteur kiezen" at bounding box center [799, 599] width 129 height 17
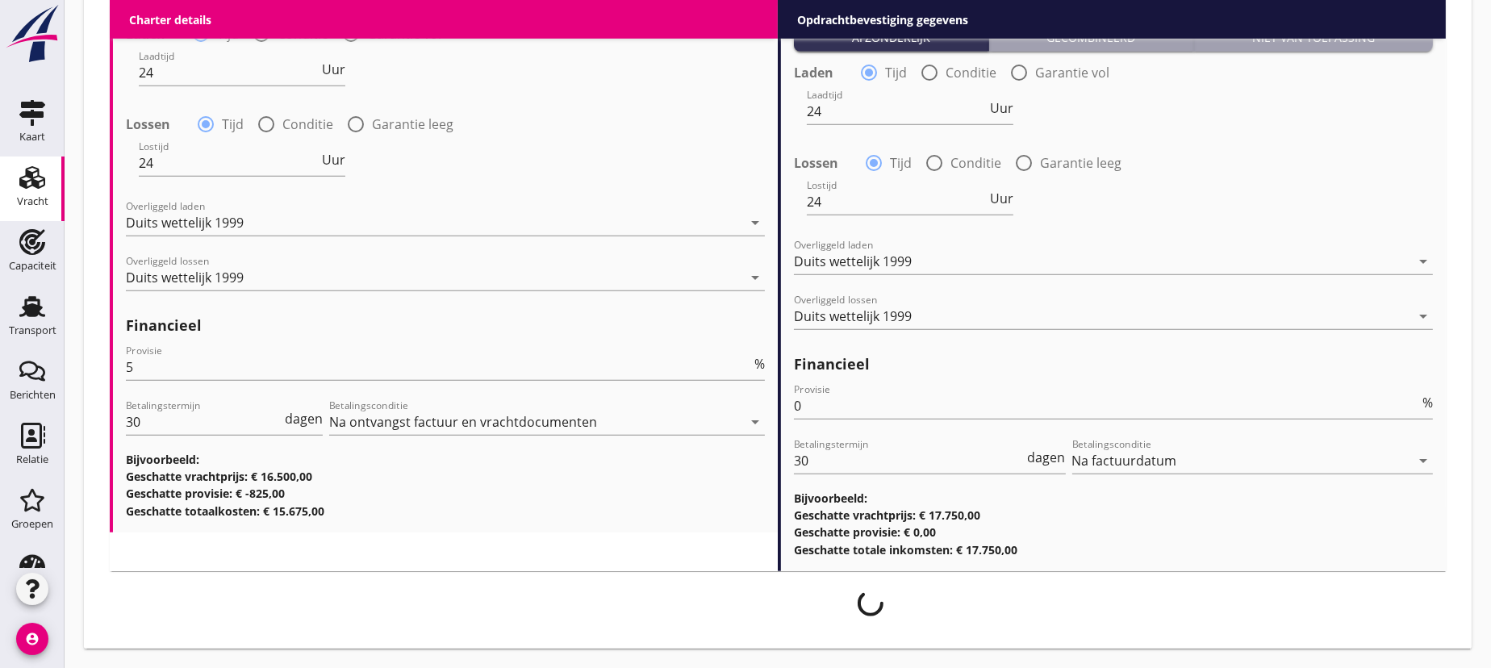
scroll to position [1828, 0]
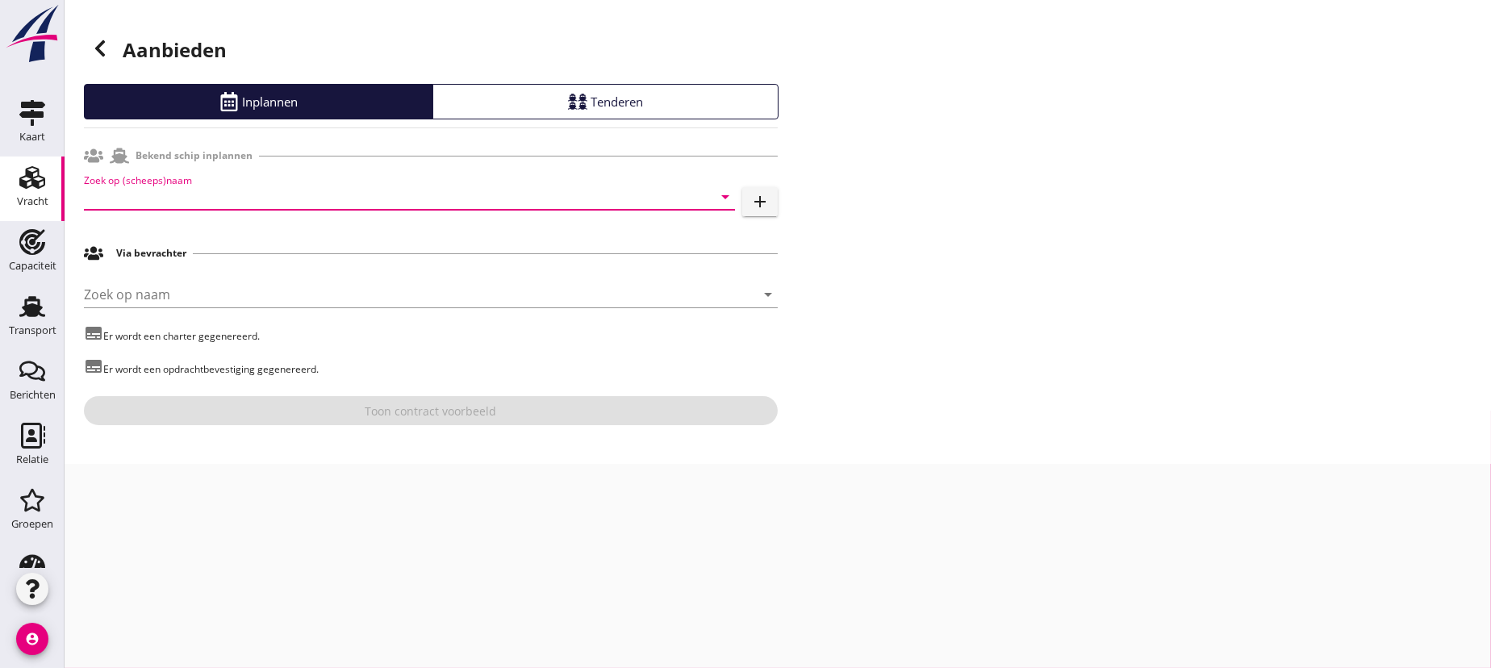
click at [466, 201] on input "Zoek op (scheeps)naam" at bounding box center [387, 197] width 606 height 26
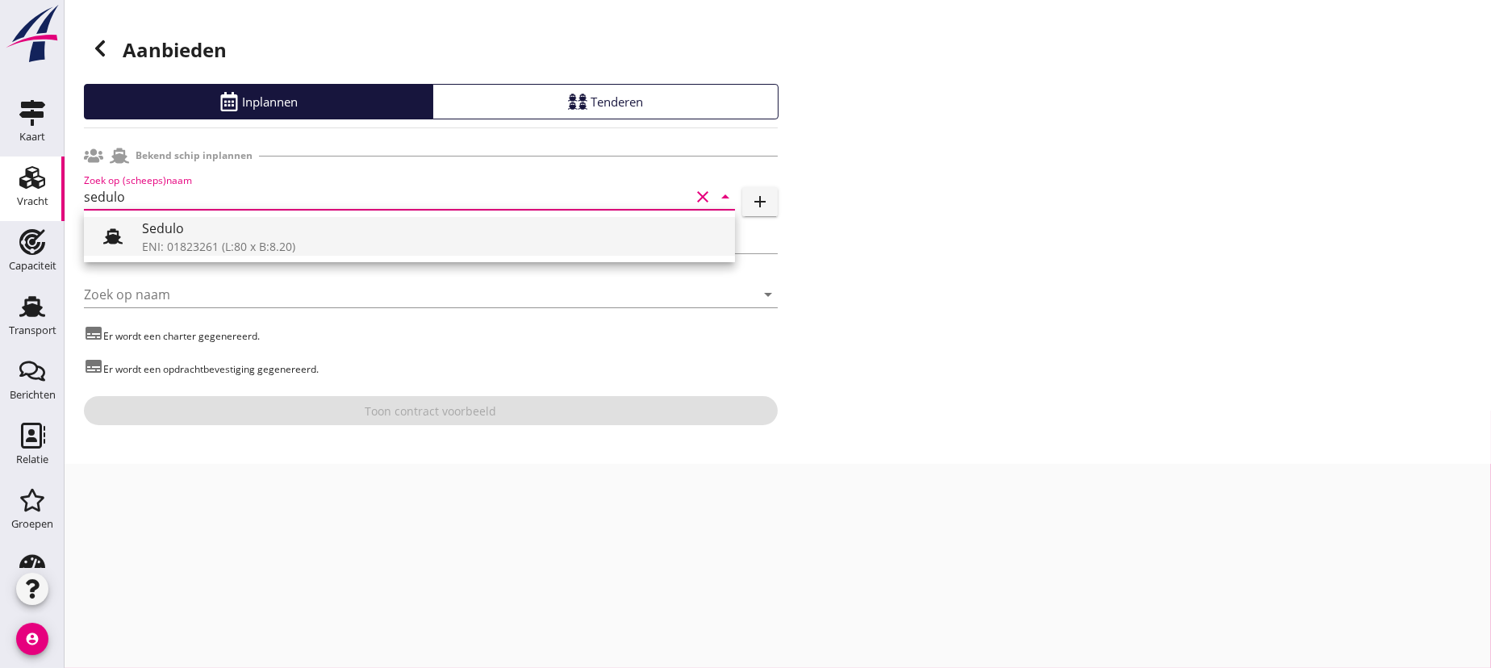
click at [342, 227] on div "Sedulo" at bounding box center [432, 228] width 580 height 19
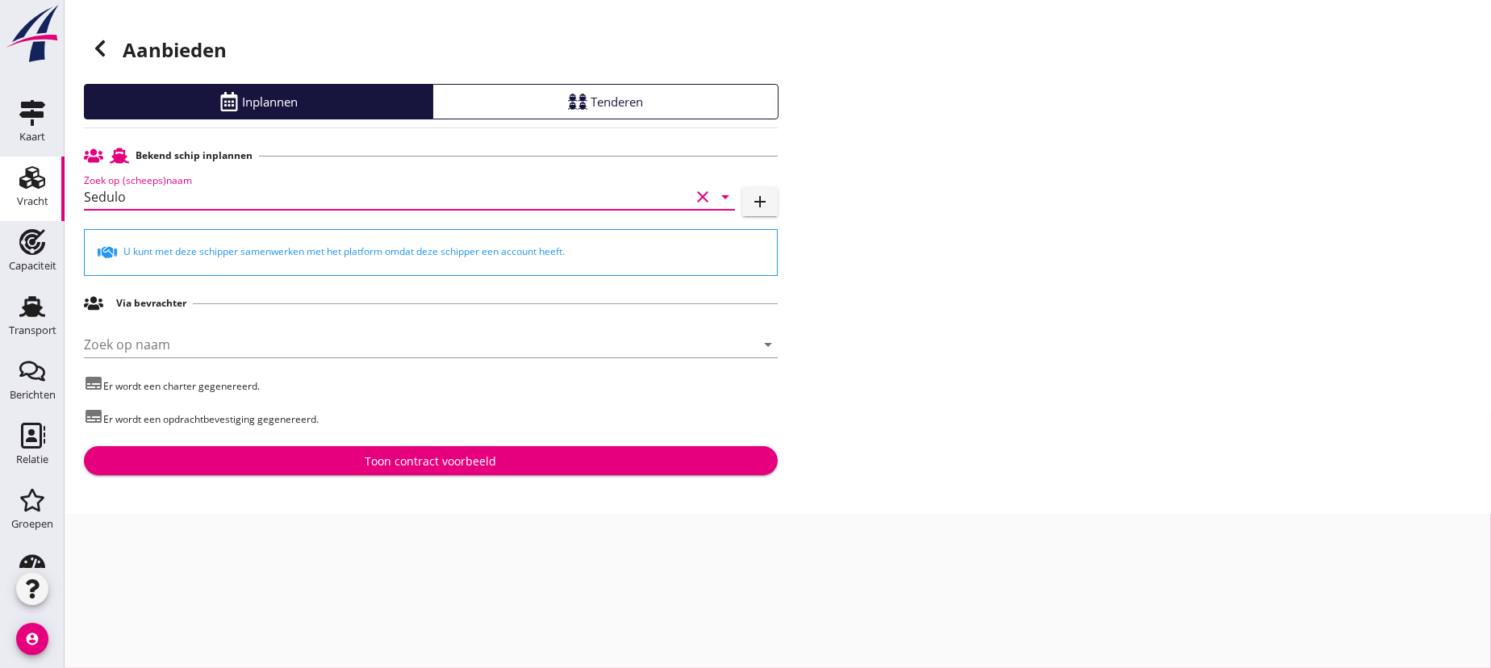
type input "Sedulo"
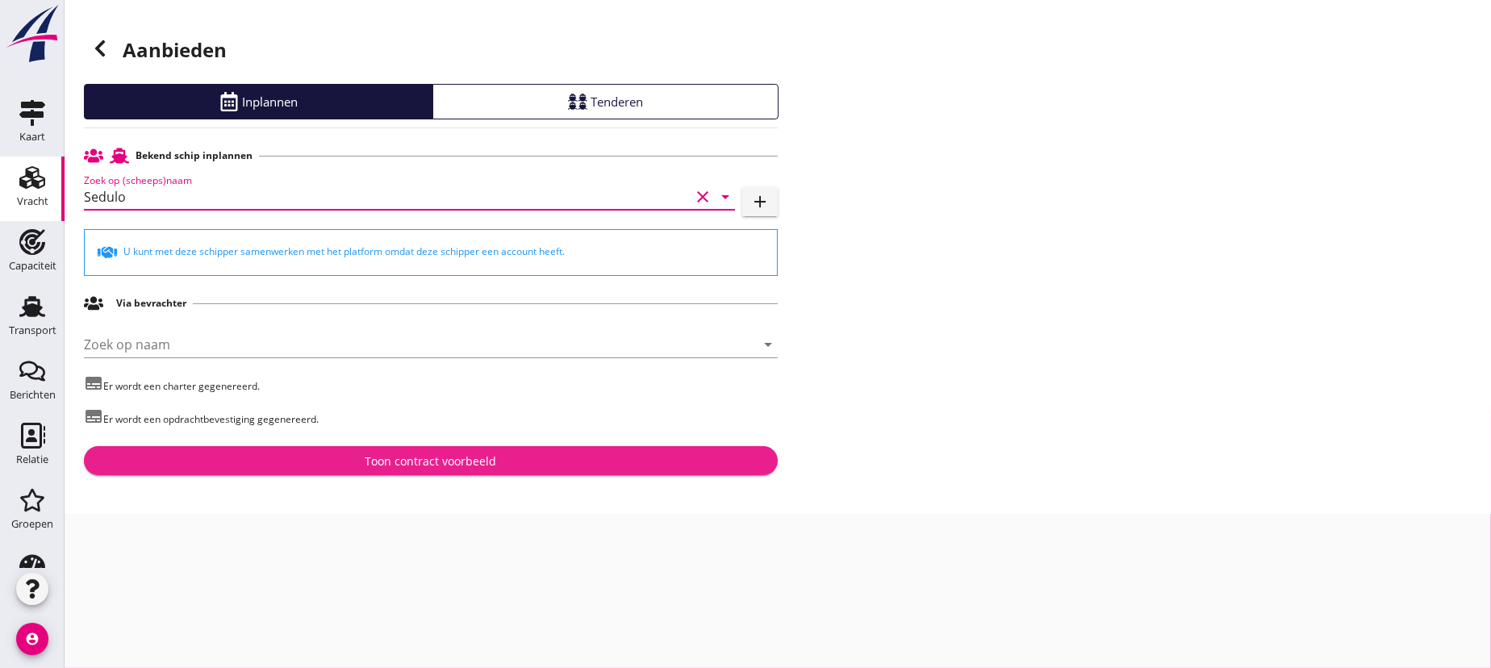
click at [442, 453] on div "Toon contract voorbeeld" at bounding box center [432, 461] width 132 height 17
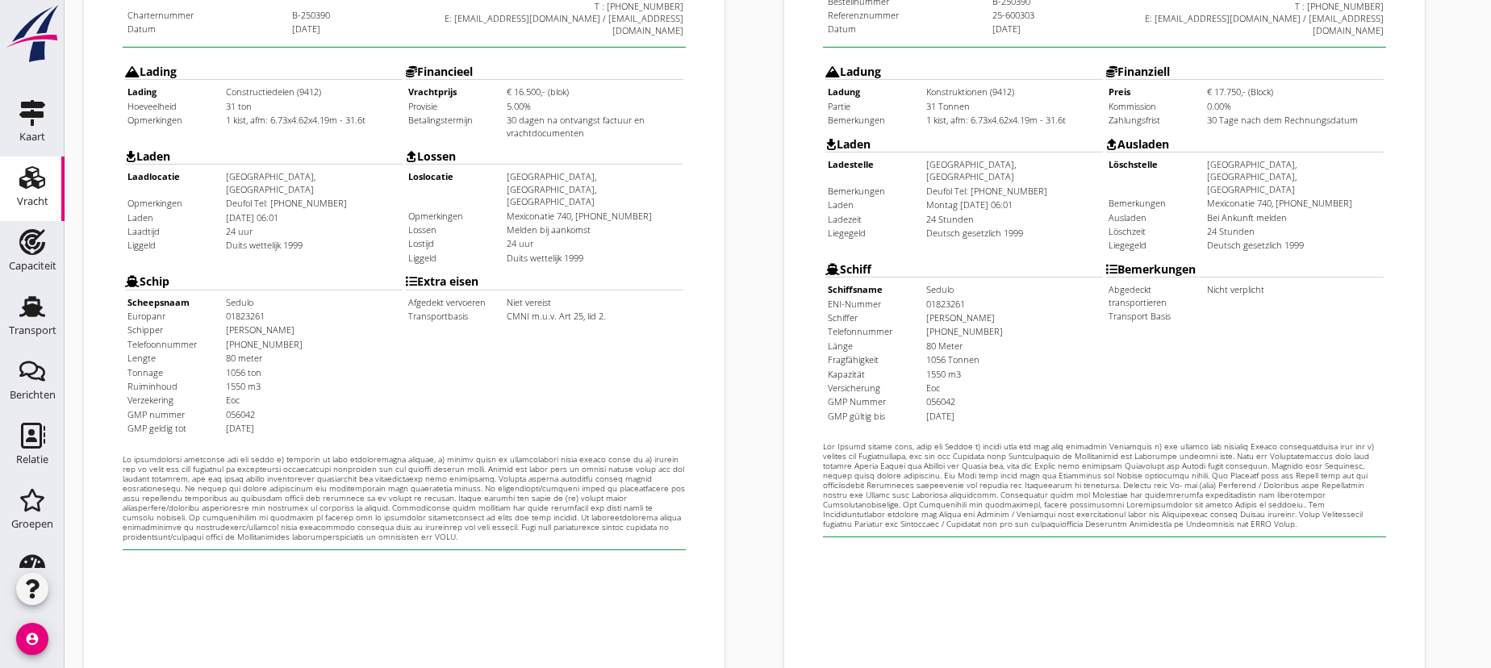
scroll to position [525, 0]
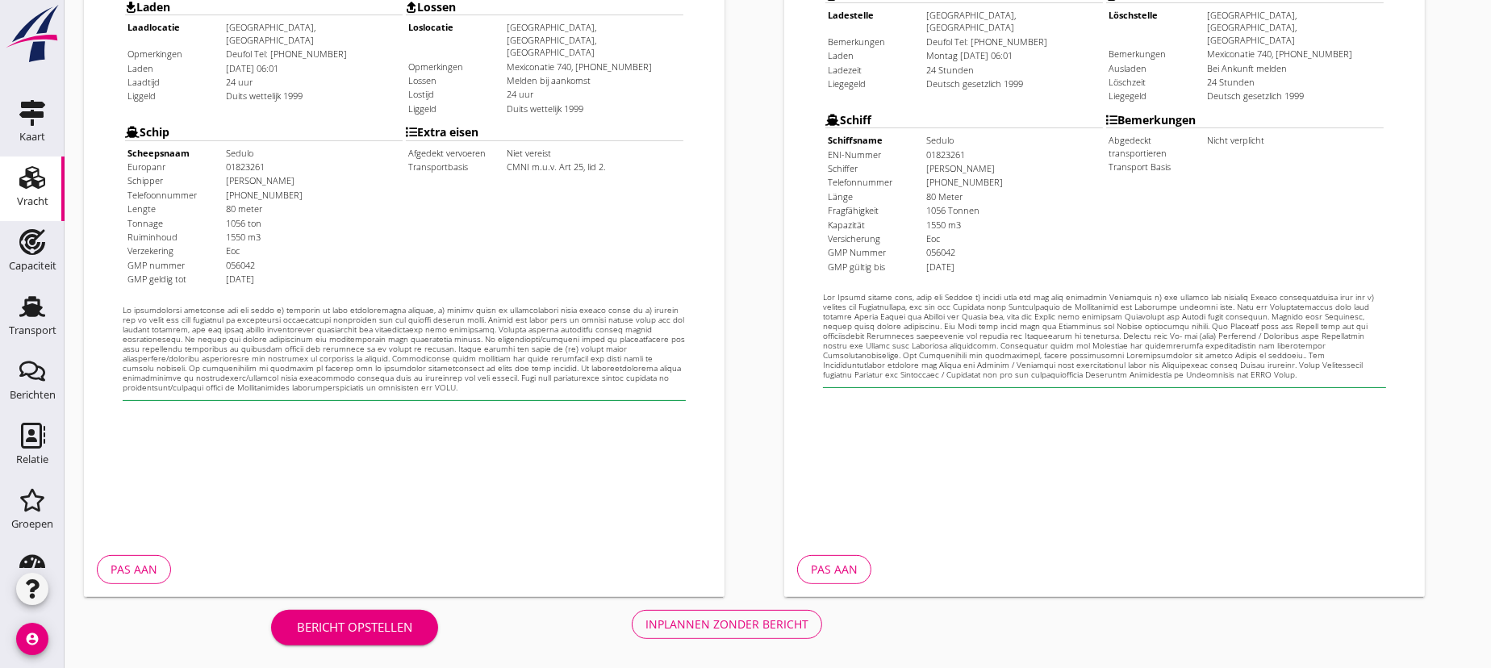
click at [374, 624] on div "Bericht opstellen" at bounding box center [354, 627] width 115 height 19
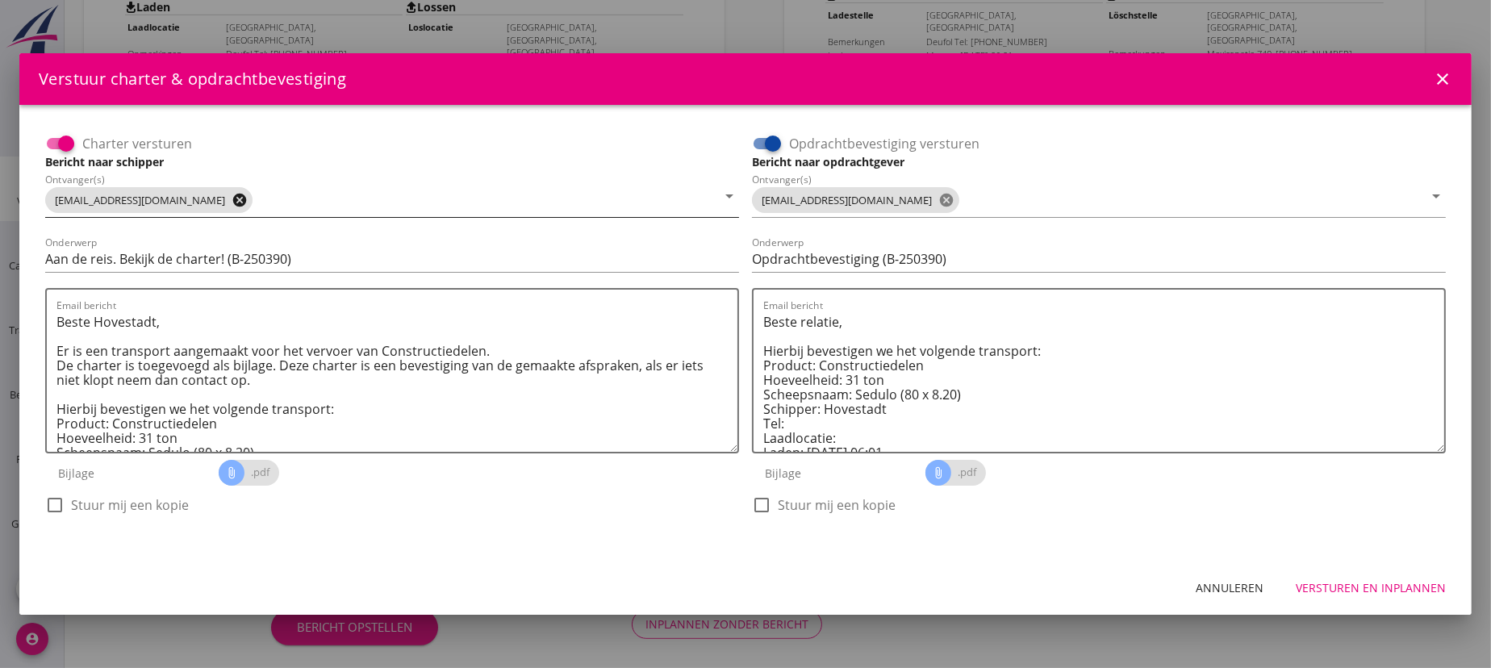
click at [232, 201] on icon "cancel" at bounding box center [240, 200] width 16 height 16
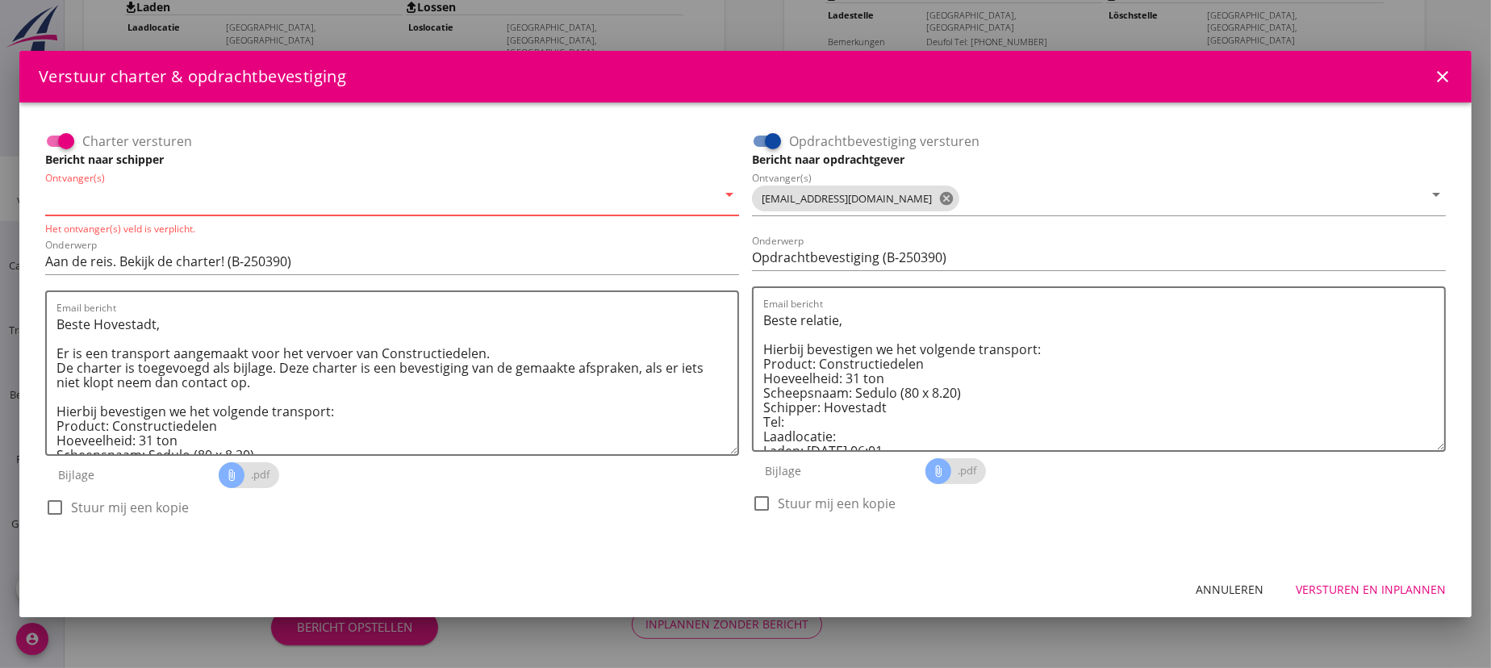
click at [178, 201] on input "Ontvanger(s)" at bounding box center [380, 199] width 671 height 26
type input "[EMAIL_ADDRESS][DOMAIN_NAME]"
click at [942, 202] on icon "cancel" at bounding box center [946, 198] width 16 height 16
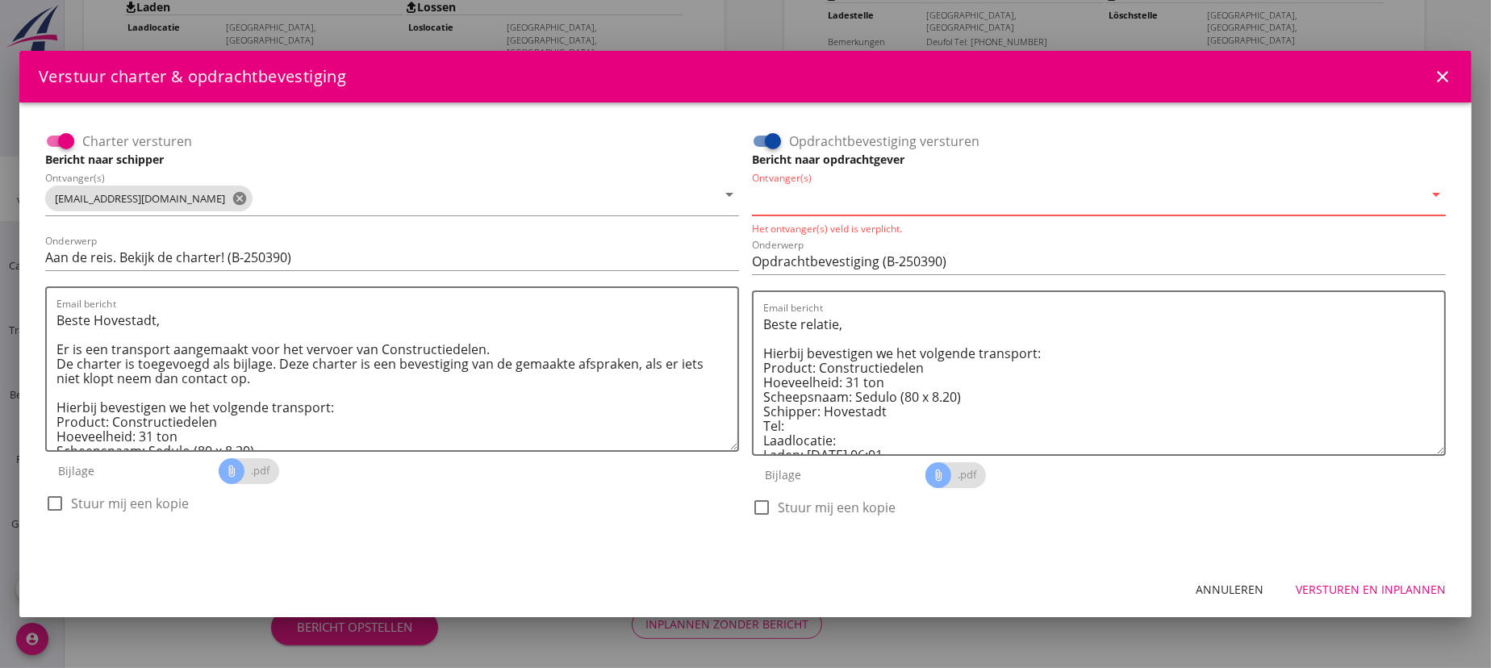
click at [907, 199] on input "Ontvanger(s)" at bounding box center [1087, 199] width 671 height 26
type input "[EMAIL_ADDRESS][DOMAIN_NAME]"
click at [1406, 588] on div "Versturen en inplannen" at bounding box center [1371, 589] width 150 height 17
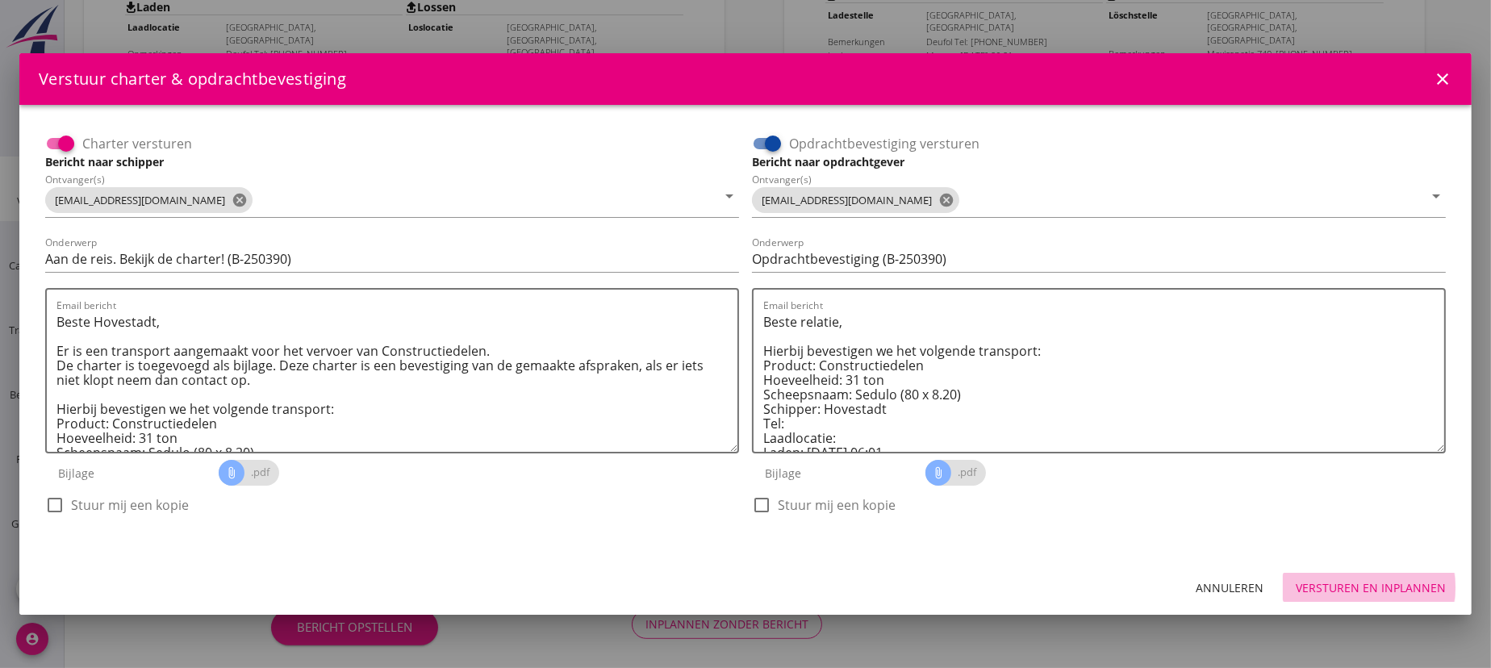
click at [1406, 588] on div "Versturen en inplannen" at bounding box center [1371, 587] width 150 height 17
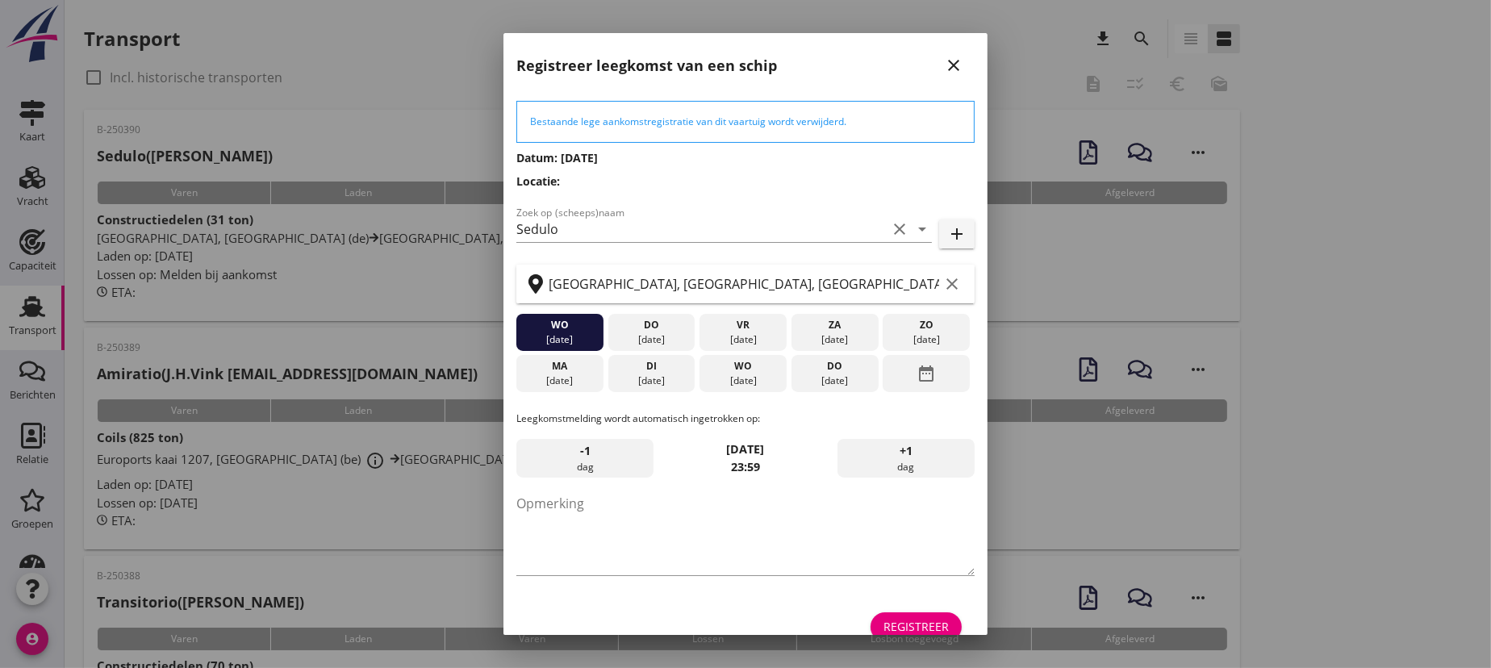
click at [945, 65] on icon "close" at bounding box center [953, 65] width 19 height 19
